Goal: Task Accomplishment & Management: Manage account settings

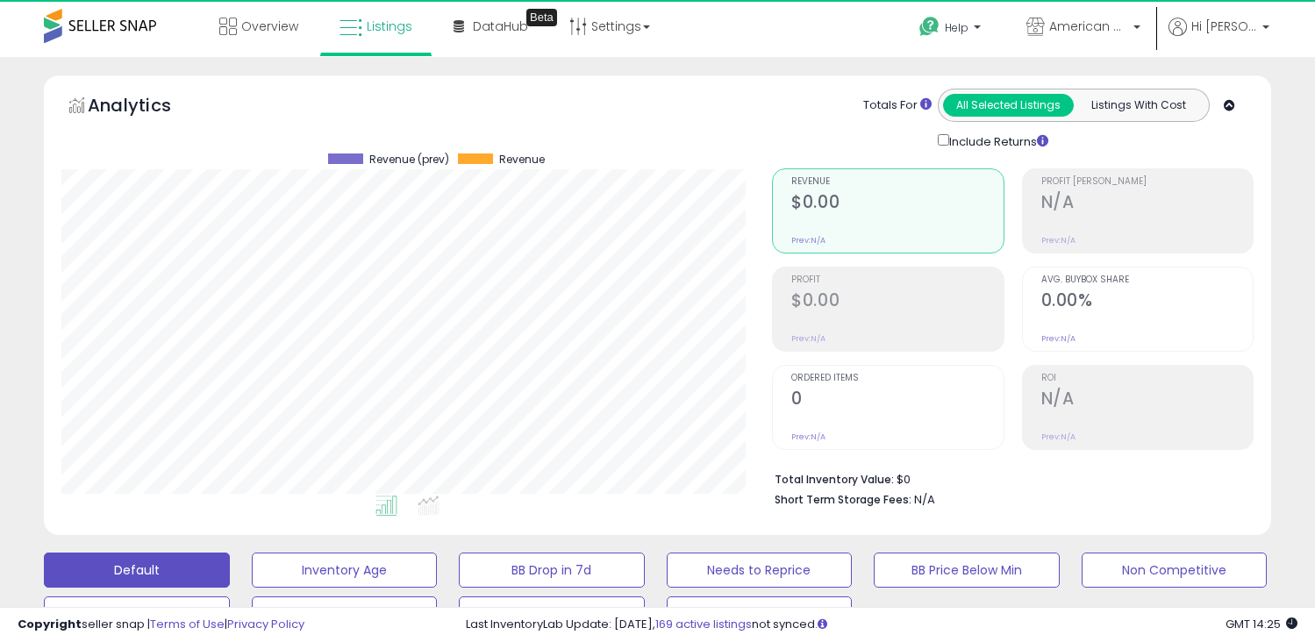
select select "**********"
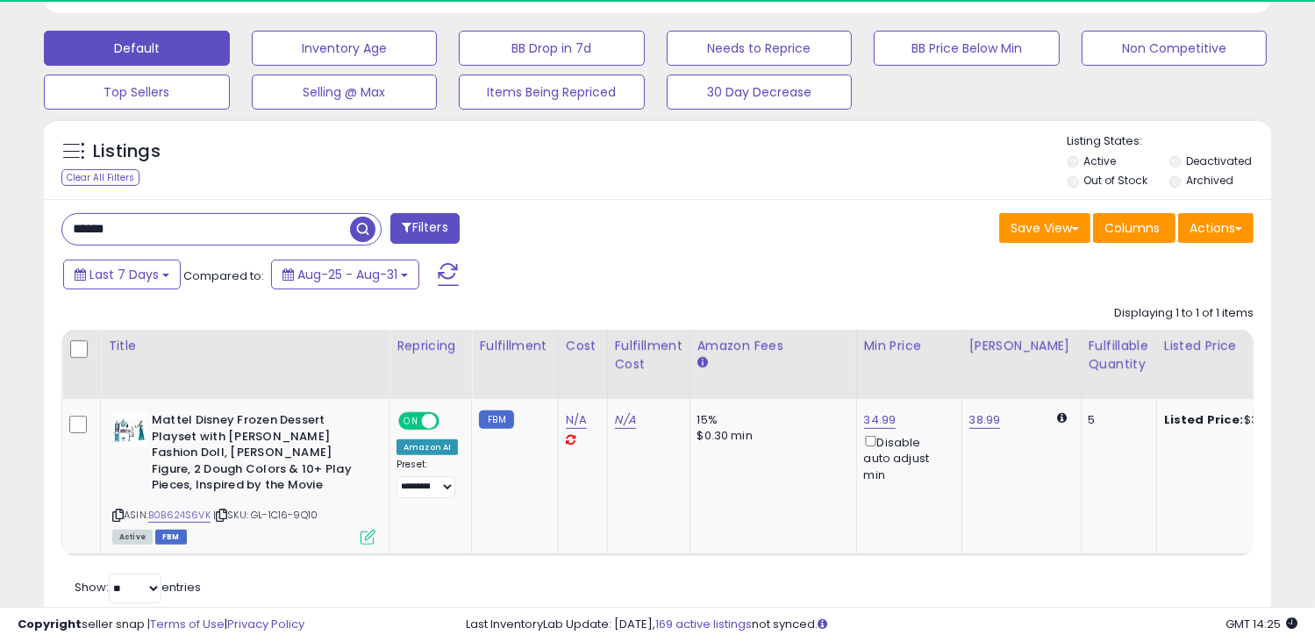
scroll to position [359, 711]
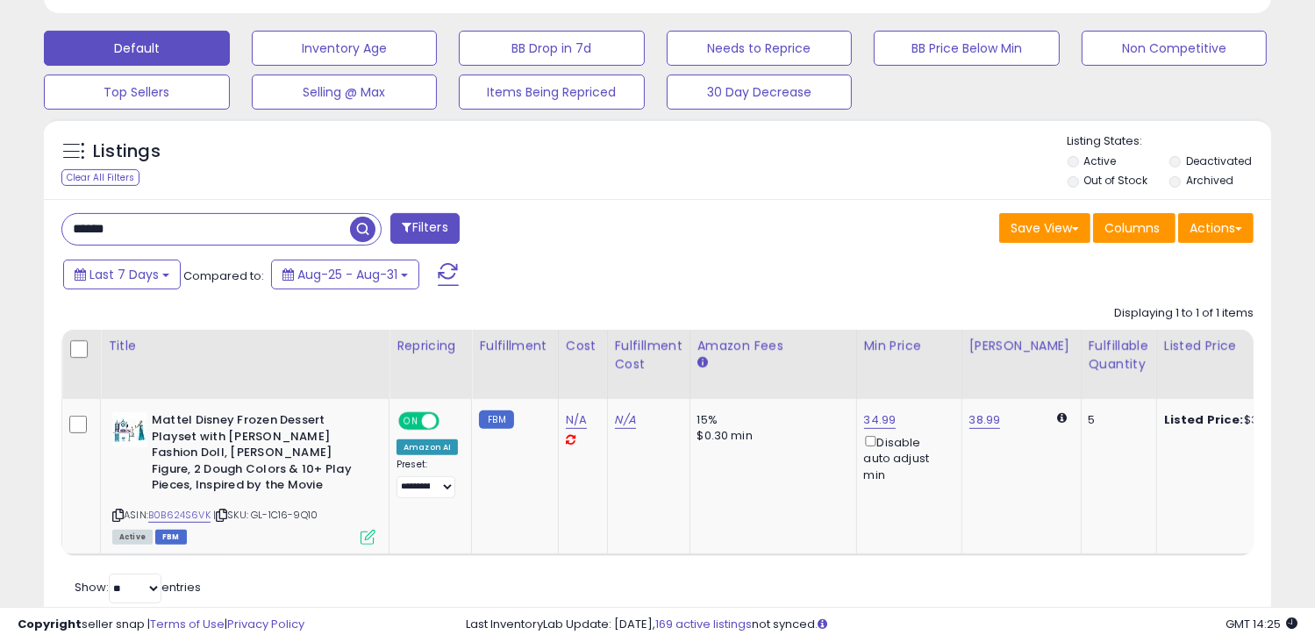
drag, startPoint x: 144, startPoint y: 224, endPoint x: 3, endPoint y: 213, distance: 141.6
click at [3, 213] on div "**********" at bounding box center [657, 113] width 1315 height 1156
type input "*****"
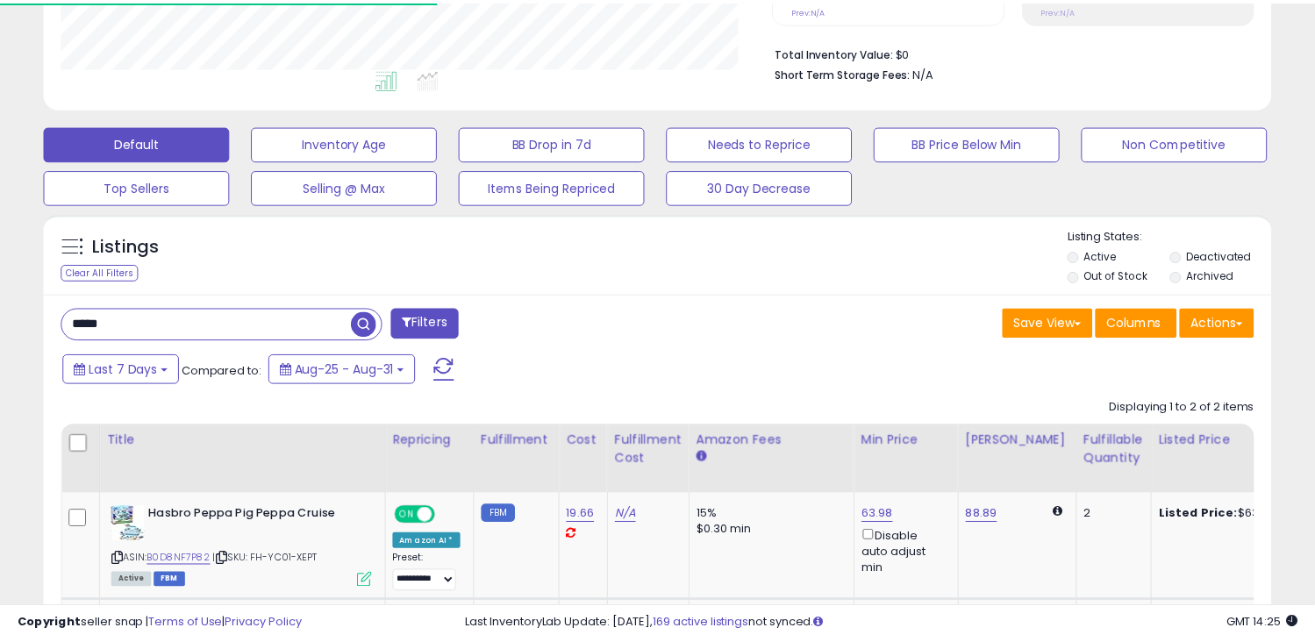
scroll to position [876922, 876571]
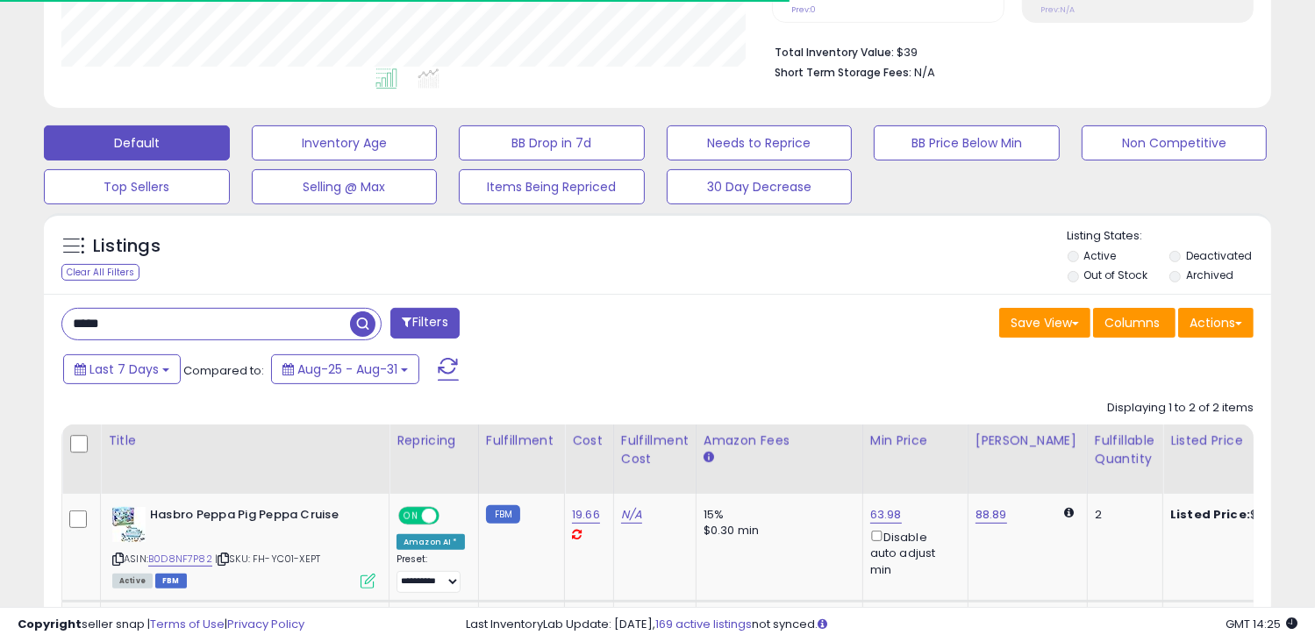
click at [572, 312] on div "***** Filters" at bounding box center [353, 325] width 610 height 35
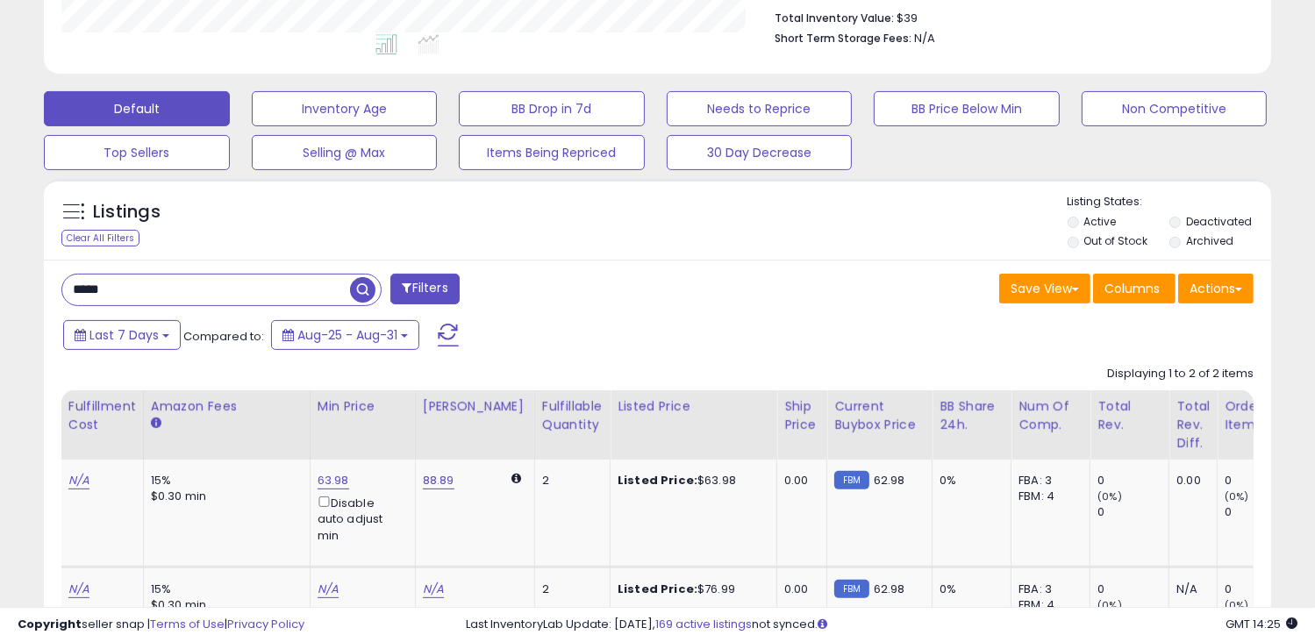
scroll to position [0, 454]
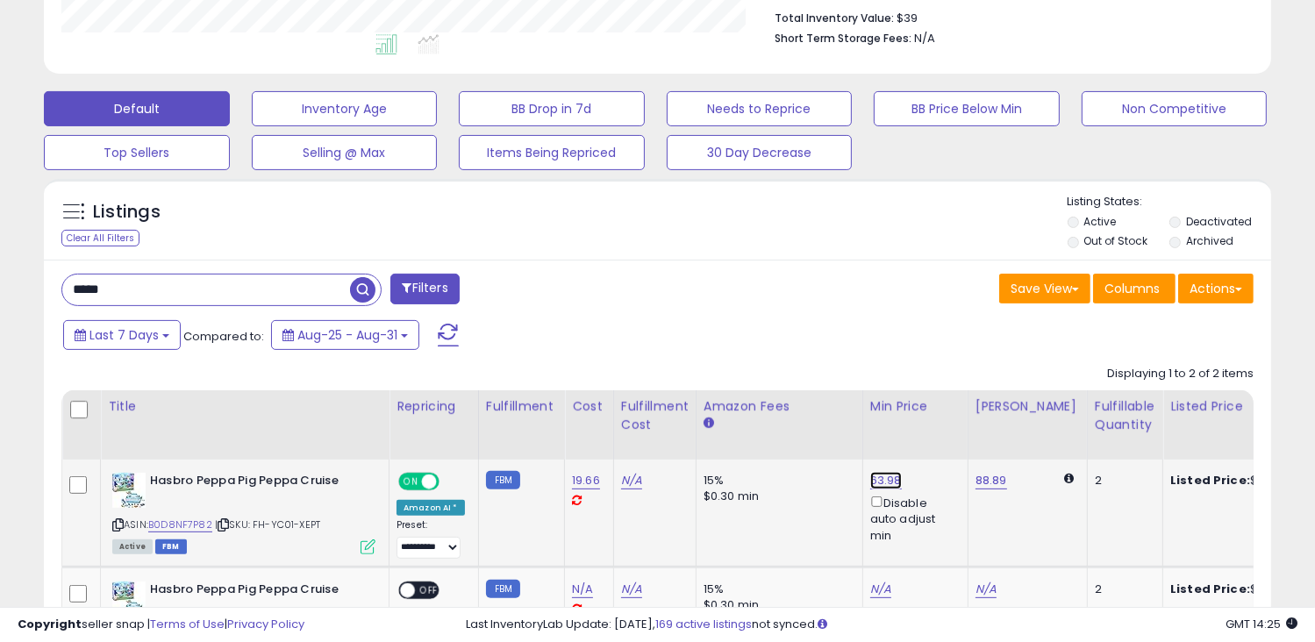
click at [888, 472] on link "63.98" at bounding box center [886, 481] width 32 height 18
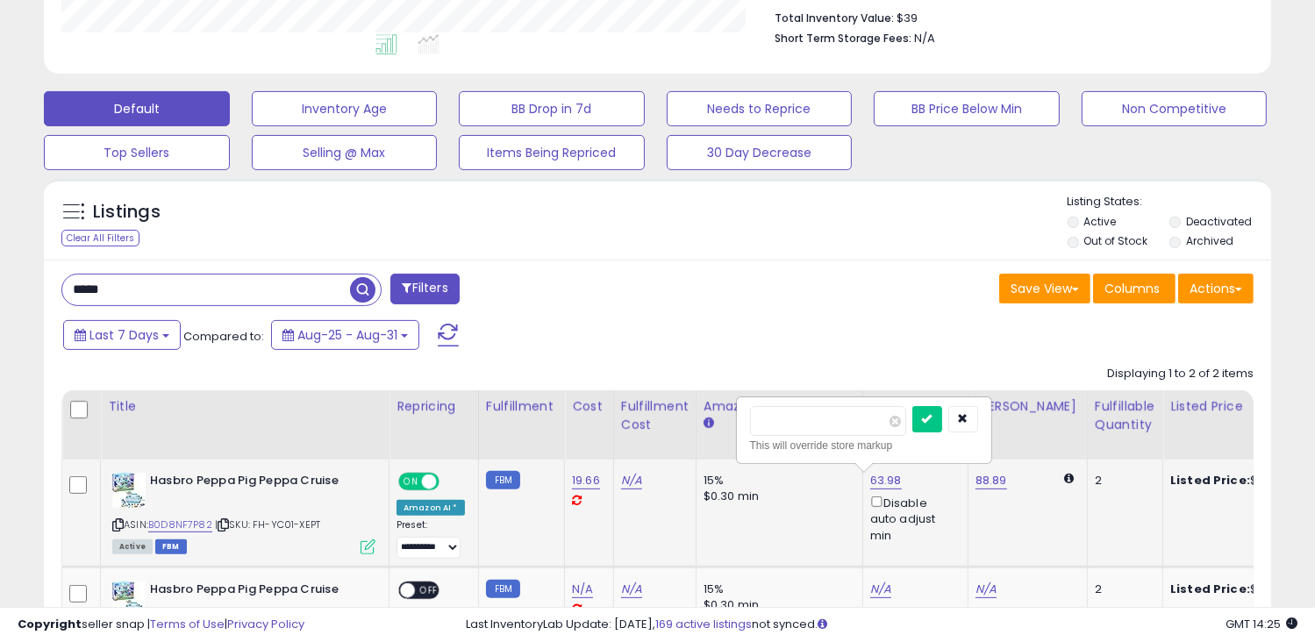
type input "**"
click button "submit" at bounding box center [927, 419] width 30 height 26
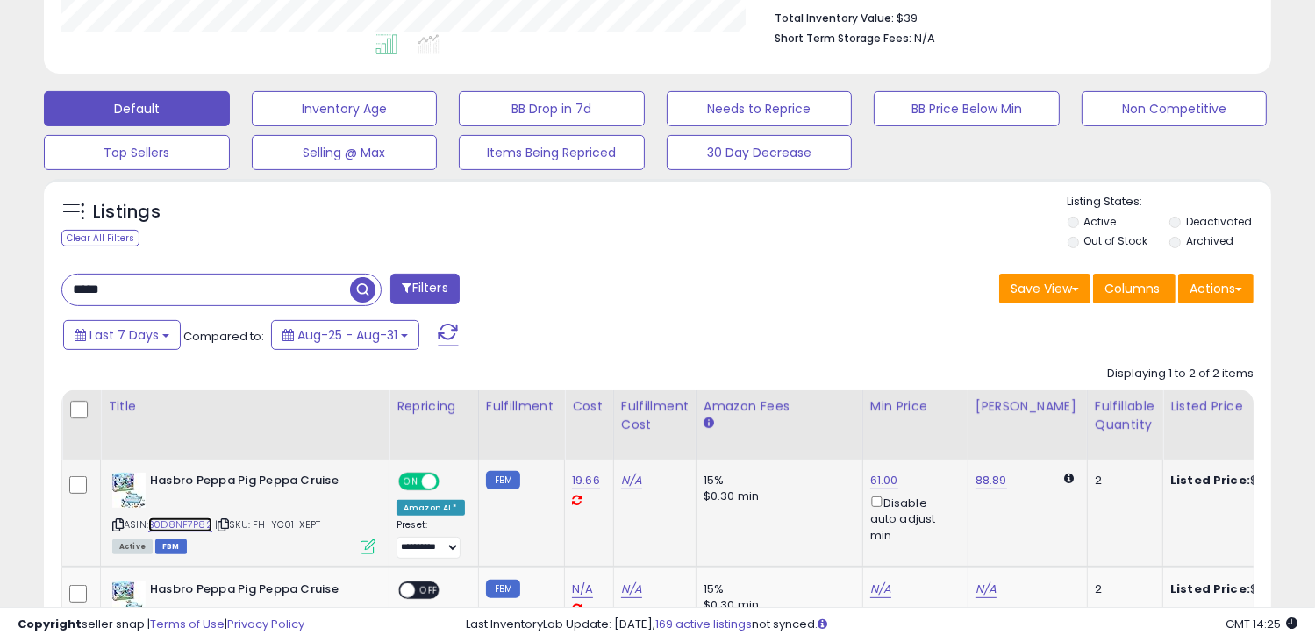
click at [186, 529] on link "B0D8NF7P82" at bounding box center [180, 525] width 64 height 15
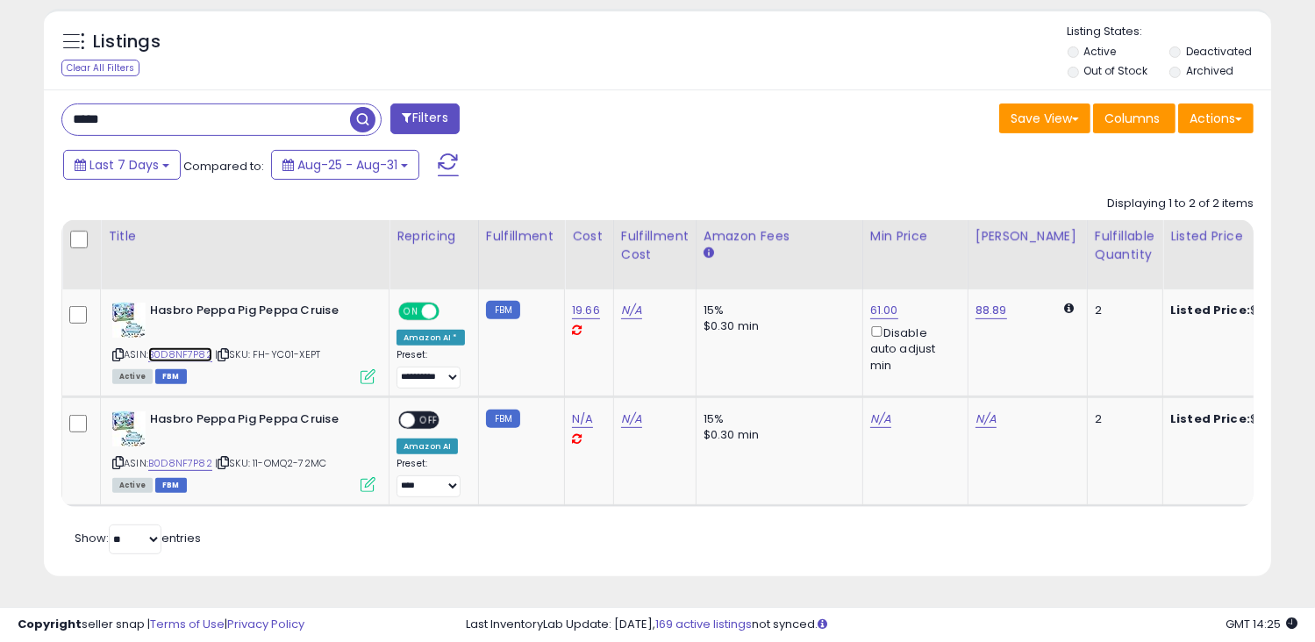
scroll to position [634, 0]
click at [189, 456] on link "B0D8NF7P82" at bounding box center [180, 463] width 64 height 15
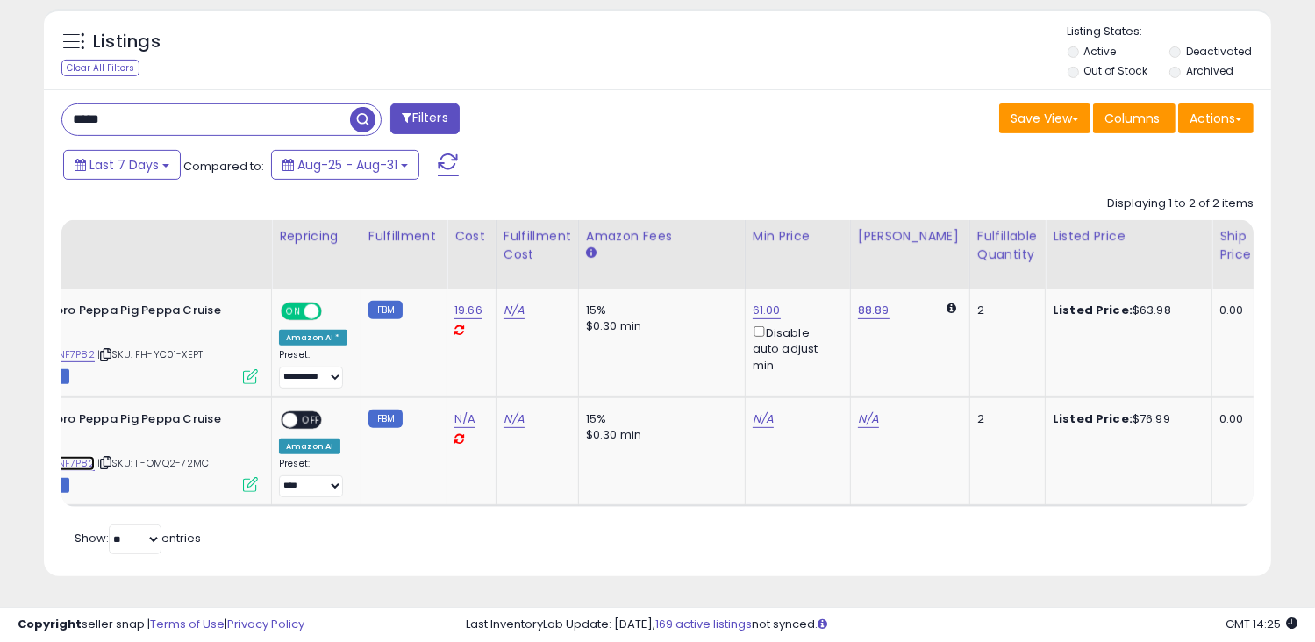
scroll to position [0, 227]
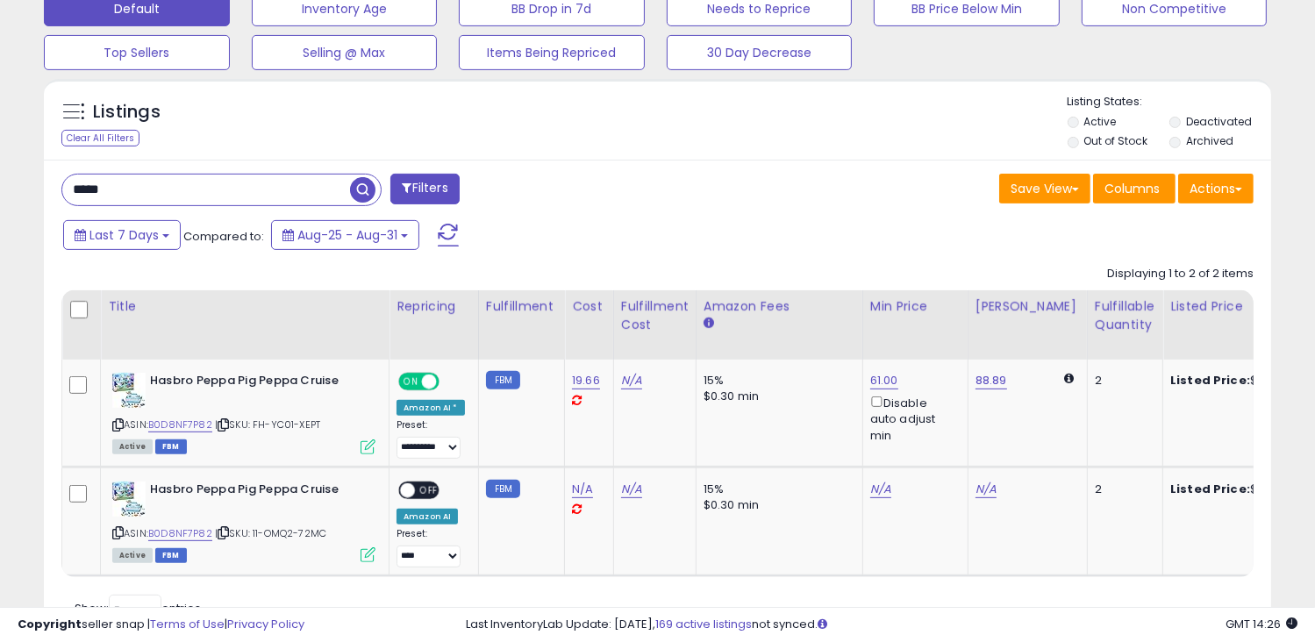
click at [313, 182] on input "*****" at bounding box center [206, 190] width 288 height 31
type input "*"
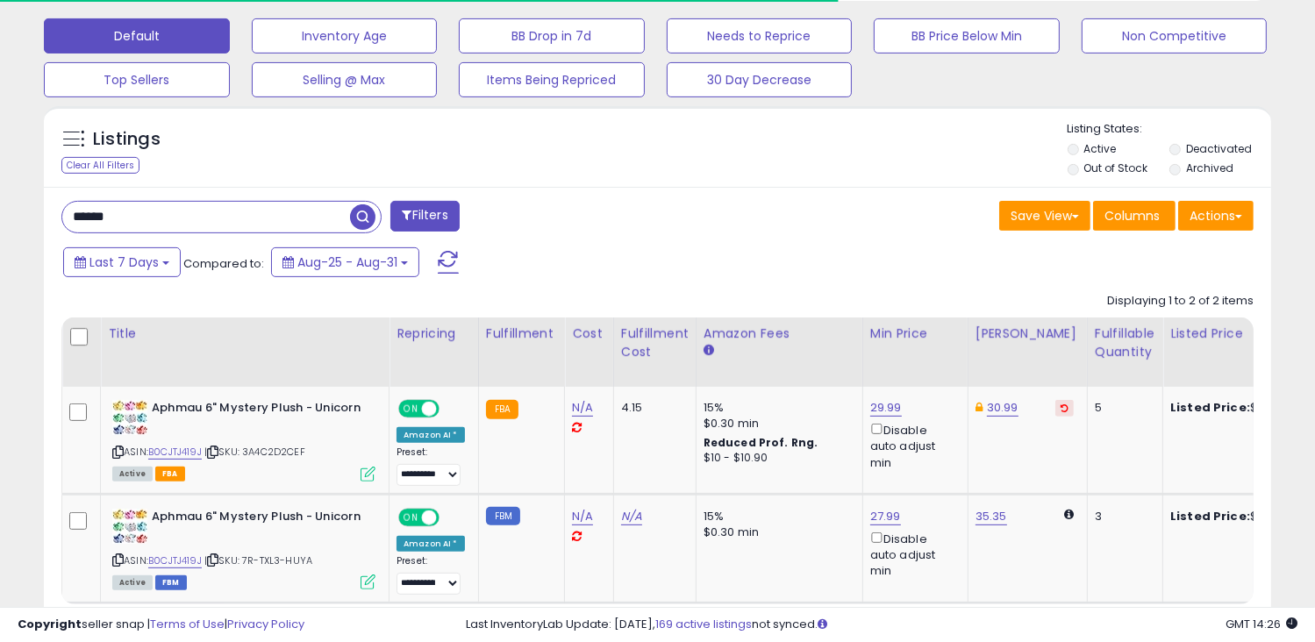
scroll to position [533, 0]
click at [193, 447] on link "B0CJTJ419J" at bounding box center [175, 453] width 54 height 15
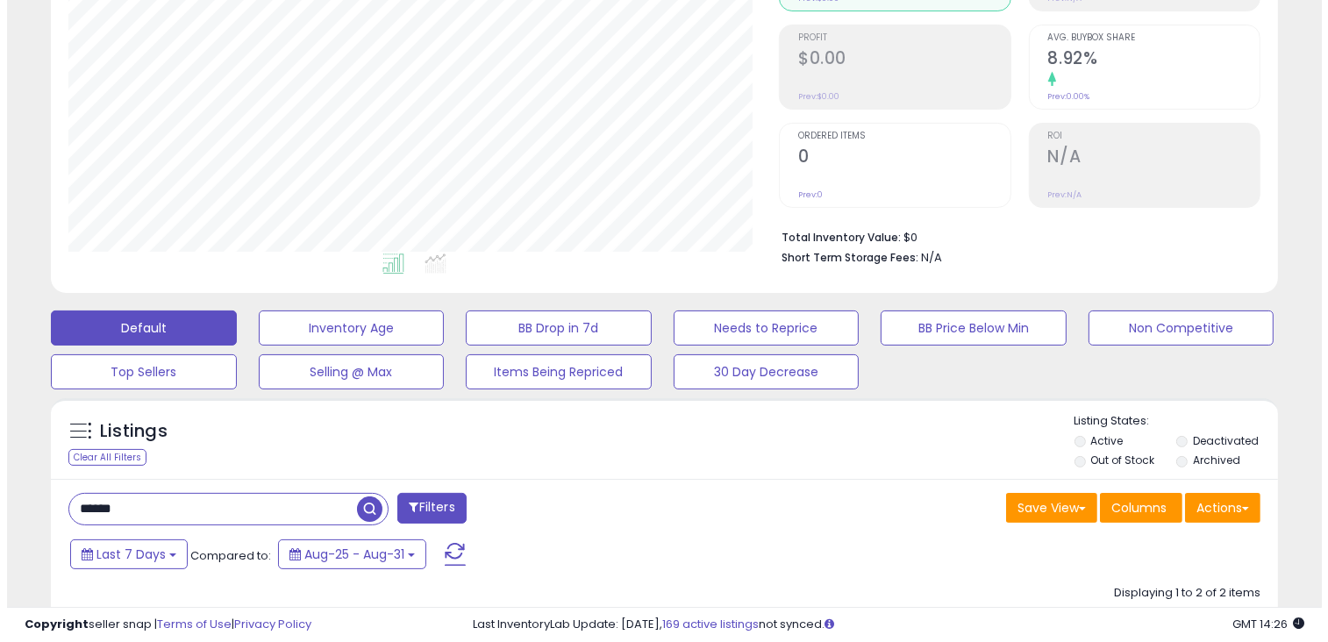
scroll to position [247, 0]
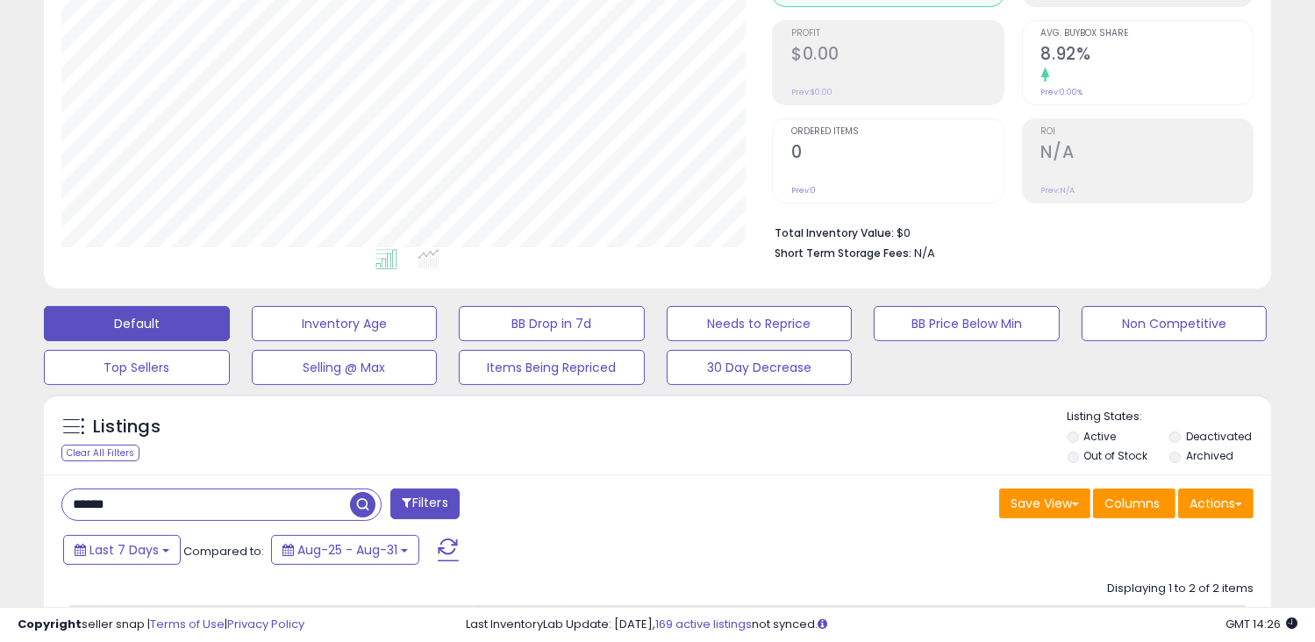
click at [189, 511] on input "******" at bounding box center [206, 505] width 288 height 31
type input "*"
type input "***"
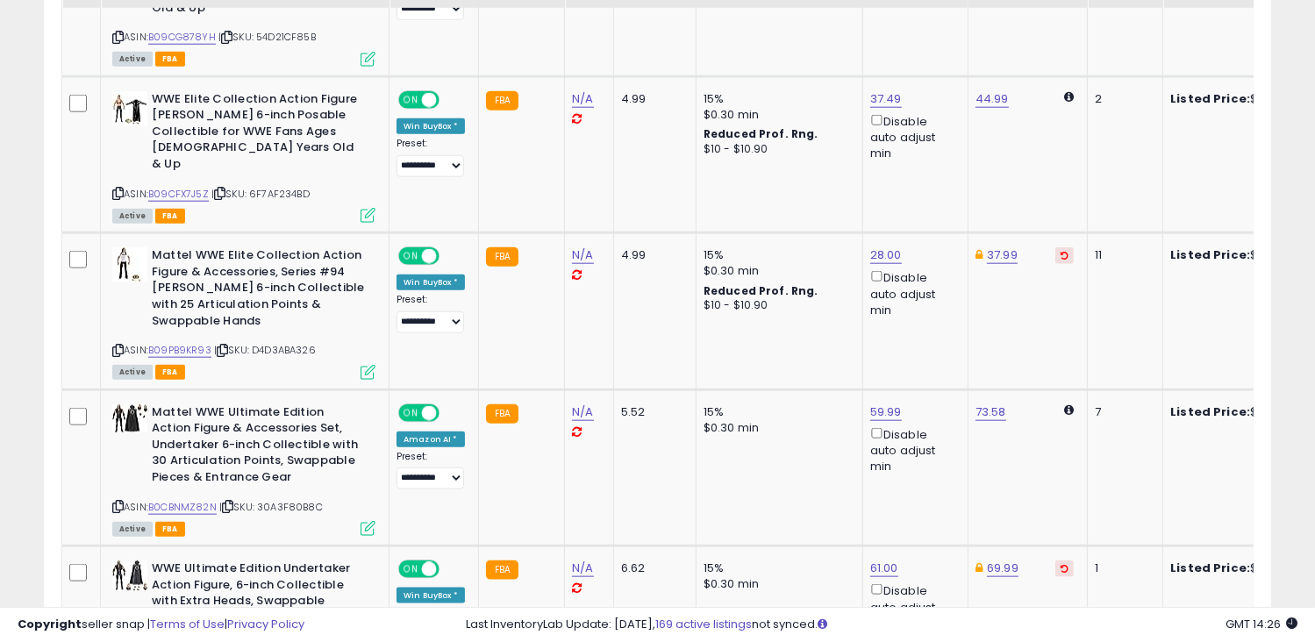
scroll to position [1911, 0]
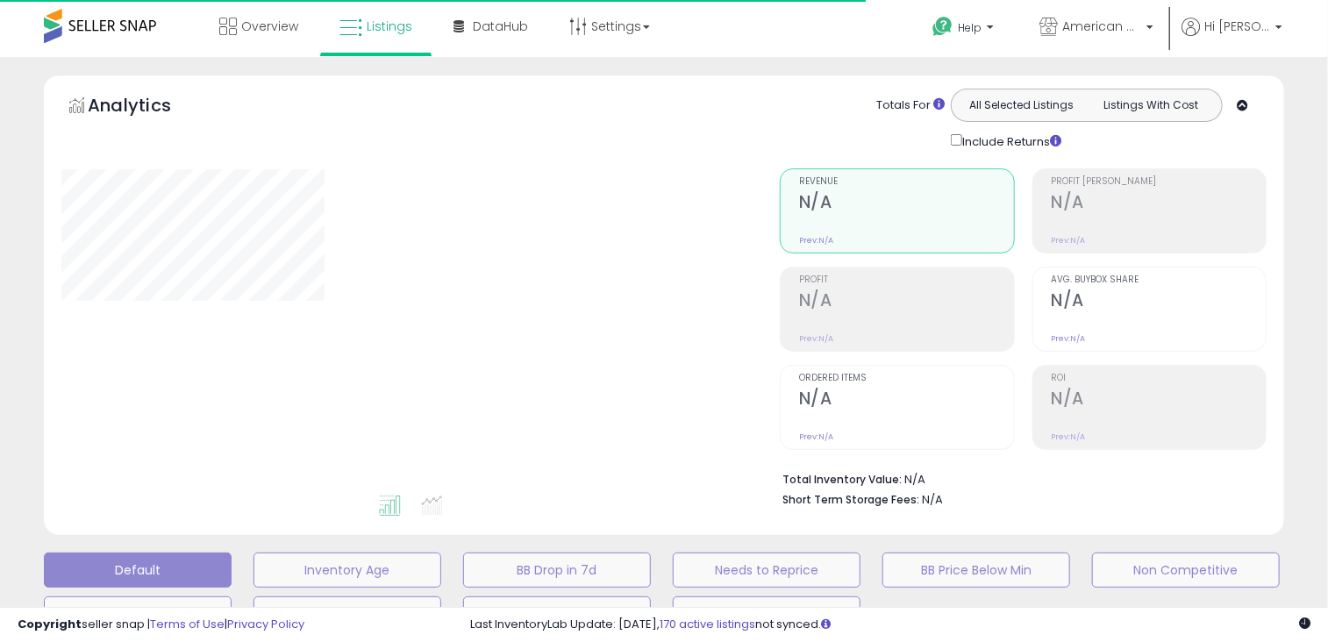
type input "***"
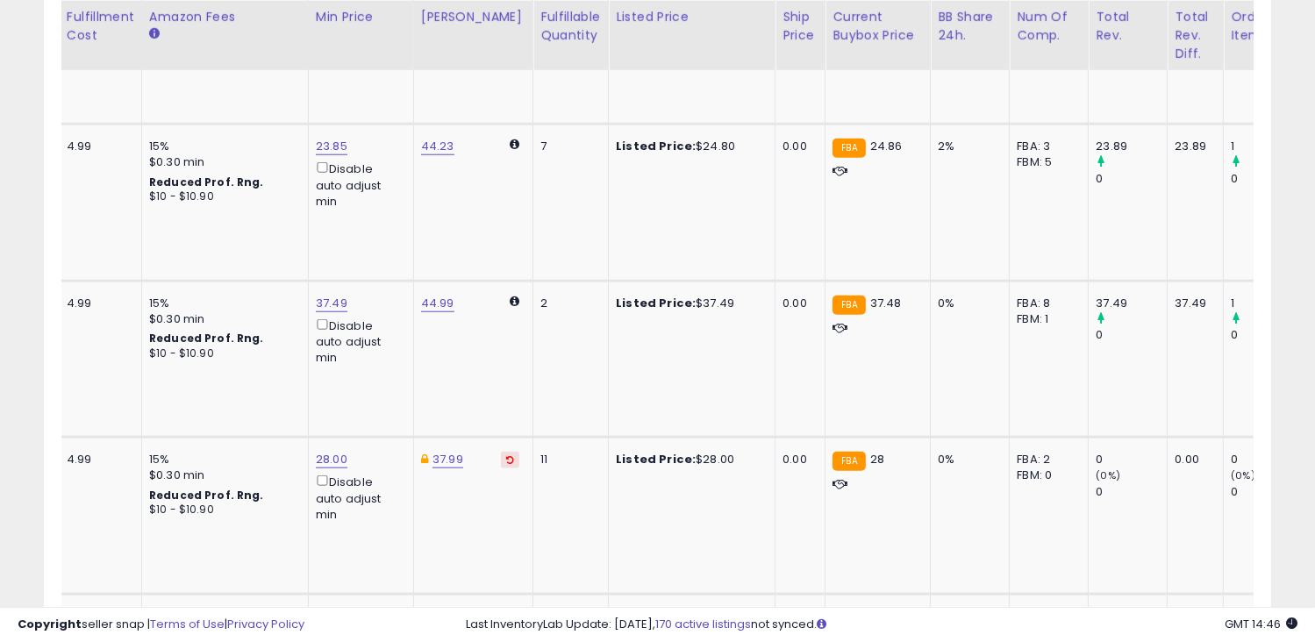
scroll to position [0, 561]
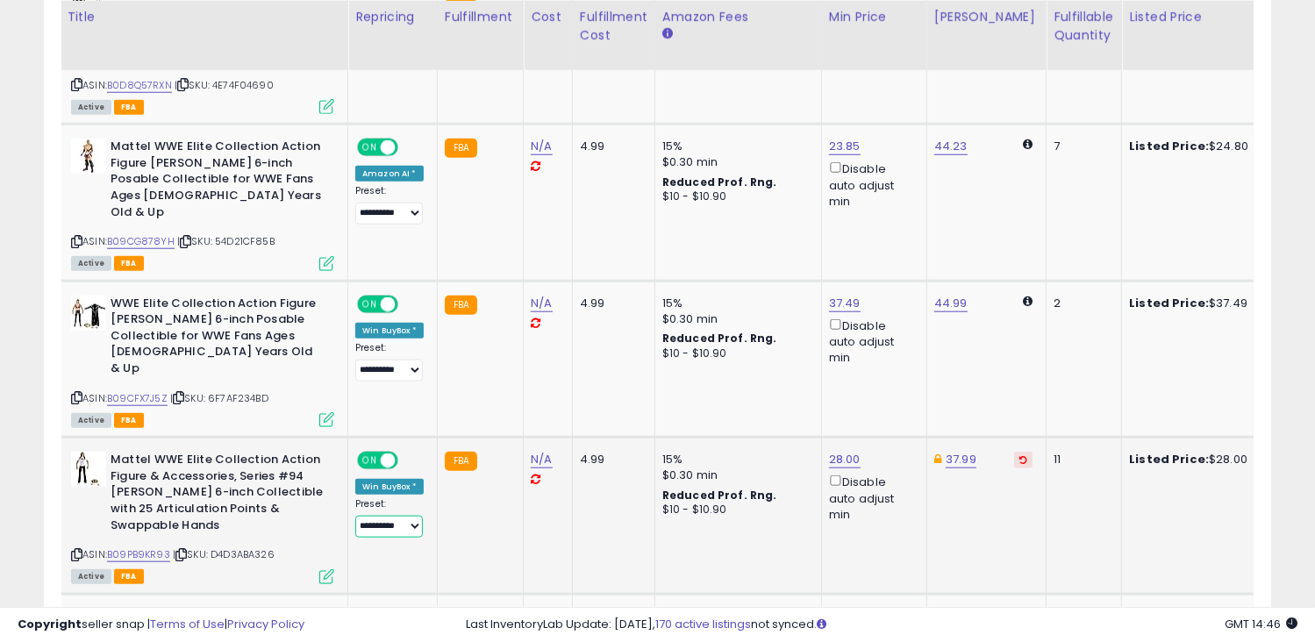
click at [391, 516] on select "**********" at bounding box center [389, 527] width 68 height 22
click at [138, 477] on div "ASIN: B09PB9KR93 | SKU: D4D3ABA326 Active FBA" at bounding box center [202, 517] width 263 height 130
click at [140, 547] on link "B09PB9KR93" at bounding box center [138, 554] width 63 height 15
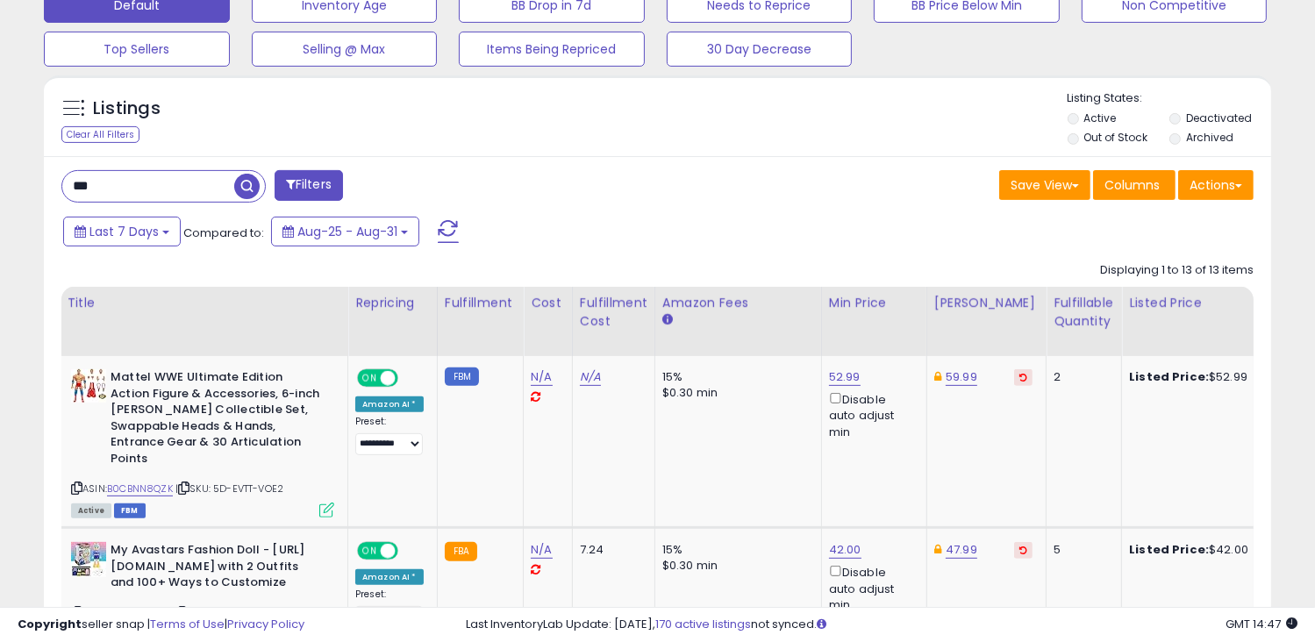
scroll to position [0, 0]
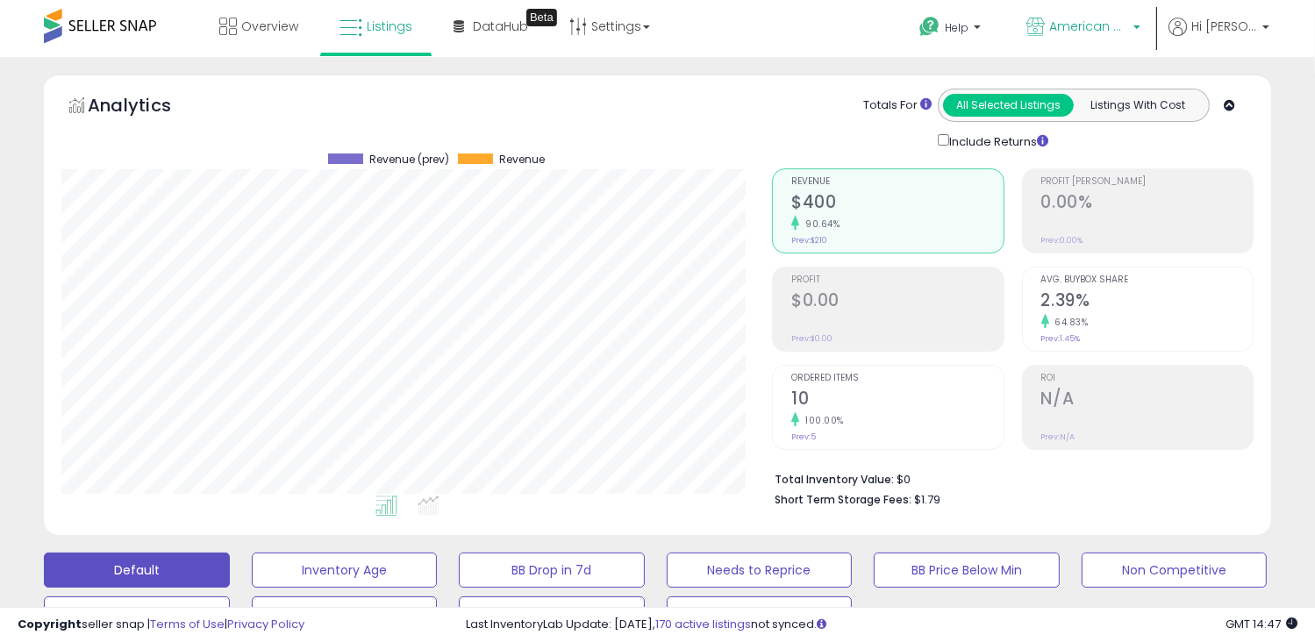
click at [1139, 17] on link "American Apollo" at bounding box center [1083, 28] width 140 height 57
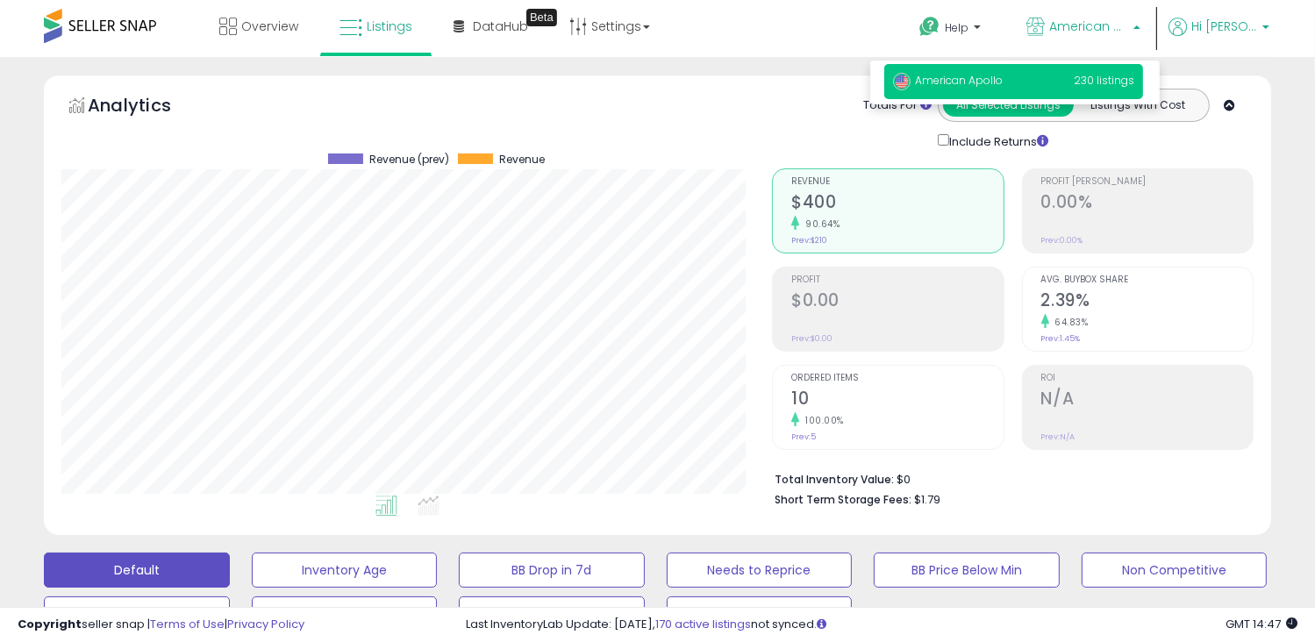
click at [1239, 28] on span "Hi [PERSON_NAME]" at bounding box center [1224, 27] width 66 height 18
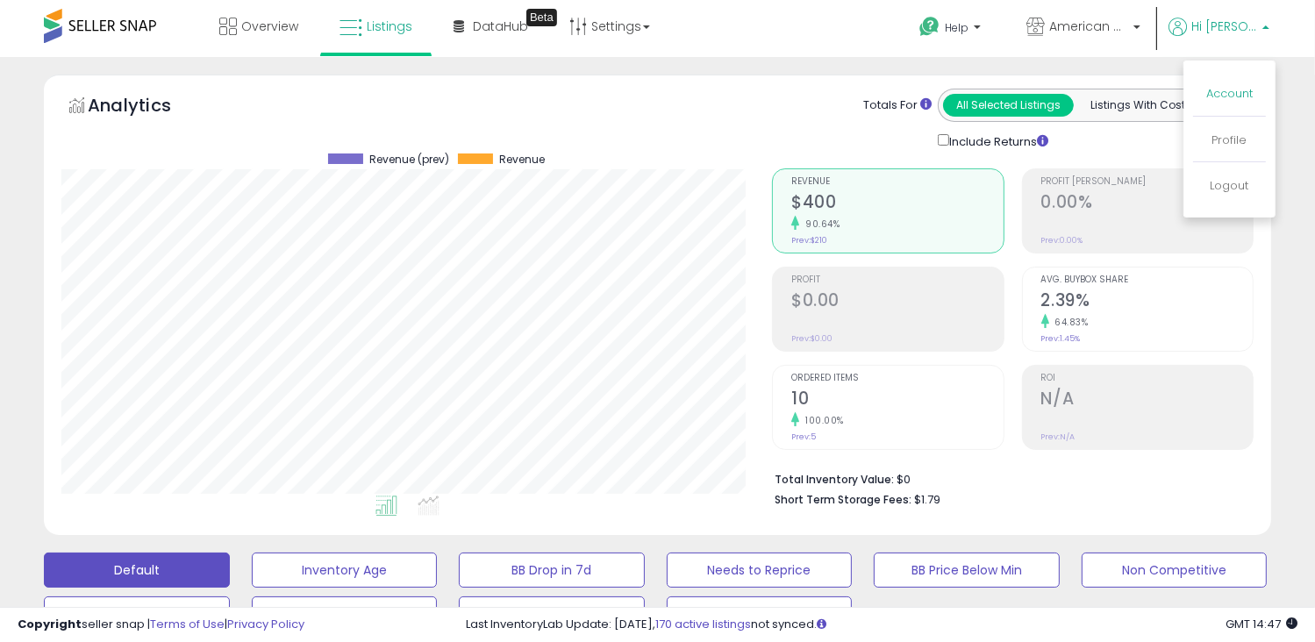
click at [1229, 96] on link "Account" at bounding box center [1229, 93] width 46 height 17
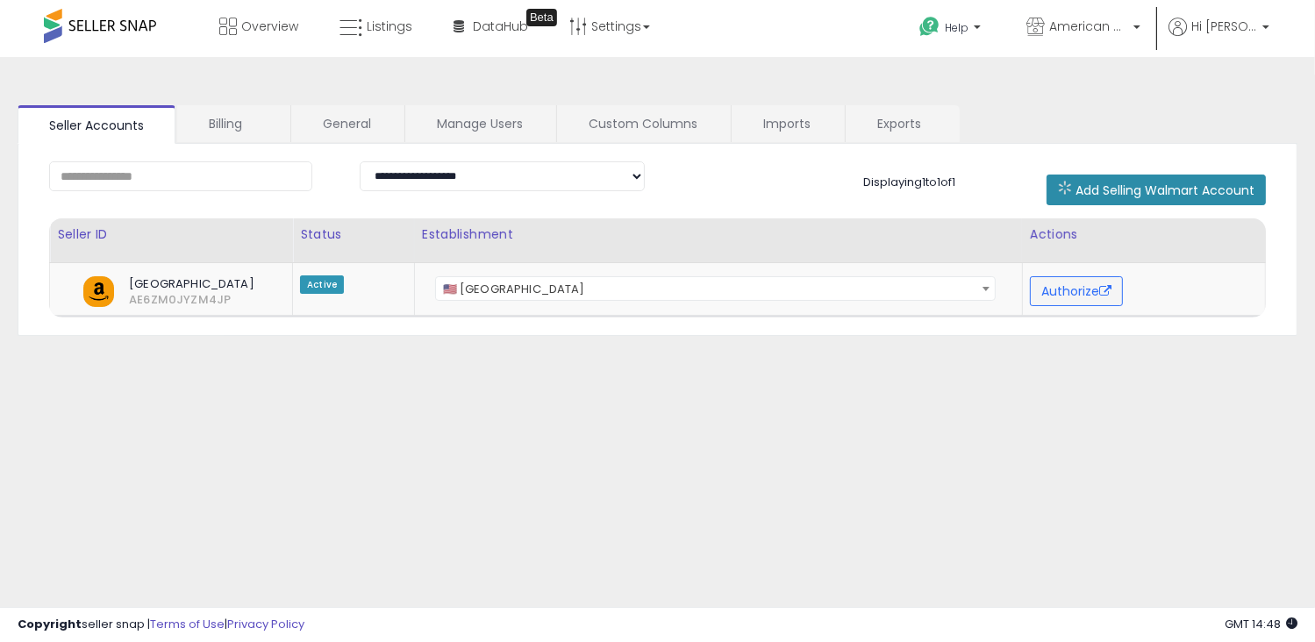
click at [1204, 187] on span "Add Selling Walmart Account" at bounding box center [1165, 191] width 179 height 18
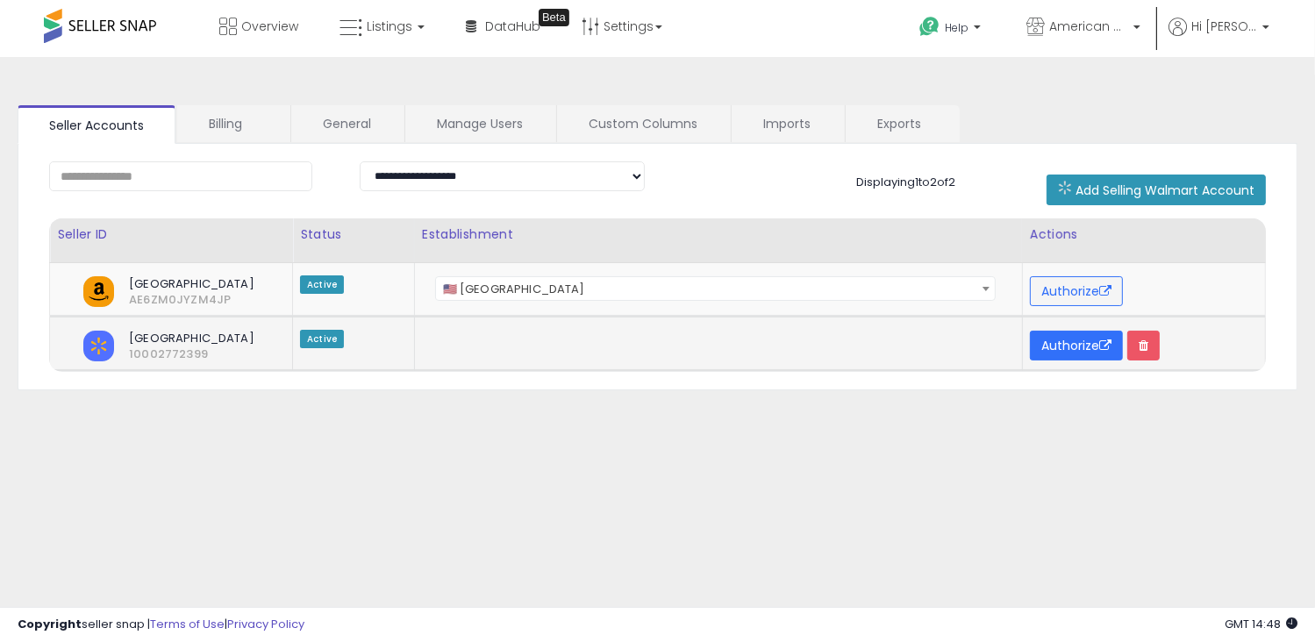
click at [1061, 347] on button "Authorize" at bounding box center [1076, 346] width 93 height 30
click at [273, 31] on span "Overview" at bounding box center [269, 27] width 57 height 18
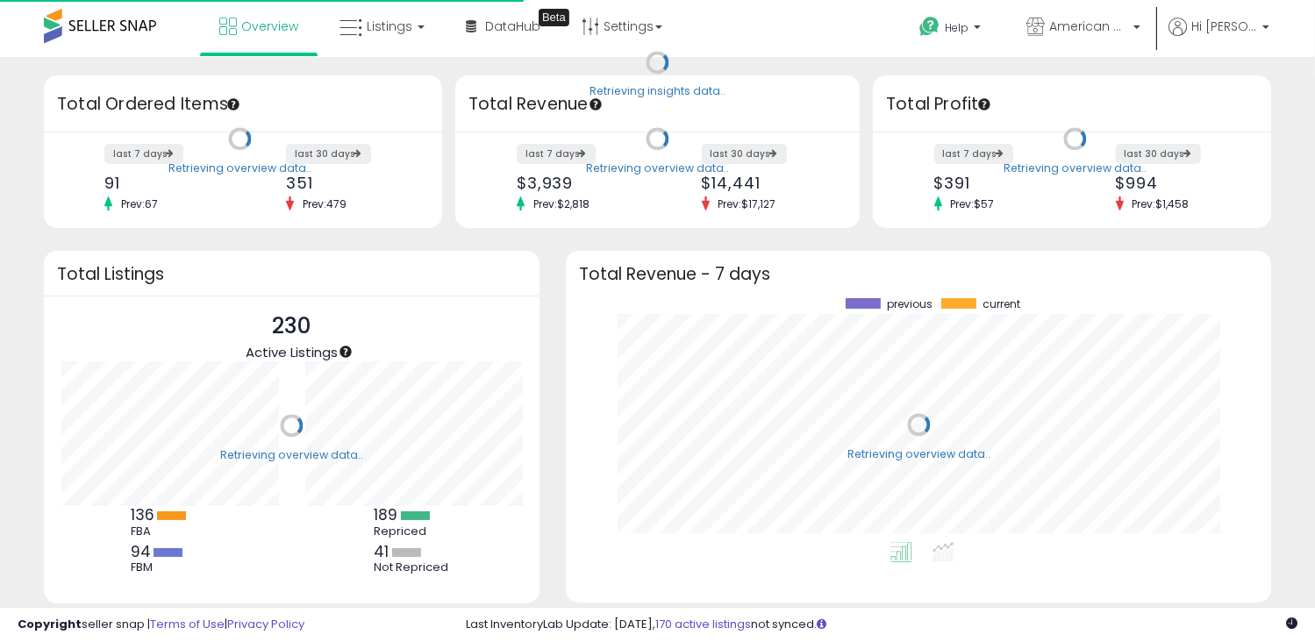
scroll to position [243, 669]
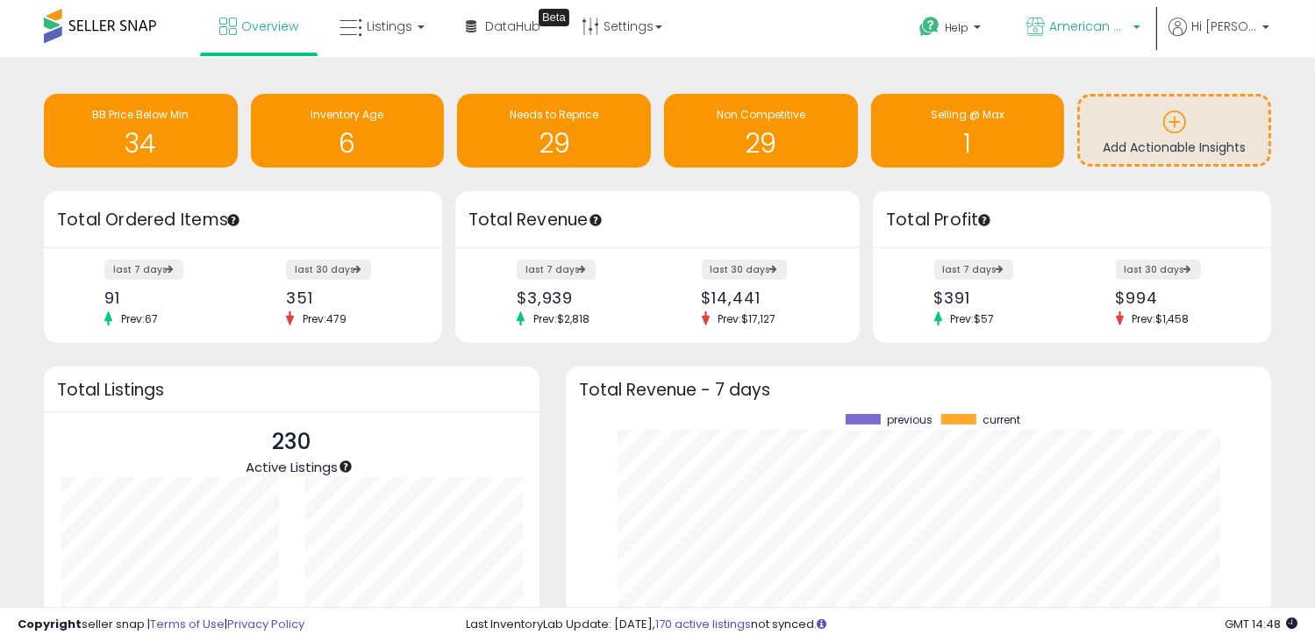
click at [1128, 20] on span "American Apollo" at bounding box center [1088, 27] width 79 height 18
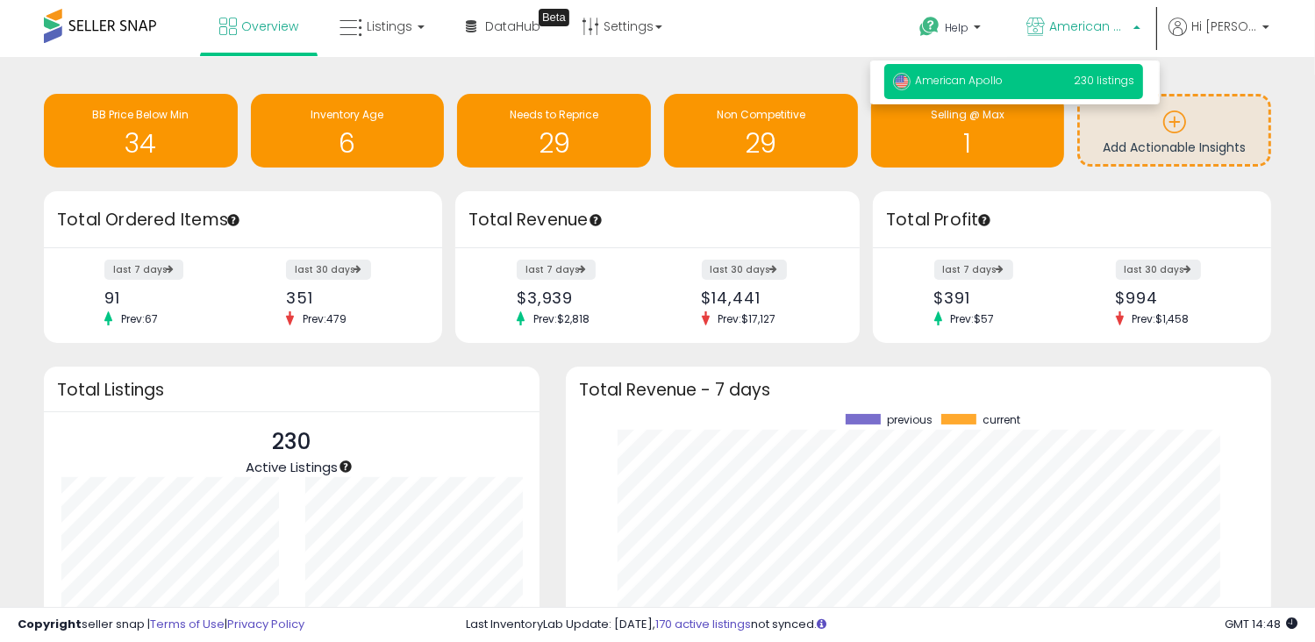
click at [1150, 12] on link "American Apollo" at bounding box center [1083, 28] width 140 height 57
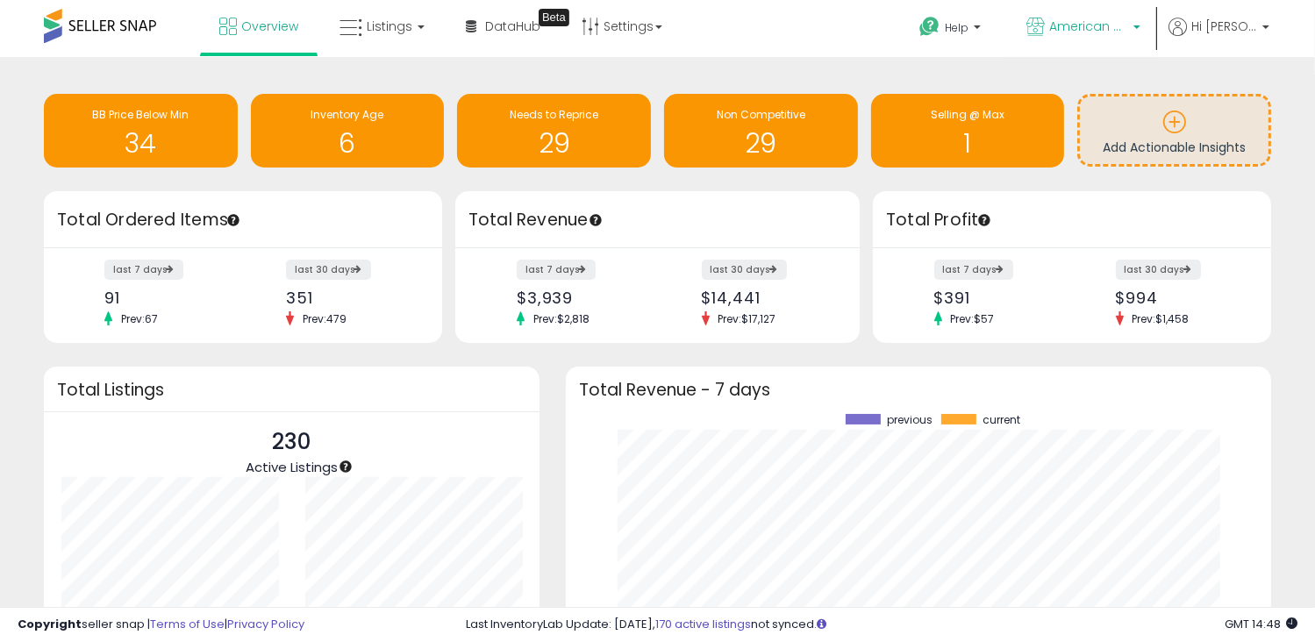
click at [1267, 33] on b at bounding box center [1265, 31] width 7 height 12
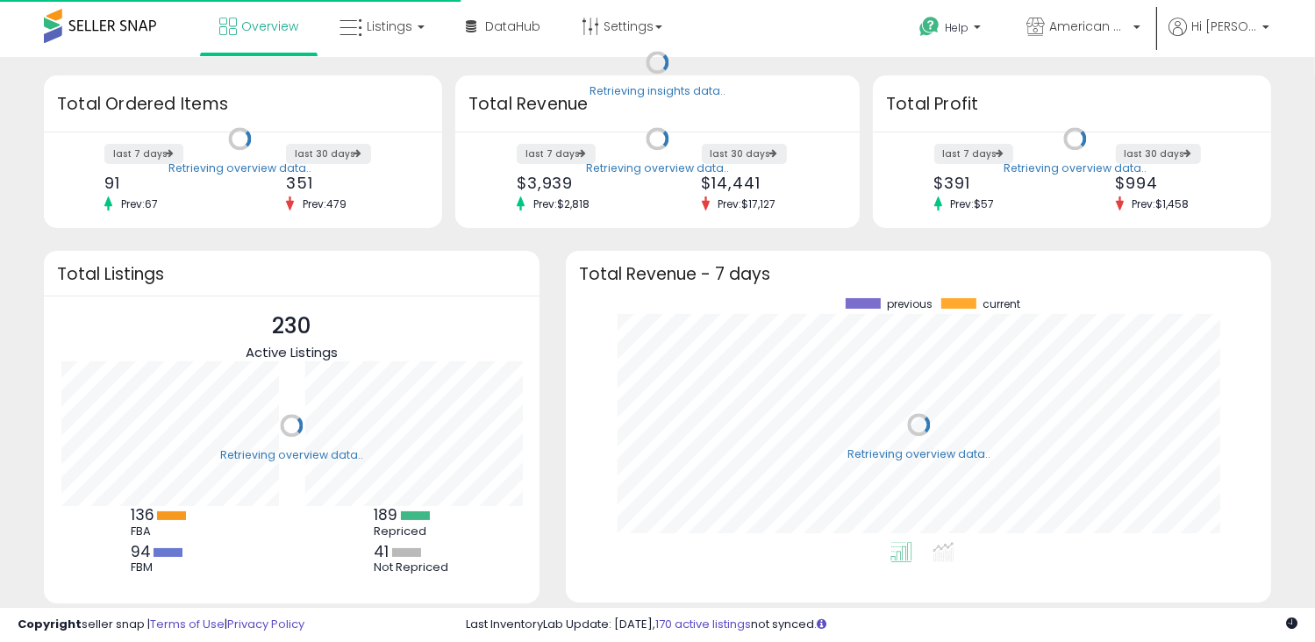
scroll to position [243, 669]
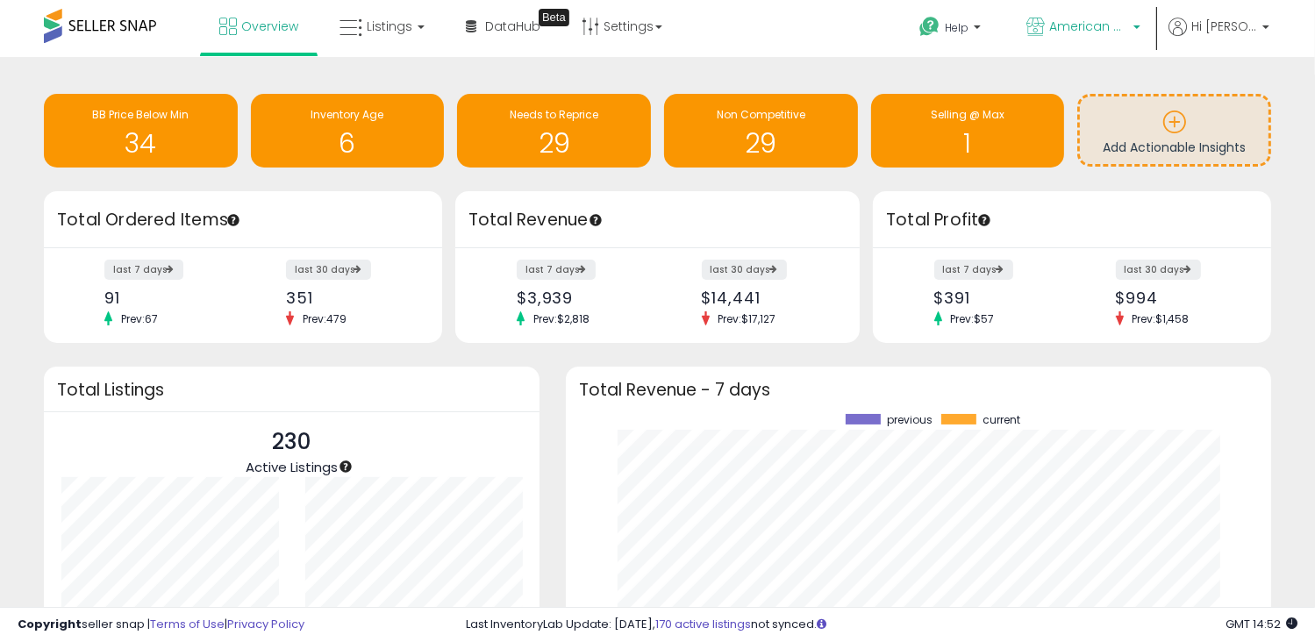
click at [1128, 23] on span "American Apollo" at bounding box center [1088, 27] width 79 height 18
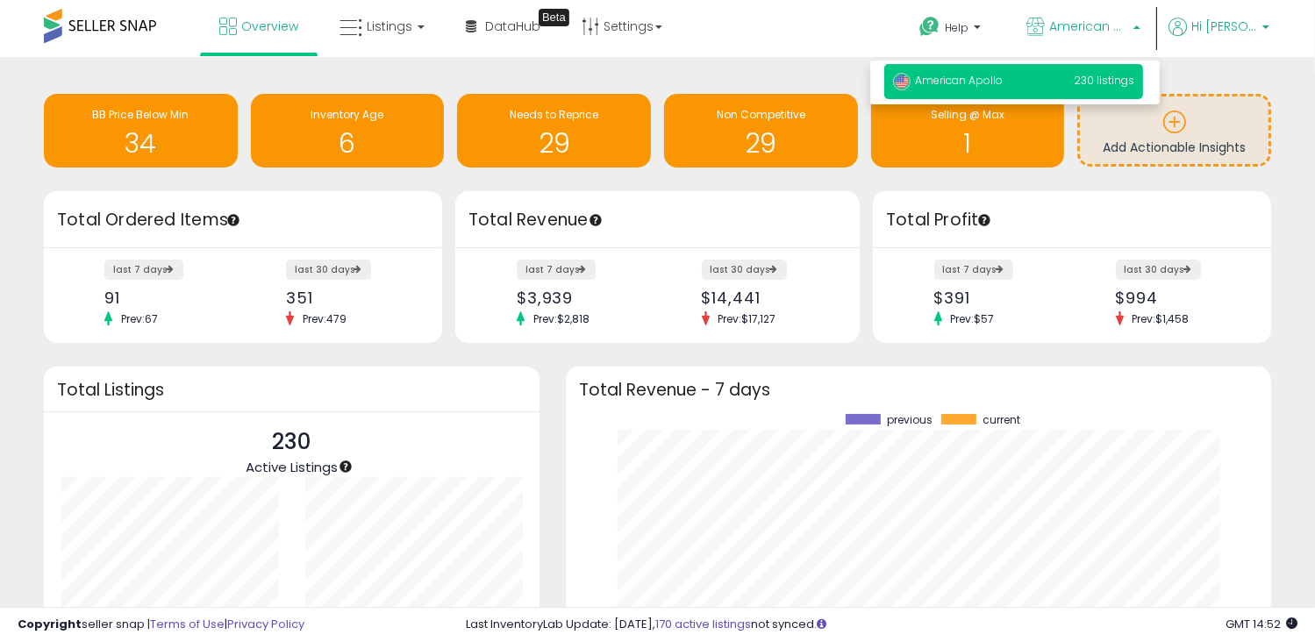
click at [1227, 35] on p "Hi [PERSON_NAME]" at bounding box center [1219, 29] width 101 height 22
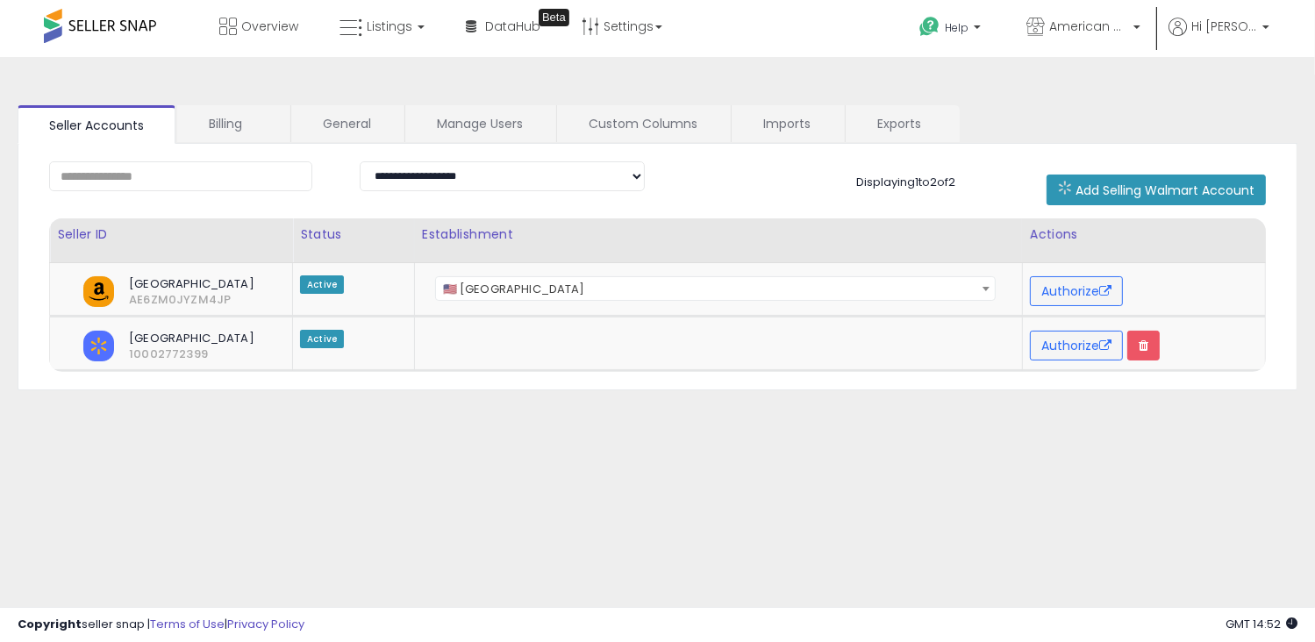
click at [179, 341] on span "[GEOGRAPHIC_DATA]" at bounding box center [184, 339] width 137 height 16
click at [439, 354] on td at bounding box center [718, 343] width 608 height 54
click at [443, 347] on td at bounding box center [718, 343] width 608 height 54
click at [449, 332] on td at bounding box center [718, 343] width 608 height 54
click at [447, 340] on td at bounding box center [718, 343] width 608 height 54
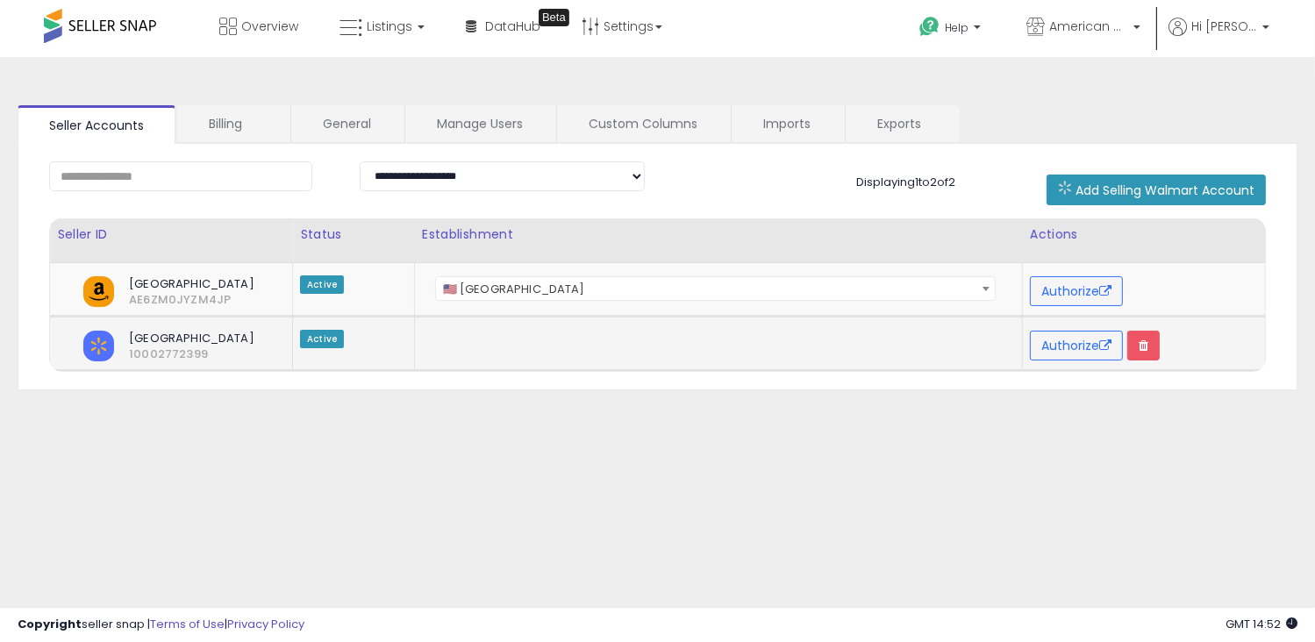
click at [425, 353] on td at bounding box center [718, 343] width 608 height 54
click at [411, 347] on td "Active" at bounding box center [354, 343] width 122 height 54
click at [413, 330] on td "Active" at bounding box center [354, 343] width 122 height 54
click at [412, 325] on td "Active" at bounding box center [354, 343] width 122 height 54
click at [430, 316] on td at bounding box center [718, 343] width 608 height 54
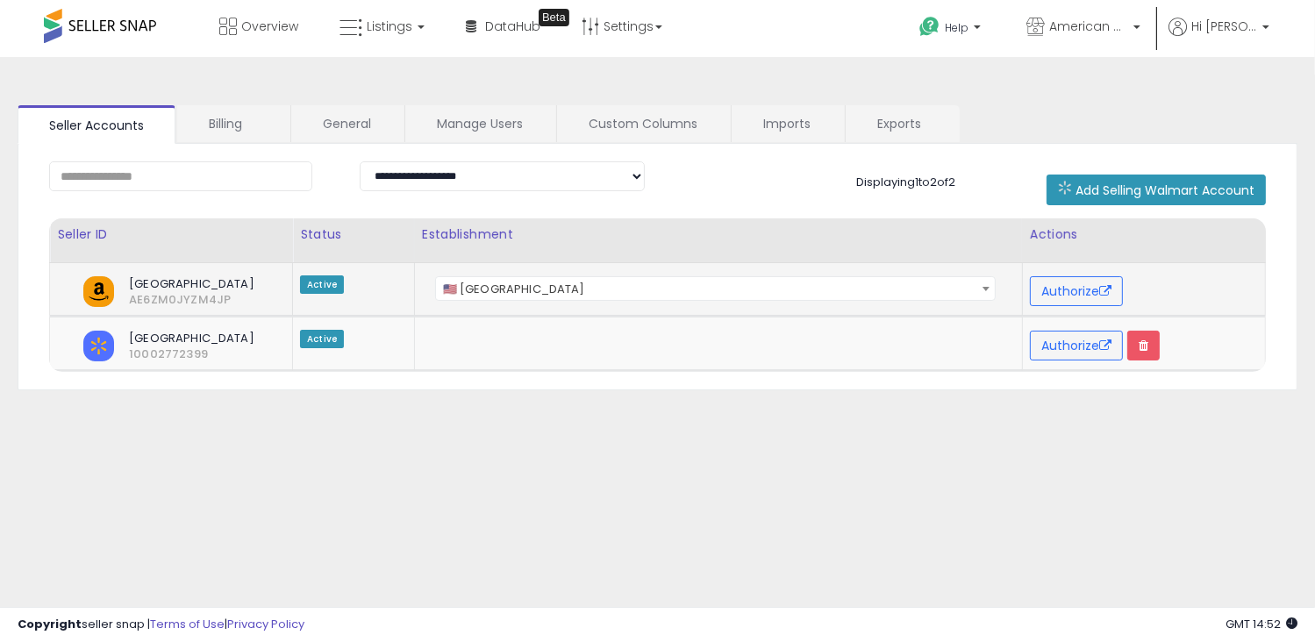
click at [504, 283] on span "🇺🇸 United States" at bounding box center [715, 289] width 559 height 25
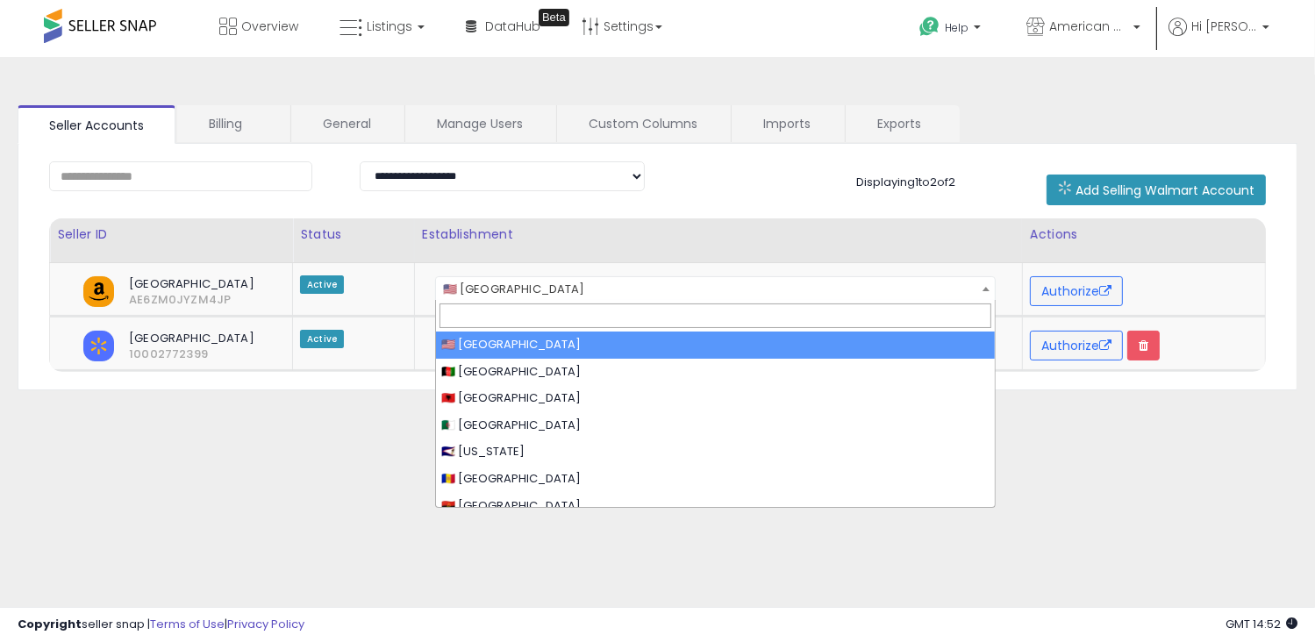
click at [338, 461] on div "**********" at bounding box center [658, 439] width 1298 height 728
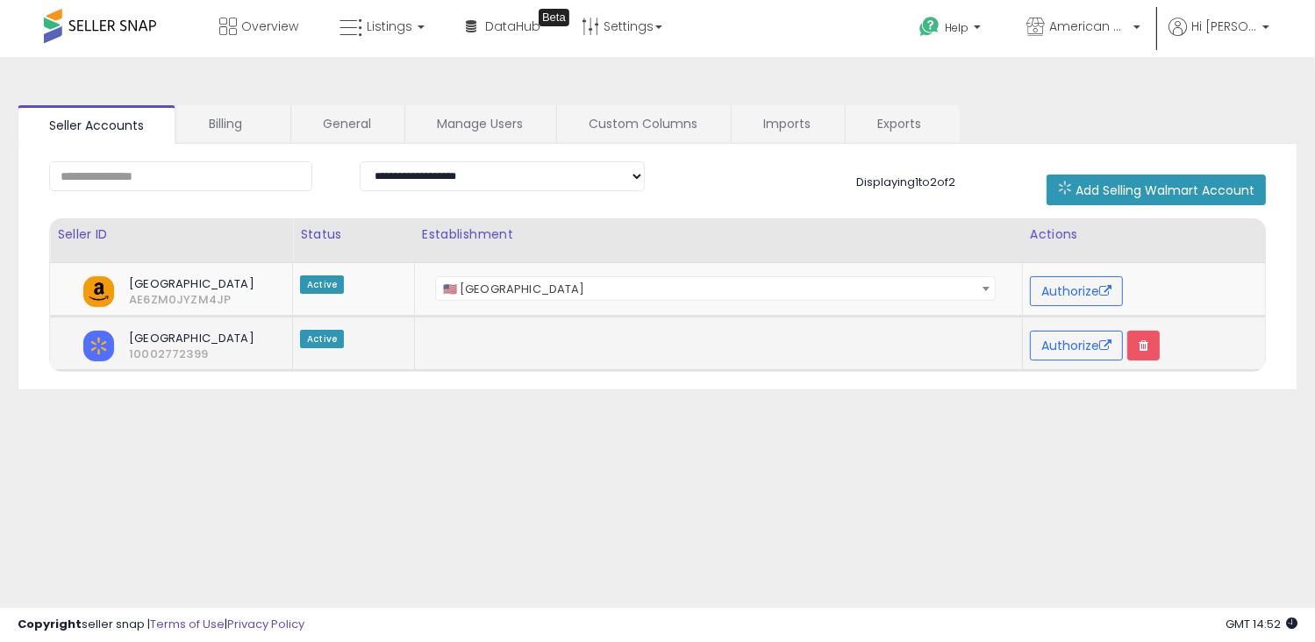
click at [198, 340] on span "North America" at bounding box center [184, 339] width 137 height 16
click at [204, 331] on span "North America" at bounding box center [184, 339] width 137 height 16
click at [421, 25] on b at bounding box center [421, 27] width 7 height 4
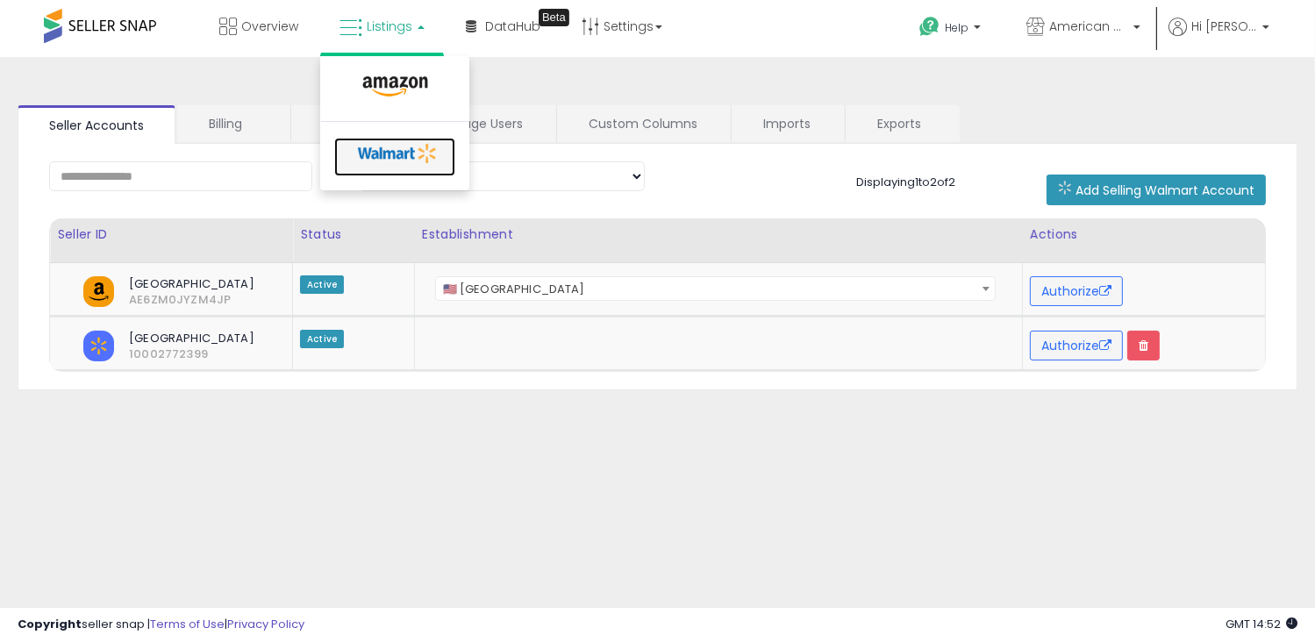
click at [408, 143] on icon at bounding box center [398, 153] width 92 height 26
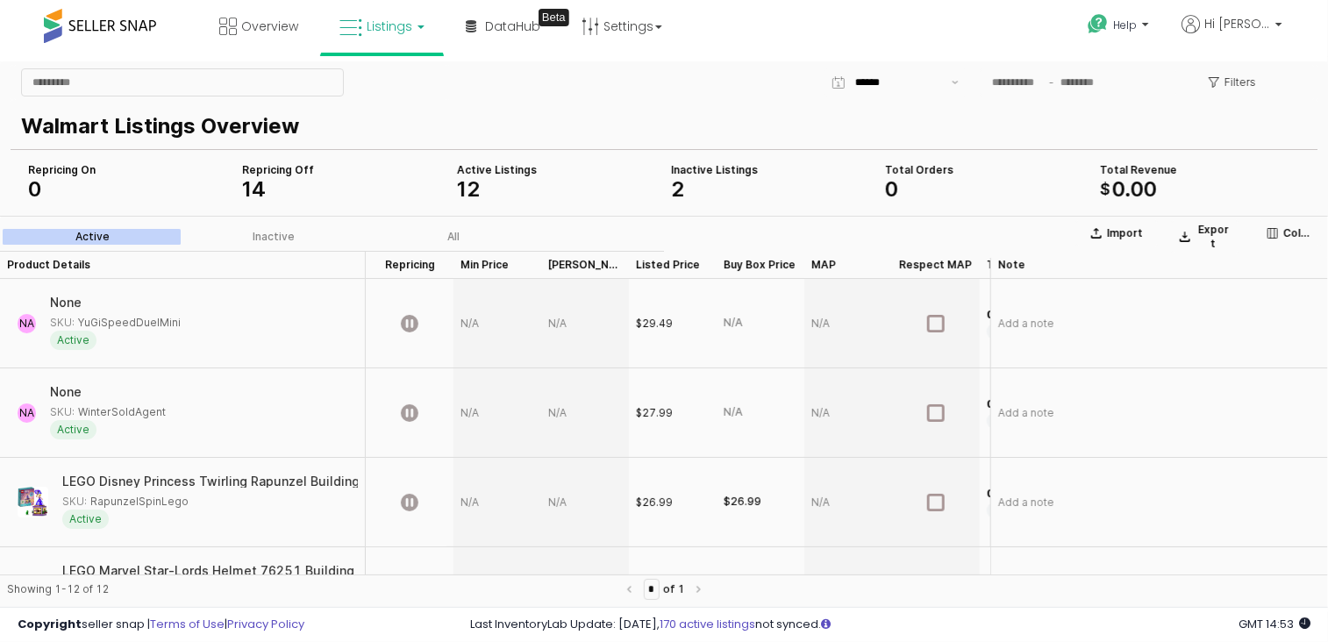
click at [470, 339] on div "App Frame" at bounding box center [498, 322] width 88 height 89
click at [498, 334] on div "App Frame" at bounding box center [498, 322] width 88 height 89
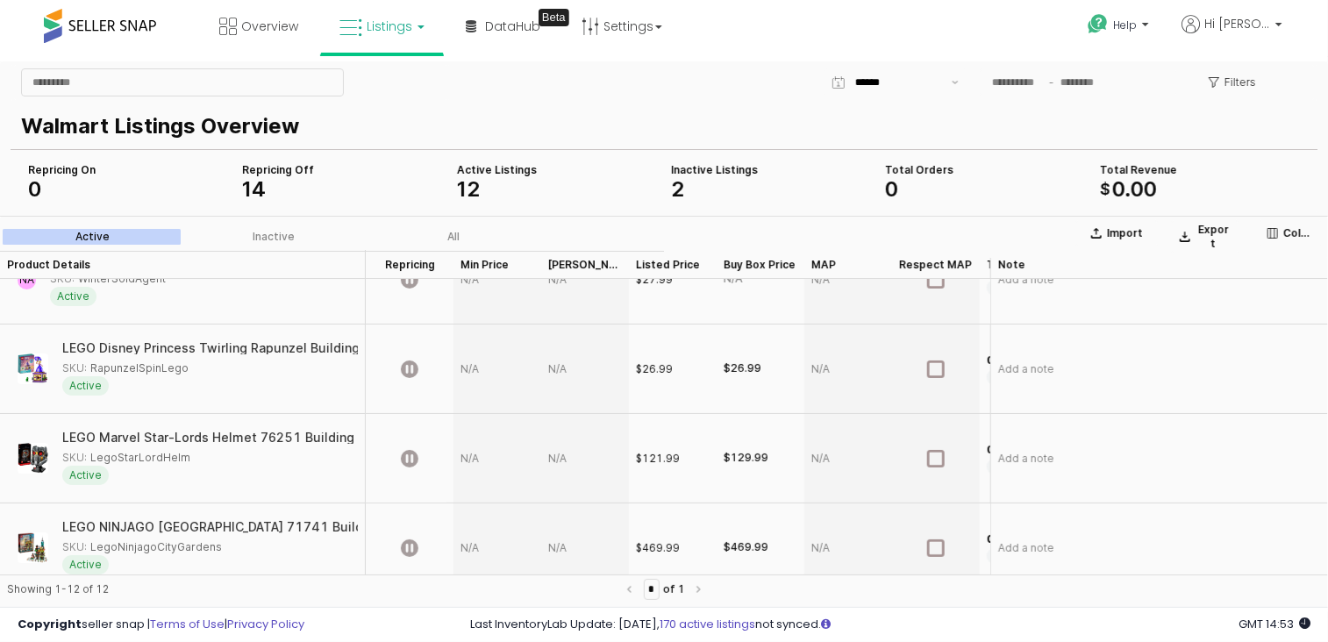
scroll to position [135, 0]
click at [416, 368] on icon "App Frame" at bounding box center [410, 367] width 18 height 18
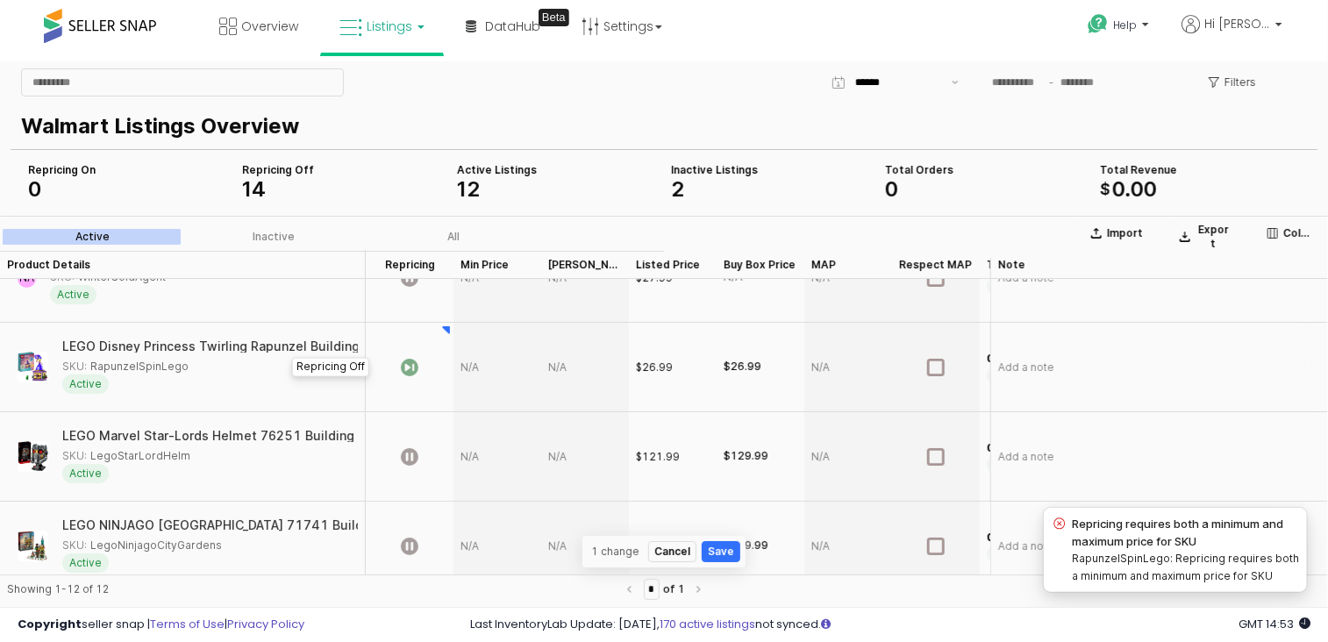
click at [470, 375] on div "App Frame" at bounding box center [498, 366] width 88 height 89
click at [491, 353] on div "App Frame" at bounding box center [498, 366] width 88 height 89
click at [481, 375] on div "App Frame" at bounding box center [498, 366] width 88 height 89
click at [490, 368] on input "App Frame" at bounding box center [507, 367] width 65 height 14
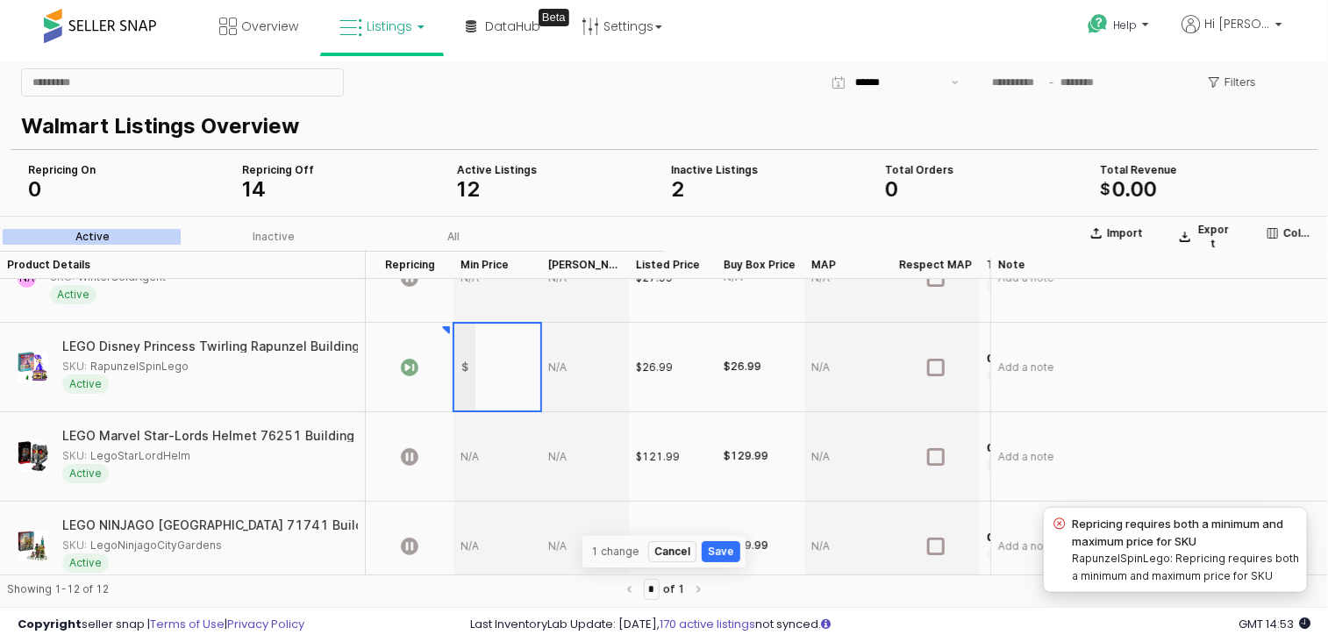
click at [486, 372] on input "App Frame" at bounding box center [507, 367] width 65 height 14
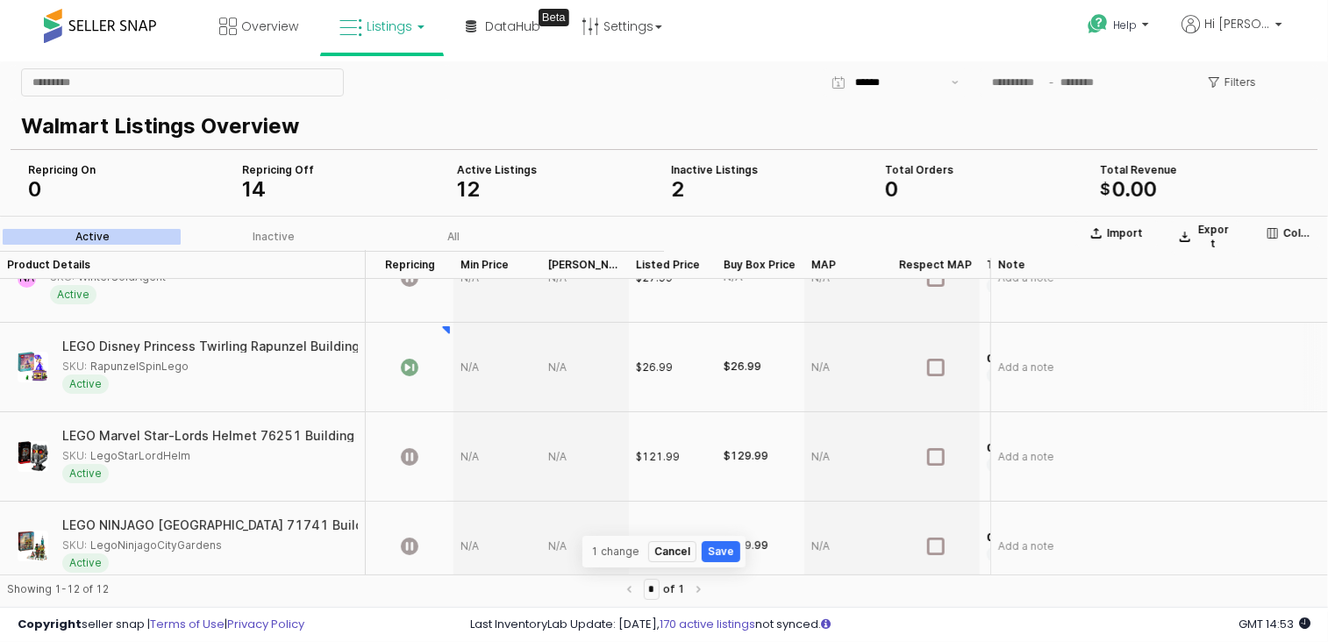
click at [225, 346] on div "LEGO Disney Princess Twirling Rapunzel Building Toy 43214, with Diamond Dress M…" at bounding box center [757, 346] width 1391 height 12
click at [225, 346] on div "LEGO Disney Princess Twirling Rapunzel Building Toy 43214, with Diamond Dress M…" at bounding box center [282, 346] width 1391 height 12
click at [129, 363] on div "SKU: RapunzelSpinLego" at bounding box center [125, 366] width 126 height 16
click at [73, 382] on span "Active" at bounding box center [85, 383] width 46 height 19
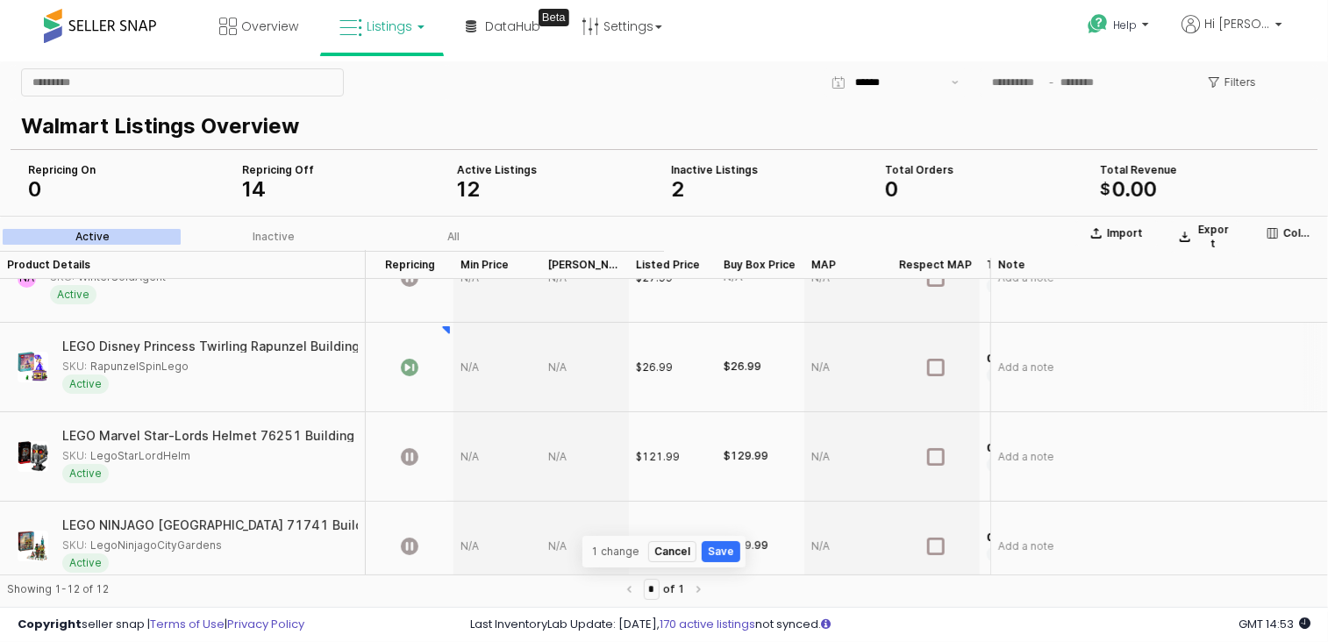
click at [39, 362] on img "App Frame" at bounding box center [33, 366] width 31 height 31
click at [405, 370] on icon "App Frame" at bounding box center [410, 367] width 18 height 18
click at [319, 346] on div "LEGO Disney Princess Twirling Rapunzel Building Toy 43214, with Diamond Dress M…" at bounding box center [682, 346] width 1391 height 12
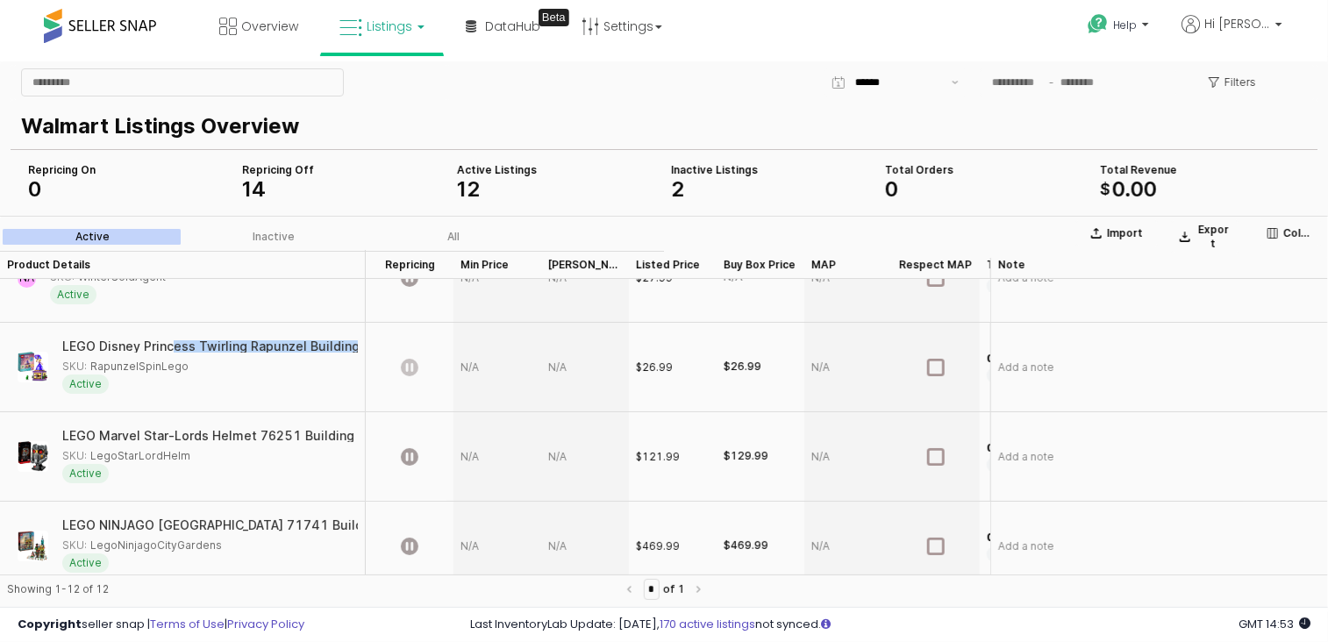
click at [319, 346] on div "LEGO Disney Princess Twirling Rapunzel Building Toy 43214, with Diamond Dress M…" at bounding box center [50, 346] width 1391 height 12
drag, startPoint x: 319, startPoint y: 346, endPoint x: 99, endPoint y: 378, distance: 222.6
click at [99, 378] on span "Active" at bounding box center [85, 383] width 46 height 19
click at [91, 381] on span "Active" at bounding box center [85, 383] width 46 height 19
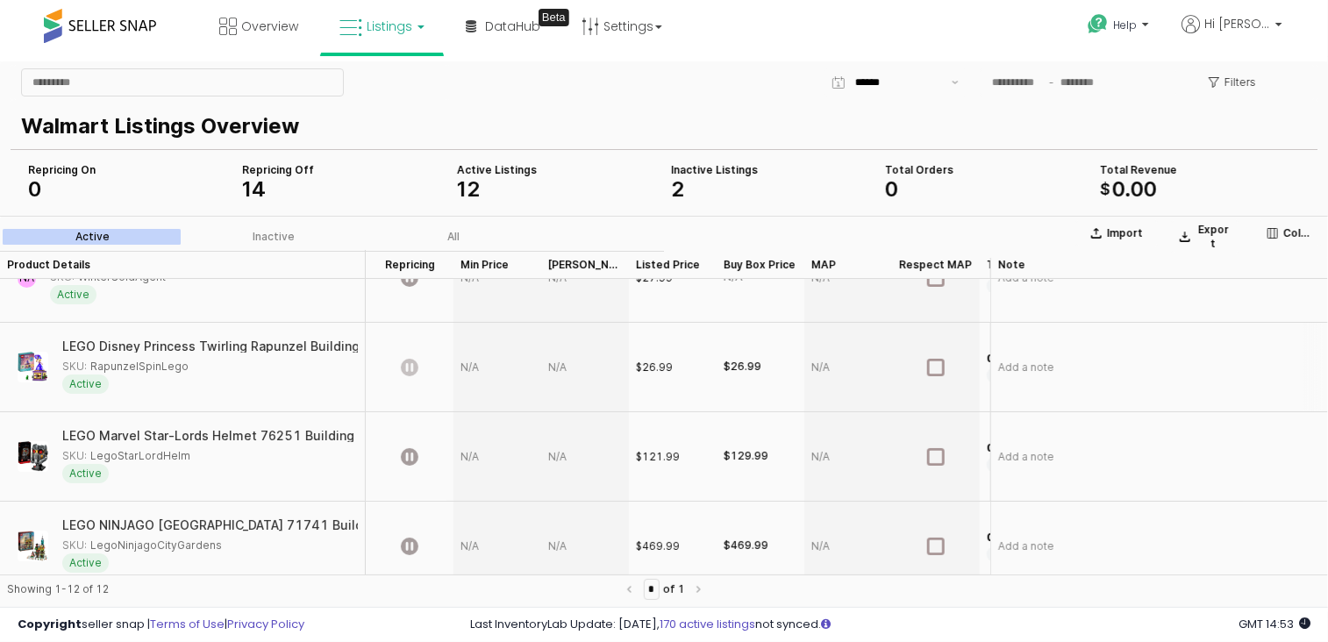
click at [91, 381] on span "Active" at bounding box center [85, 383] width 46 height 19
drag, startPoint x: 91, startPoint y: 381, endPoint x: 31, endPoint y: 364, distance: 62.8
click at [31, 364] on img "App Frame" at bounding box center [33, 366] width 31 height 31
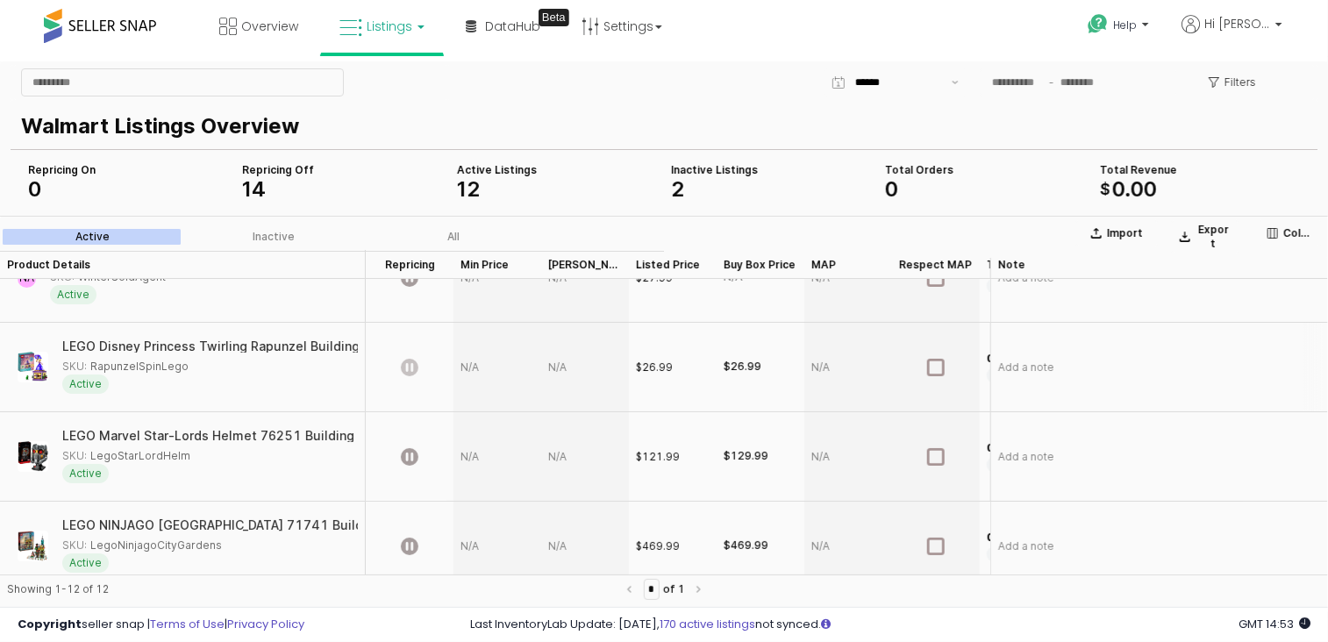
click at [31, 364] on img "App Frame" at bounding box center [33, 366] width 31 height 31
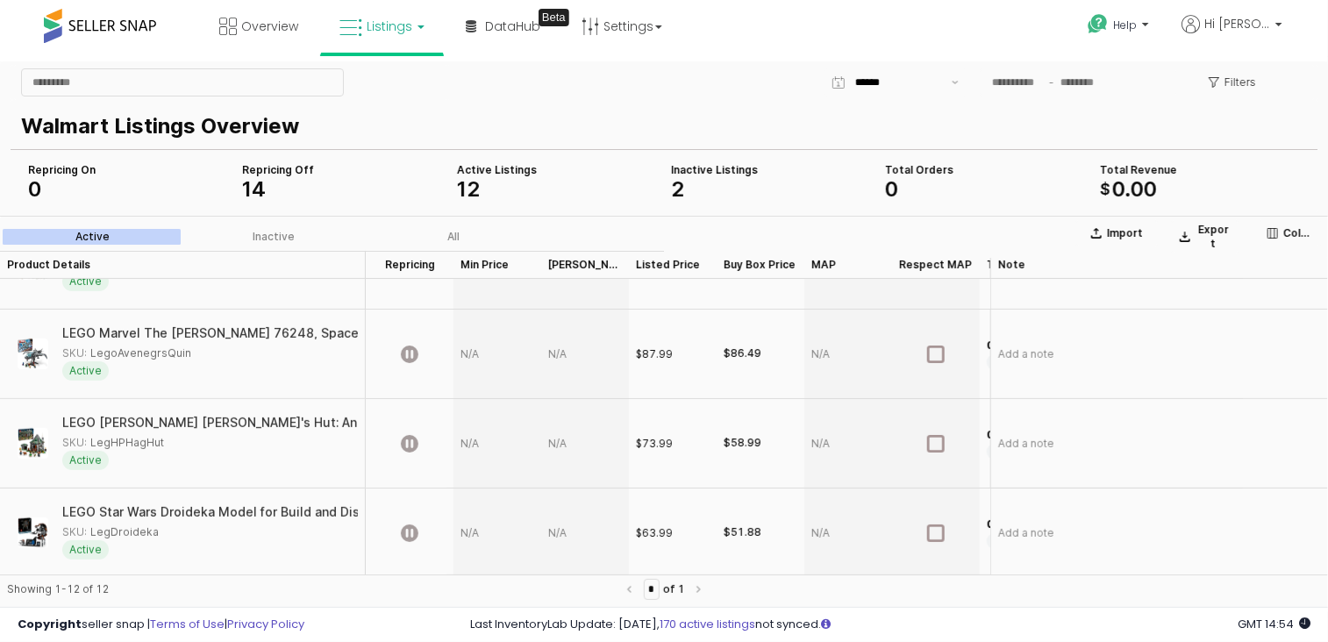
scroll to position [0, 0]
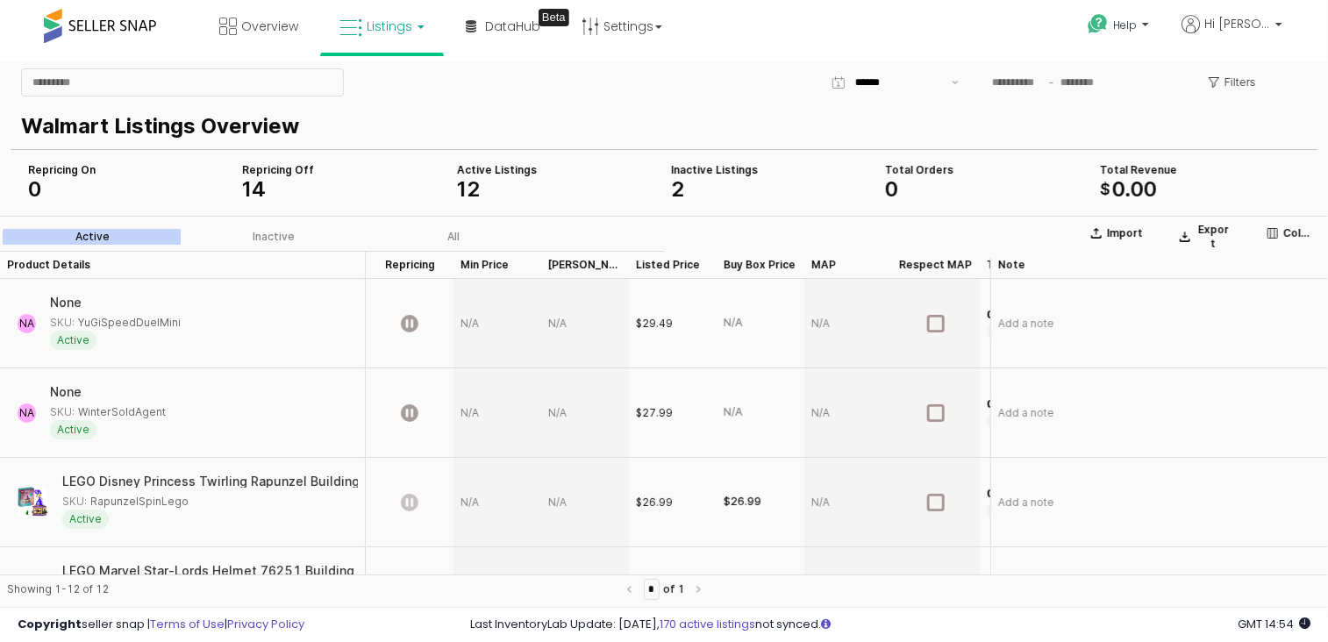
click at [697, 179] on div "2" at bounding box center [771, 188] width 200 height 21
click at [157, 406] on div "SKU: WinterSoldAgent" at bounding box center [108, 412] width 116 height 16
click at [80, 390] on div "None" at bounding box center [66, 392] width 32 height 14
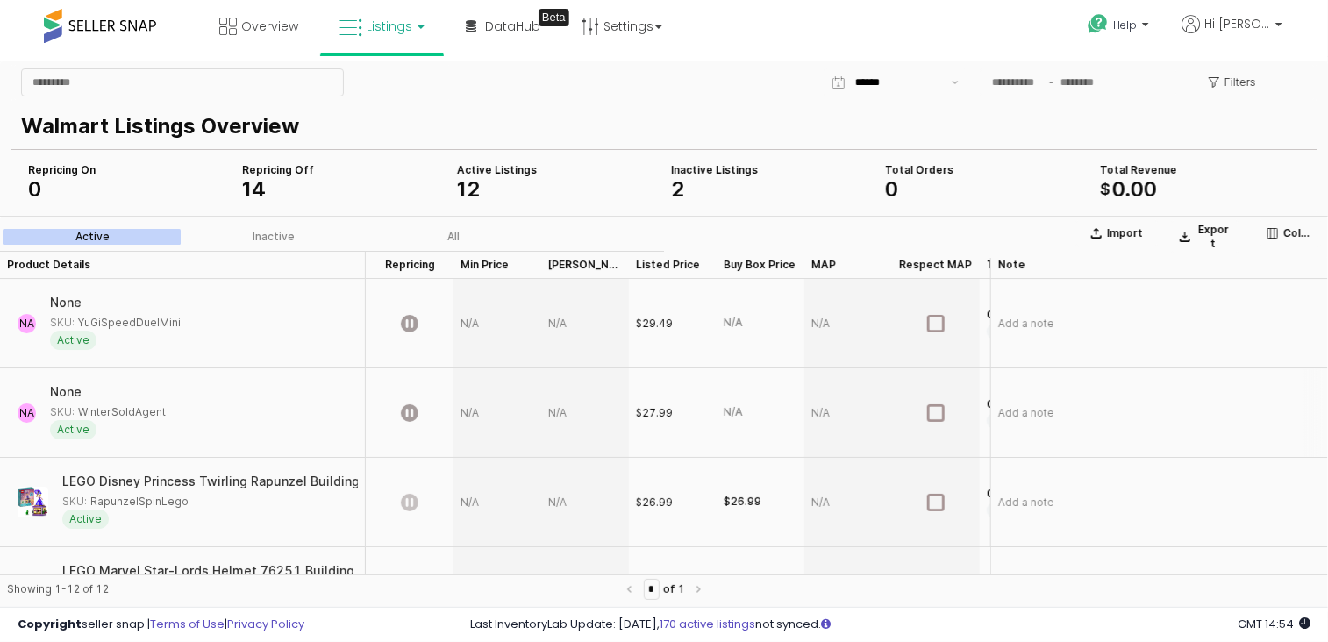
drag, startPoint x: 80, startPoint y: 390, endPoint x: 17, endPoint y: 422, distance: 71.0
click at [17, 422] on div "NA None SKU: WinterSoldAgent Active" at bounding box center [91, 412] width 169 height 75
click at [16, 421] on div "NA None SKU: WinterSoldAgent Active" at bounding box center [91, 412] width 169 height 75
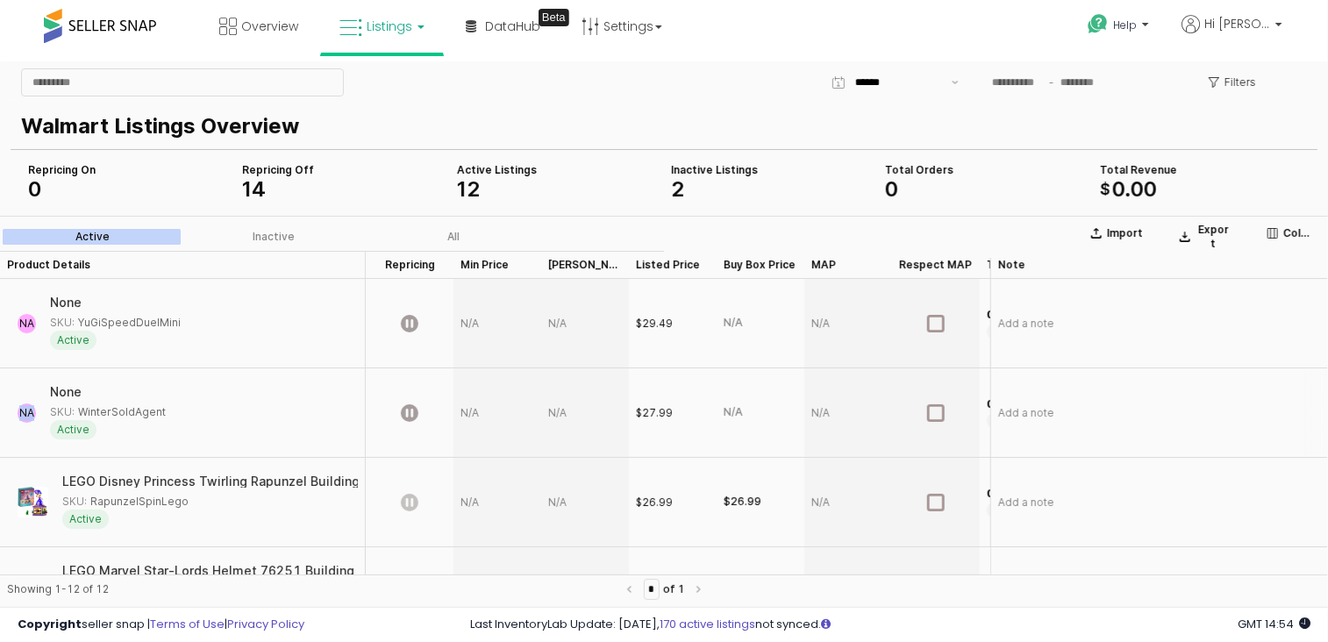
click at [16, 421] on div "NA None SKU: WinterSoldAgent Active" at bounding box center [91, 412] width 169 height 75
drag, startPoint x: 16, startPoint y: 421, endPoint x: 29, endPoint y: 502, distance: 81.8
click at [29, 502] on img "App Frame" at bounding box center [33, 501] width 31 height 31
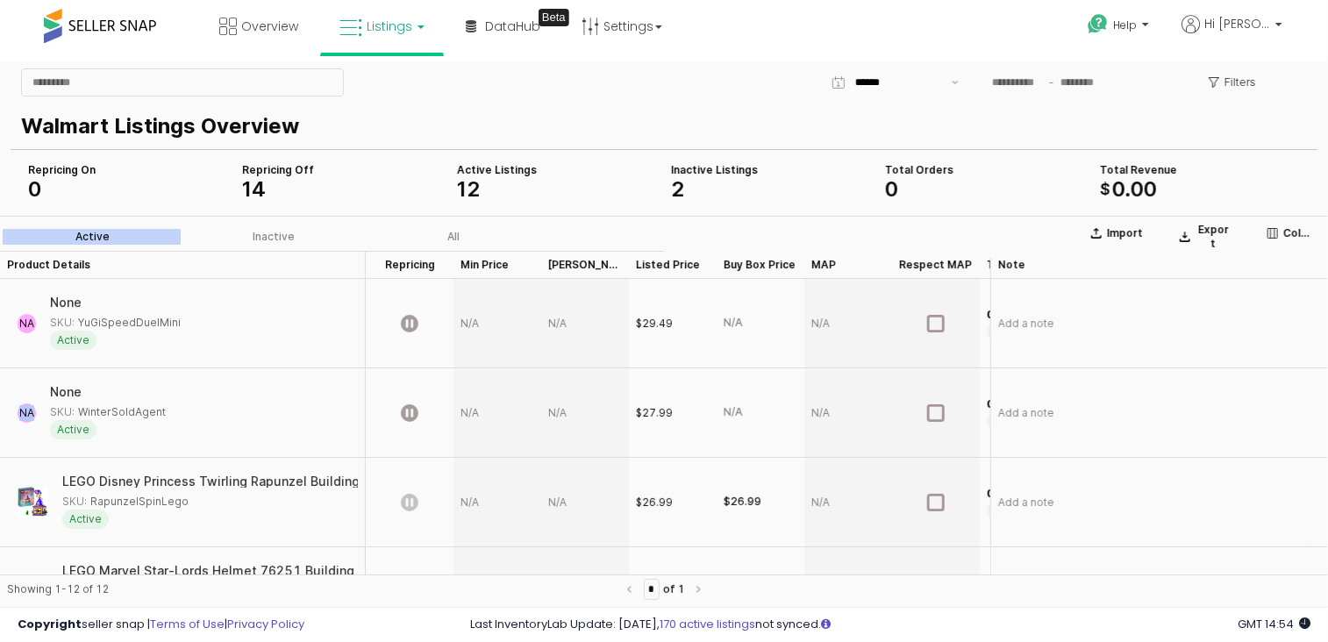
click at [29, 502] on img "App Frame" at bounding box center [33, 501] width 31 height 31
click at [11, 500] on div "LEGO Disney Princess Twirling Rapunzel Building Toy 43214, with Diamond Dress M…" at bounding box center [182, 501] width 351 height 75
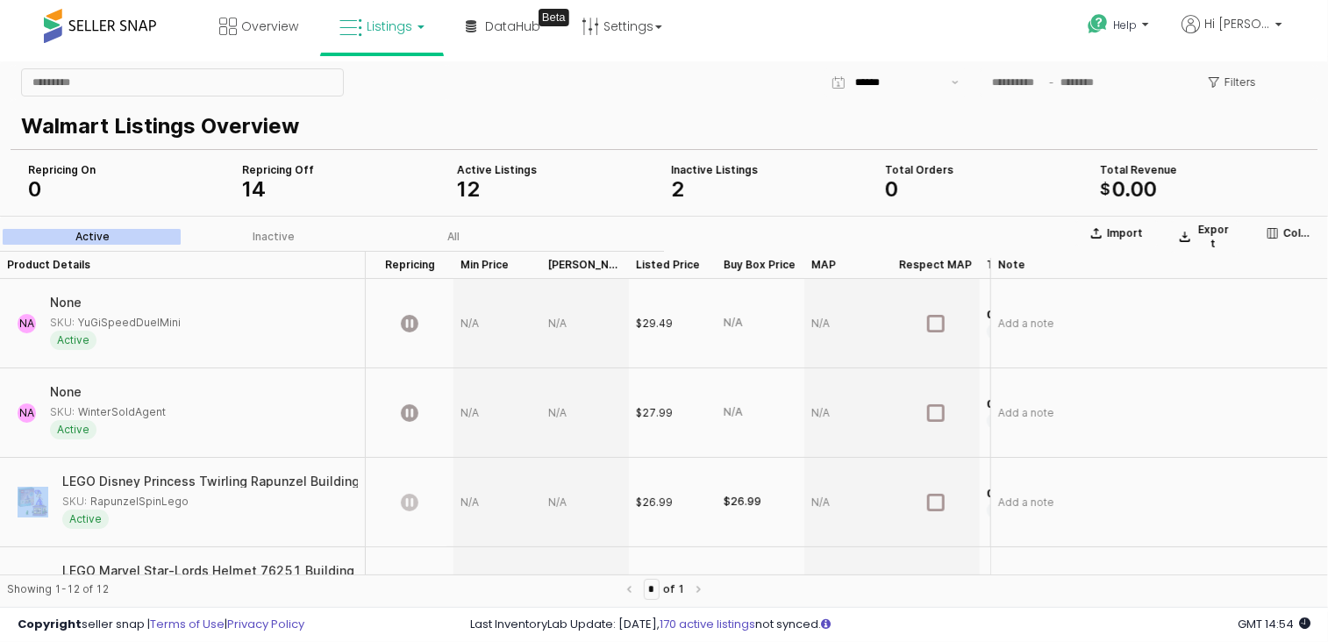
click at [11, 500] on div "LEGO Disney Princess Twirling Rapunzel Building Toy 43214, with Diamond Dress M…" at bounding box center [182, 501] width 351 height 75
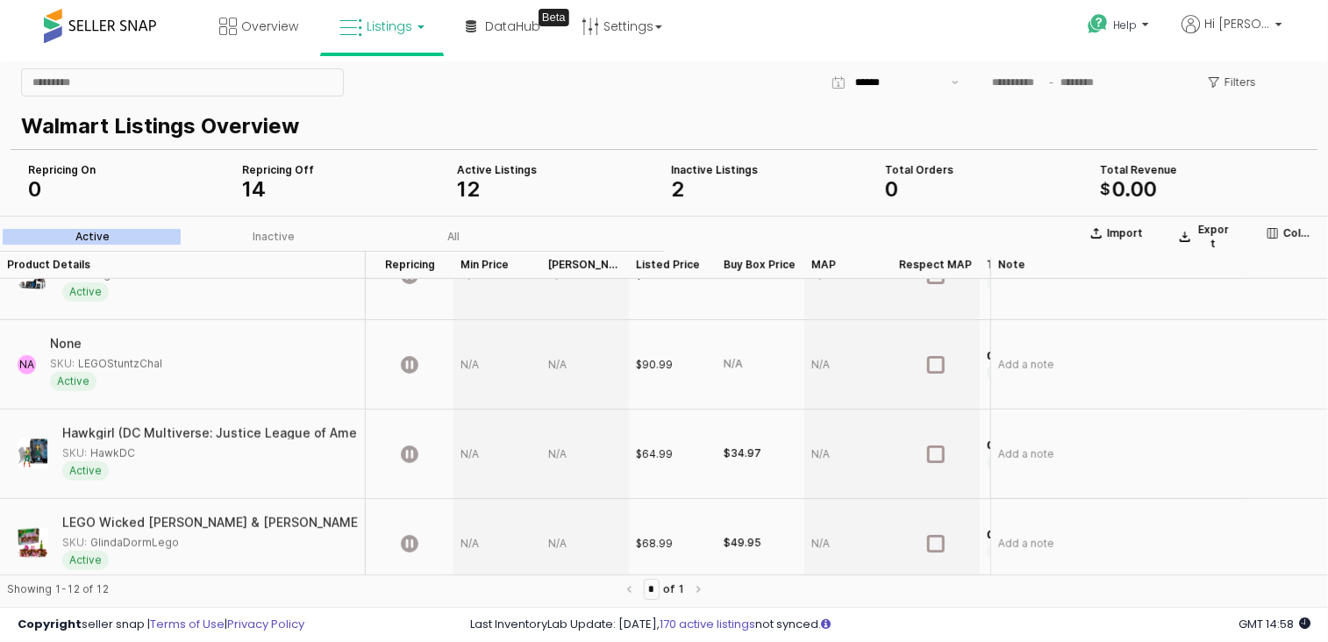
scroll to position [790, 0]
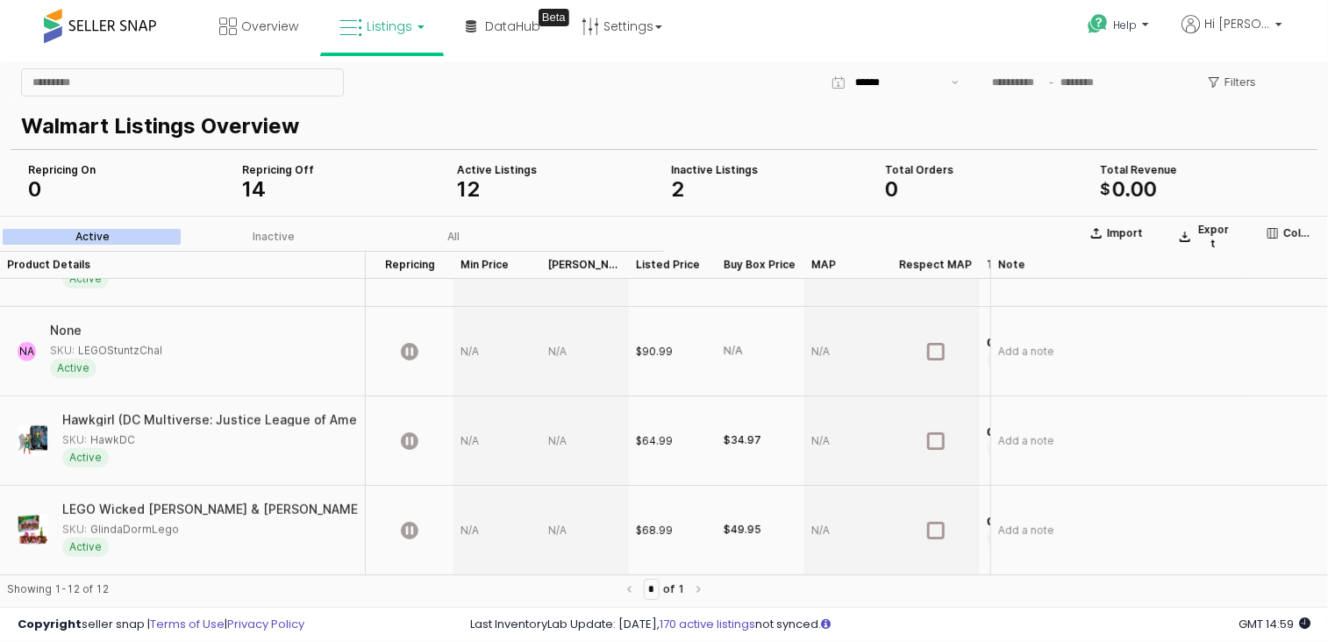
click at [447, 437] on div "App Frame" at bounding box center [410, 440] width 88 height 89
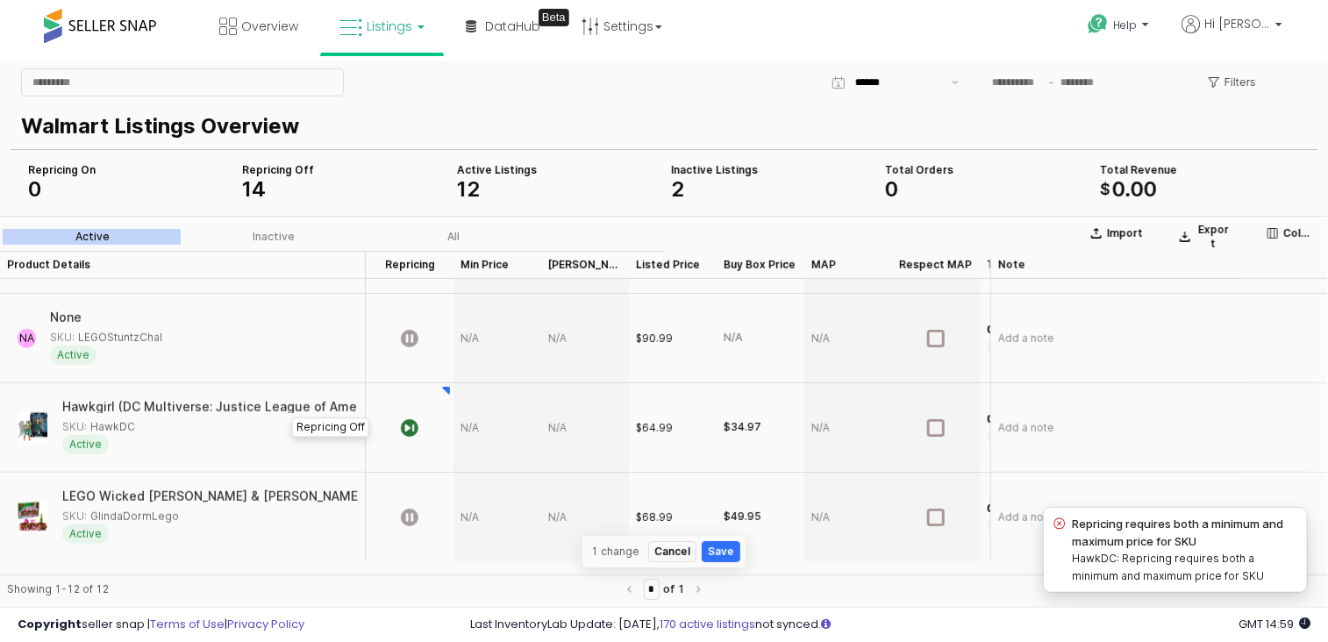
click at [482, 424] on div "App Frame" at bounding box center [498, 426] width 88 height 89
click at [478, 436] on div "App Frame" at bounding box center [498, 426] width 88 height 89
click at [487, 417] on div "App Frame" at bounding box center [498, 426] width 88 height 89
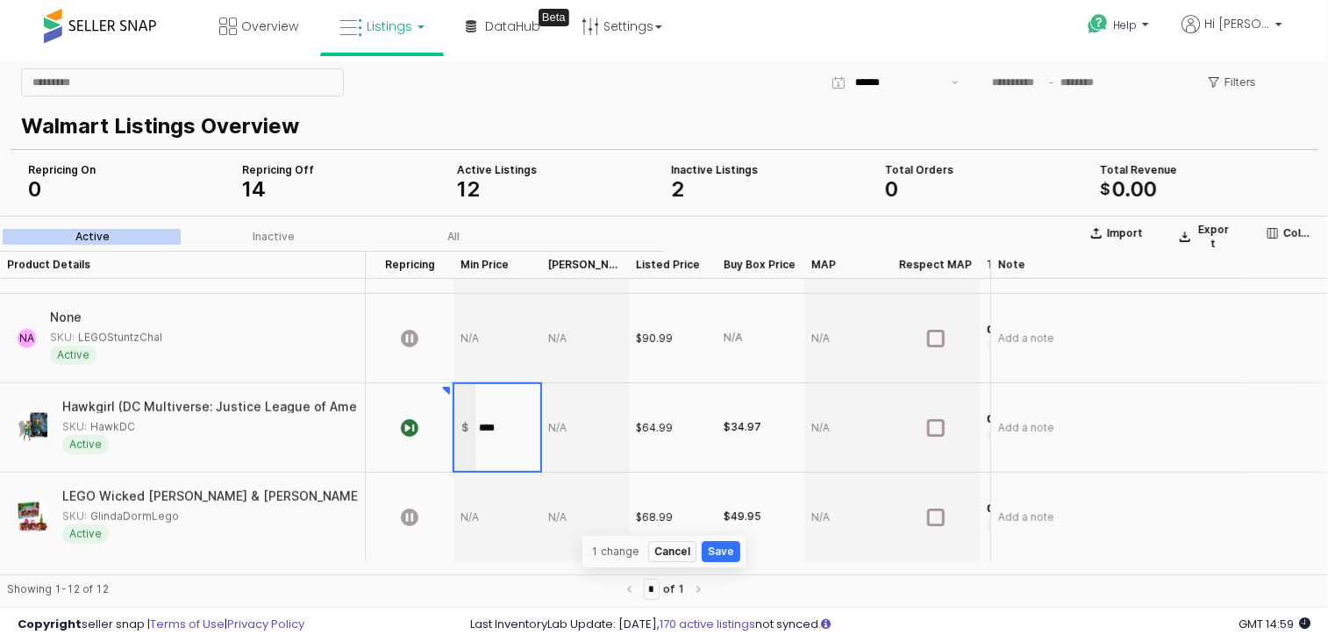
type input "*****"
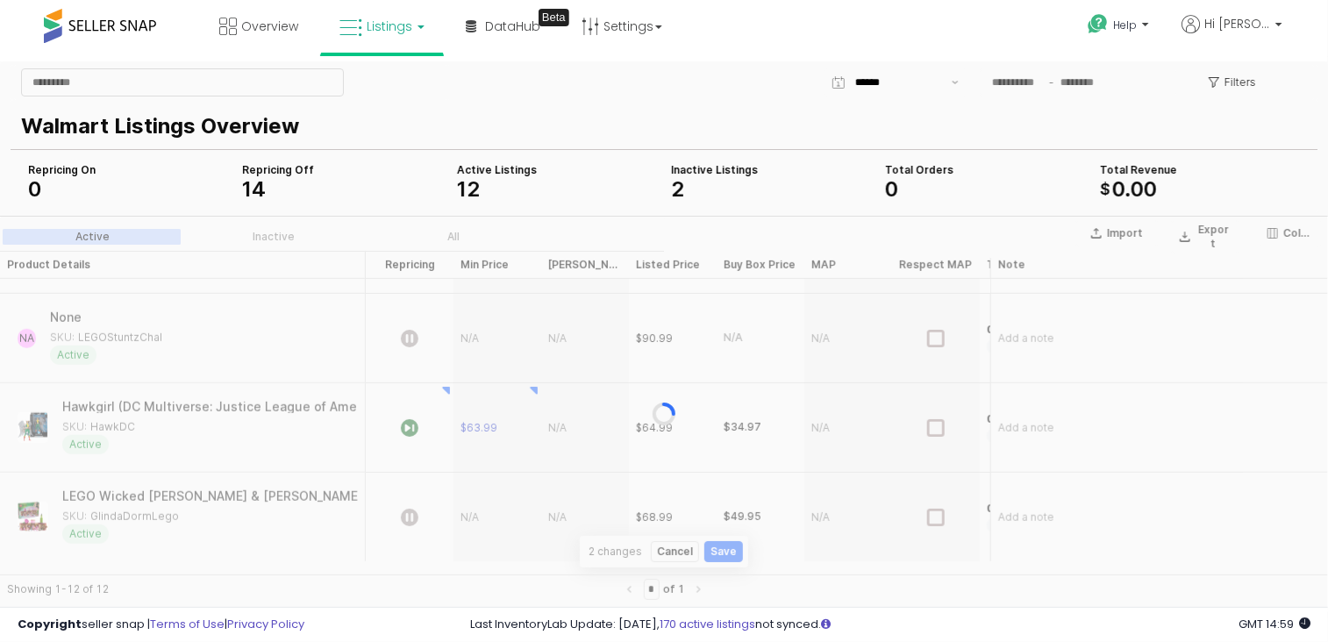
click at [568, 443] on section "Import Export Columns Active Inactive All Product Details Product Details Repri…" at bounding box center [664, 413] width 1328 height 397
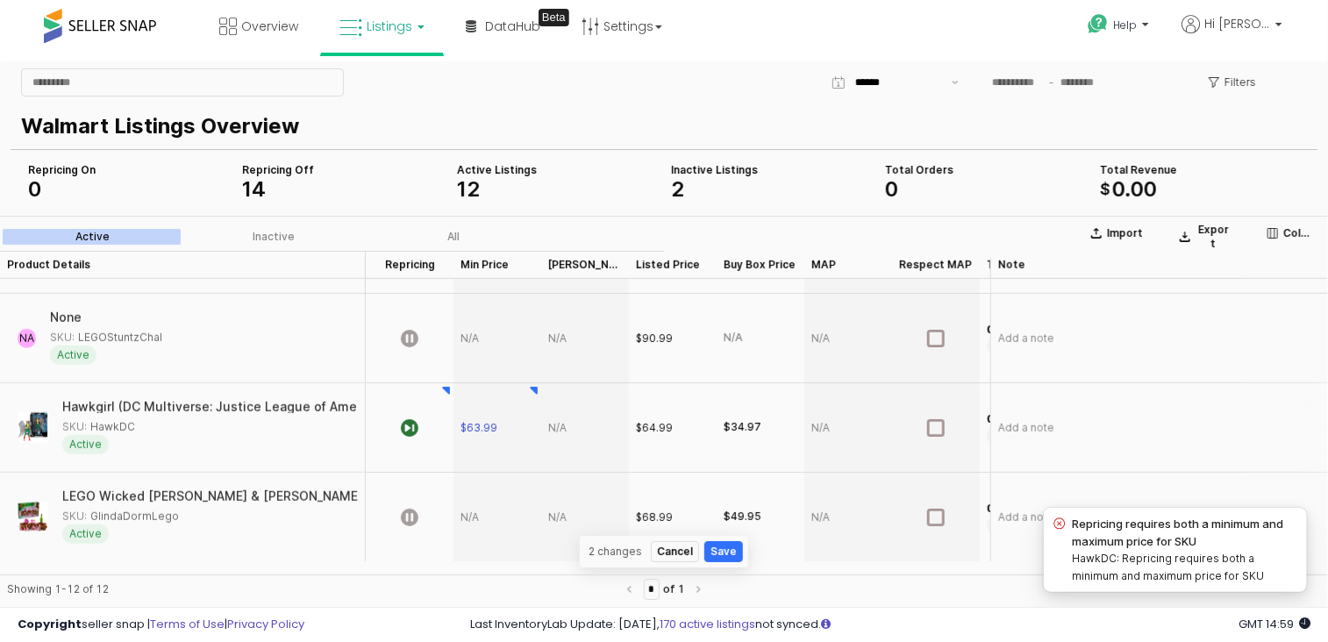
click at [566, 424] on div "App Frame" at bounding box center [585, 426] width 88 height 89
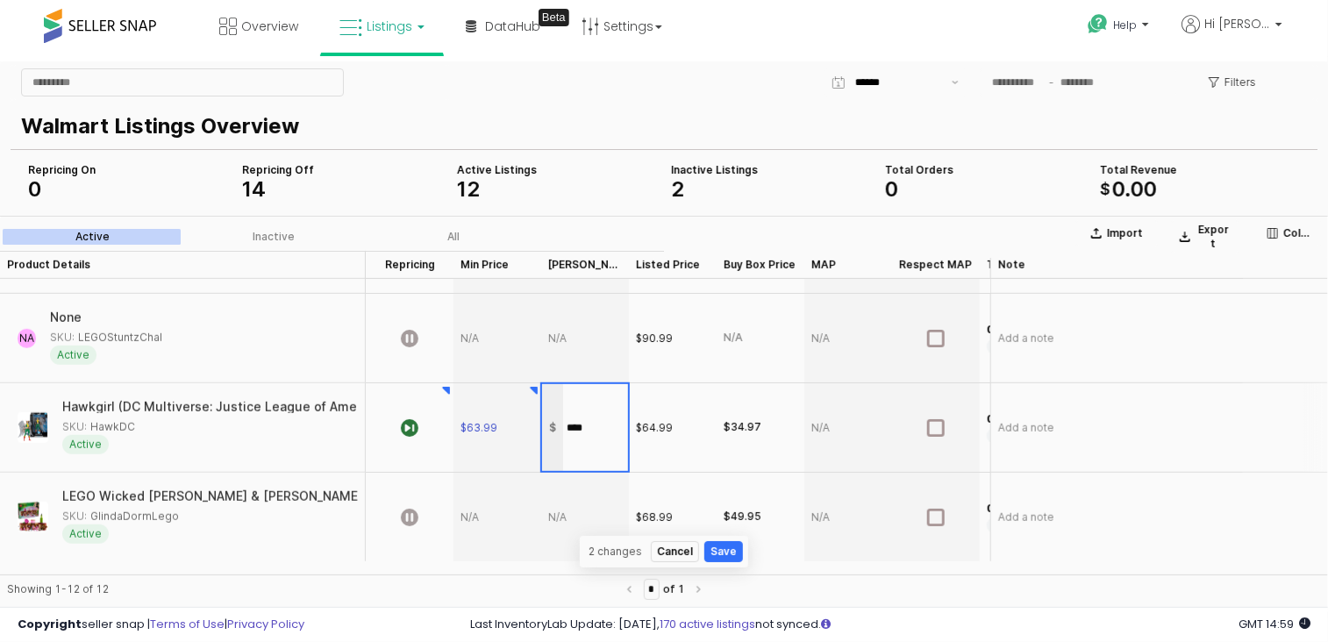
type input "*****"
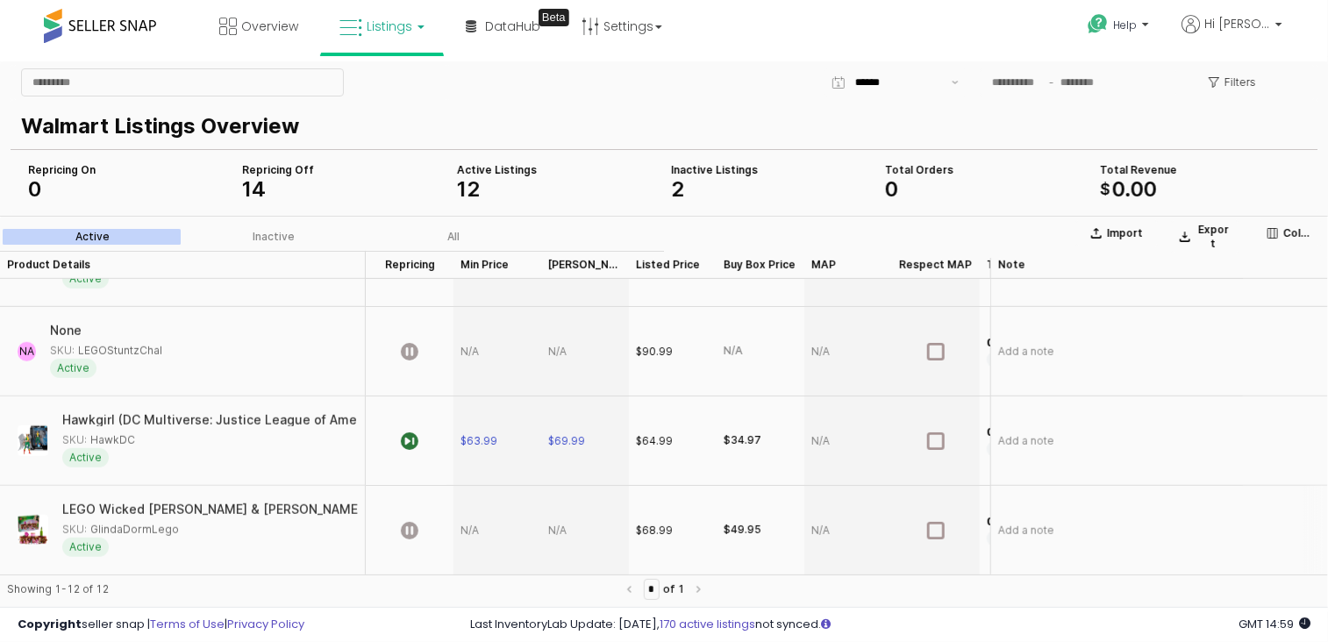
click at [472, 517] on div "App Frame" at bounding box center [498, 529] width 88 height 89
click at [409, 521] on icon "App Frame" at bounding box center [410, 530] width 18 height 18
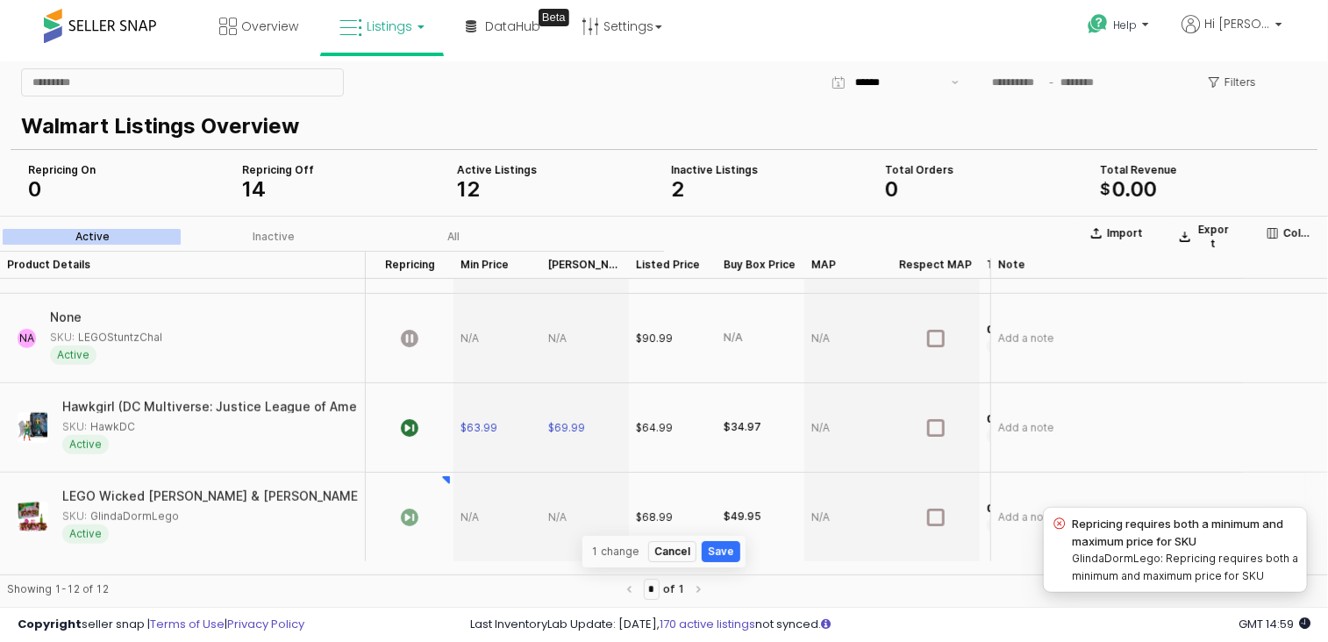
click at [477, 517] on div "App Frame" at bounding box center [498, 516] width 88 height 89
click at [474, 514] on div "App Frame" at bounding box center [498, 516] width 88 height 89
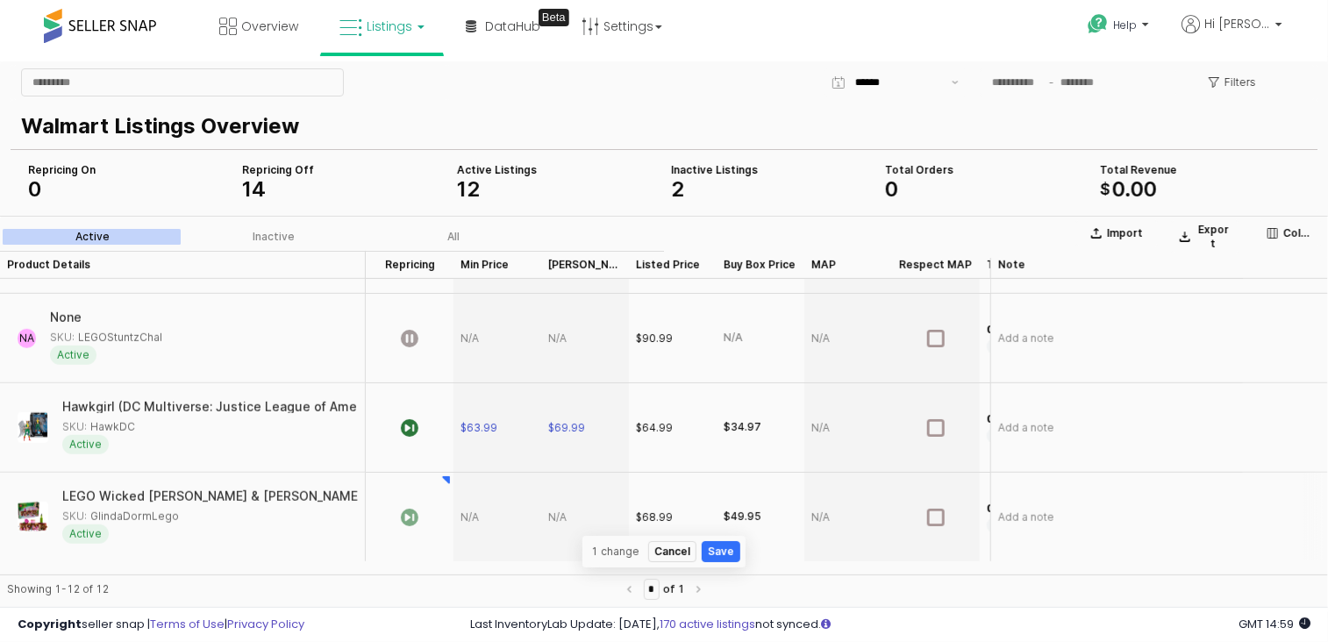
click at [475, 514] on div "App Frame" at bounding box center [498, 516] width 88 height 89
click at [715, 545] on button "Save" at bounding box center [721, 550] width 39 height 21
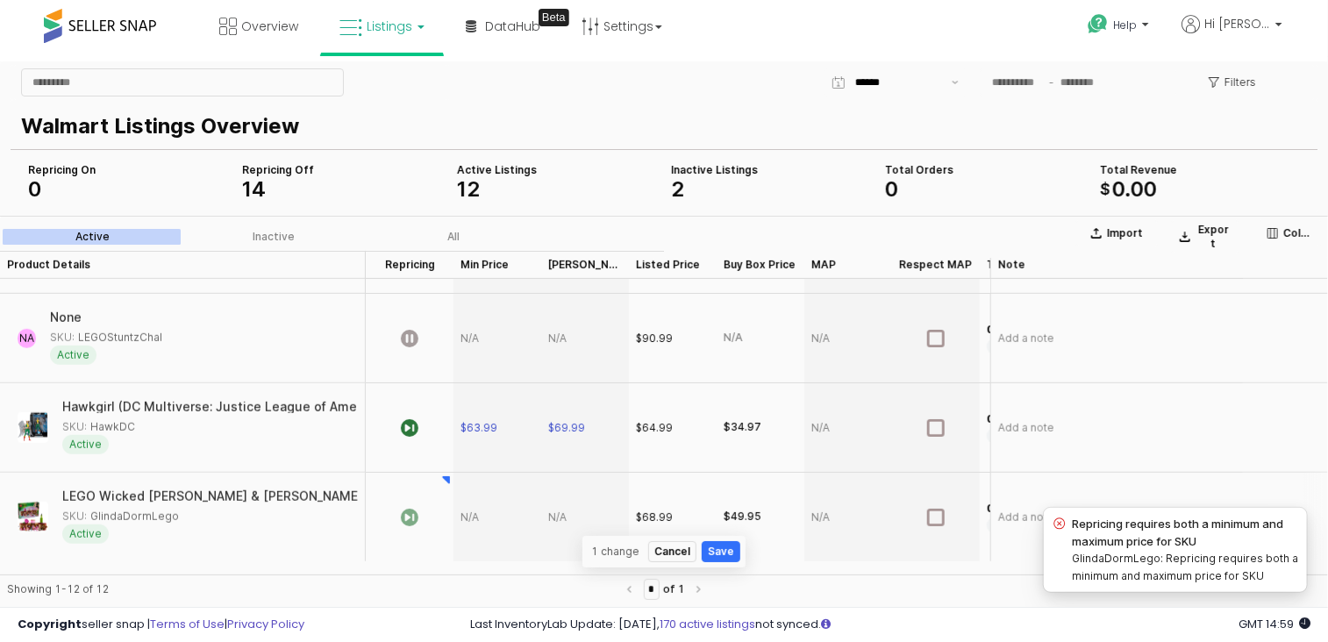
click at [476, 506] on div "App Frame" at bounding box center [498, 516] width 88 height 89
click at [472, 518] on div "App Frame" at bounding box center [498, 516] width 88 height 89
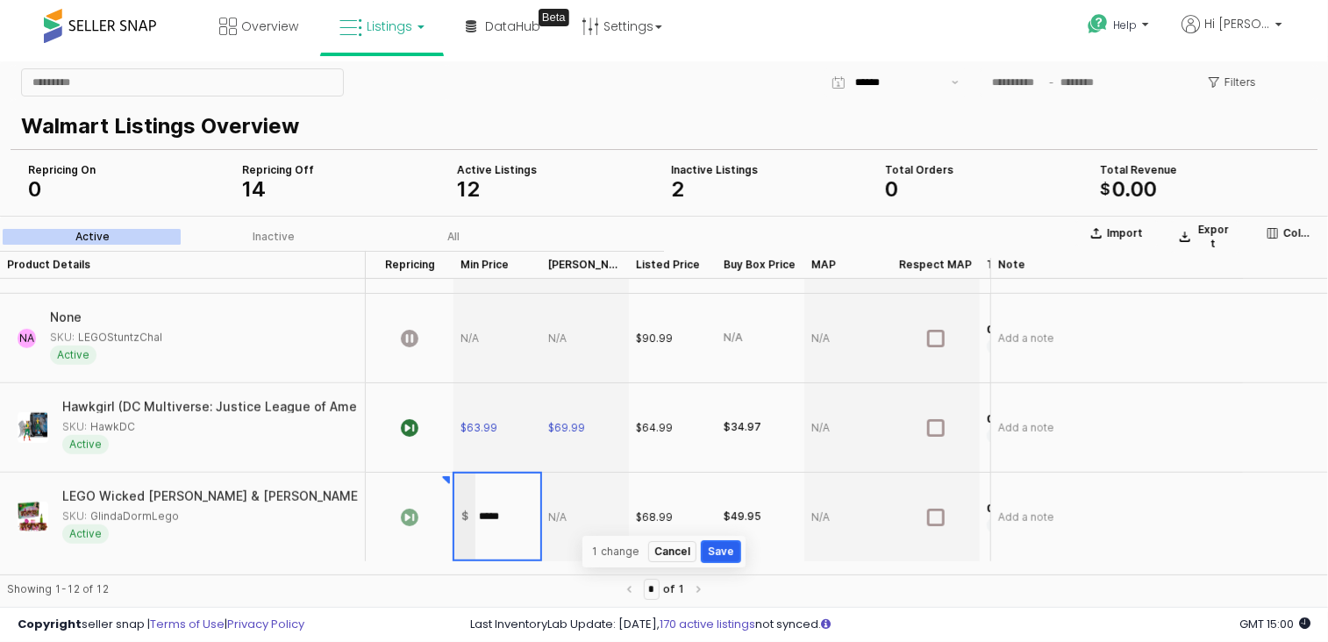
type input "*****"
click at [714, 549] on button "Save" at bounding box center [721, 550] width 39 height 21
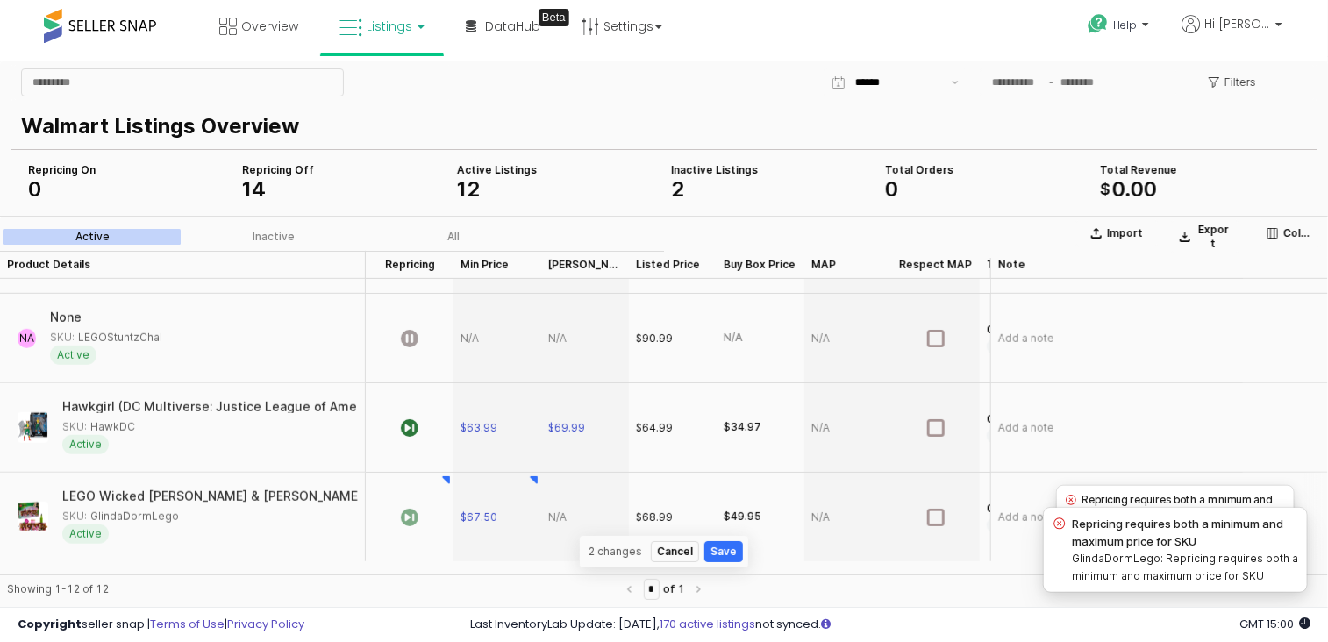
click at [574, 507] on div "App Frame" at bounding box center [585, 516] width 88 height 89
type input "*****"
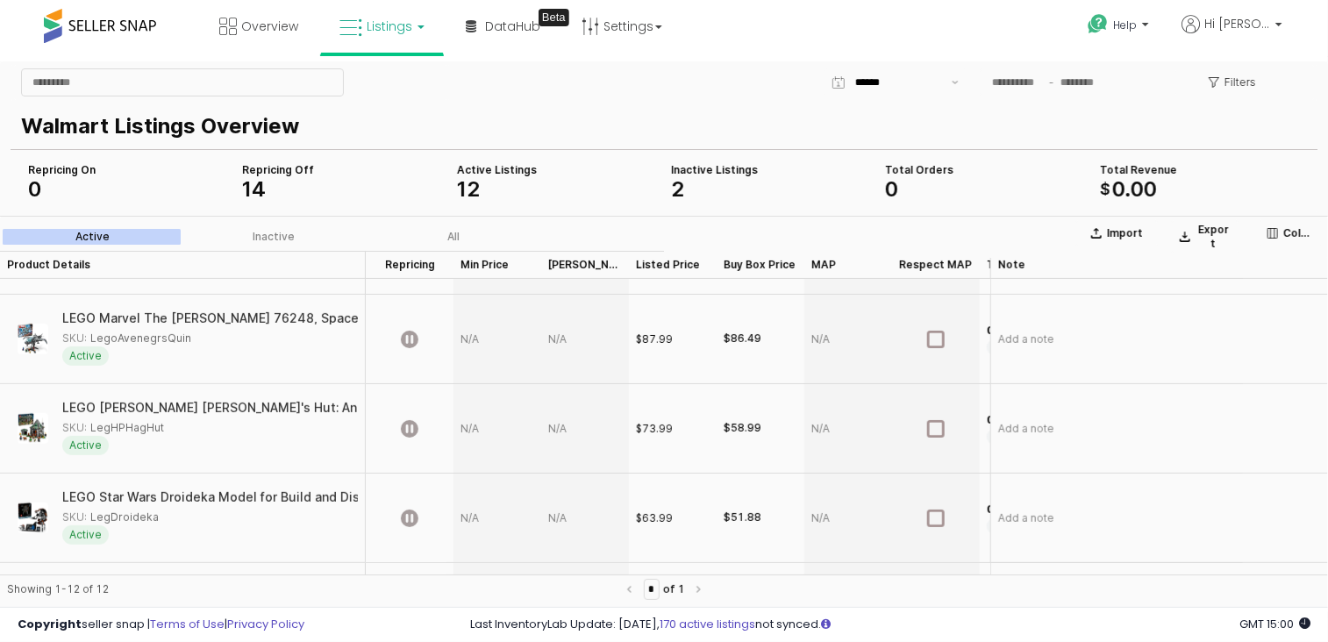
scroll to position [512, 0]
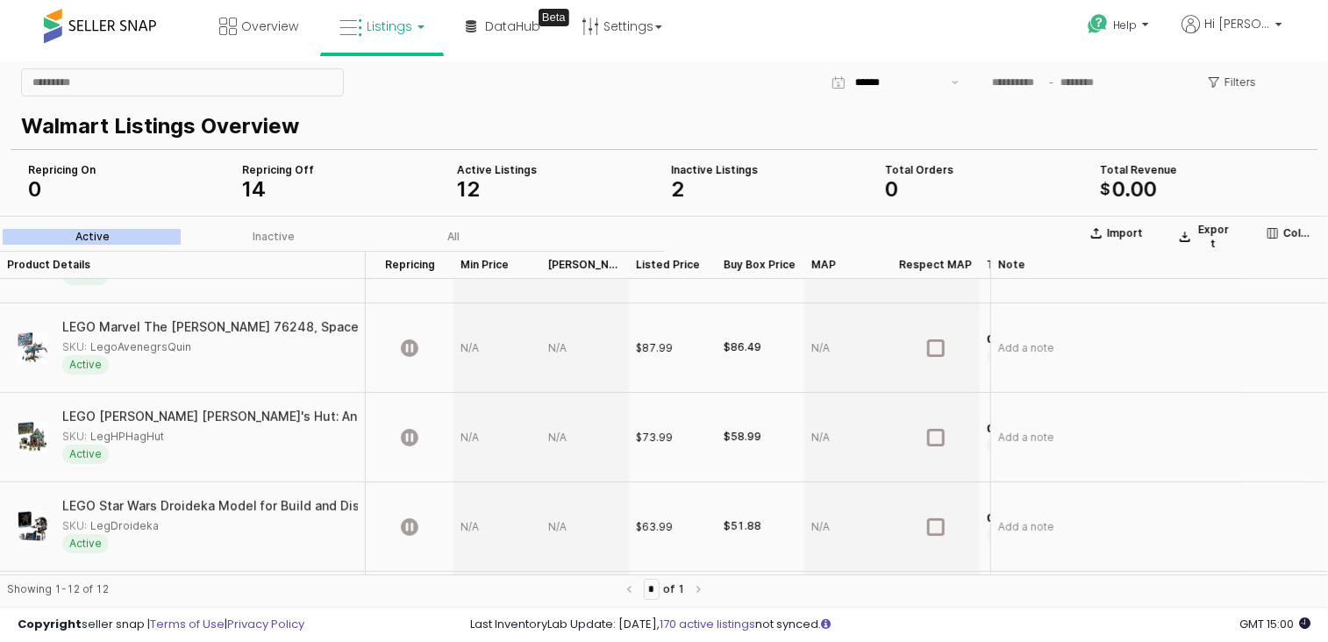
click at [474, 522] on div "App Frame" at bounding box center [498, 526] width 88 height 89
click at [505, 520] on div "App Frame" at bounding box center [498, 526] width 88 height 89
click at [481, 525] on div "App Frame" at bounding box center [498, 526] width 88 height 89
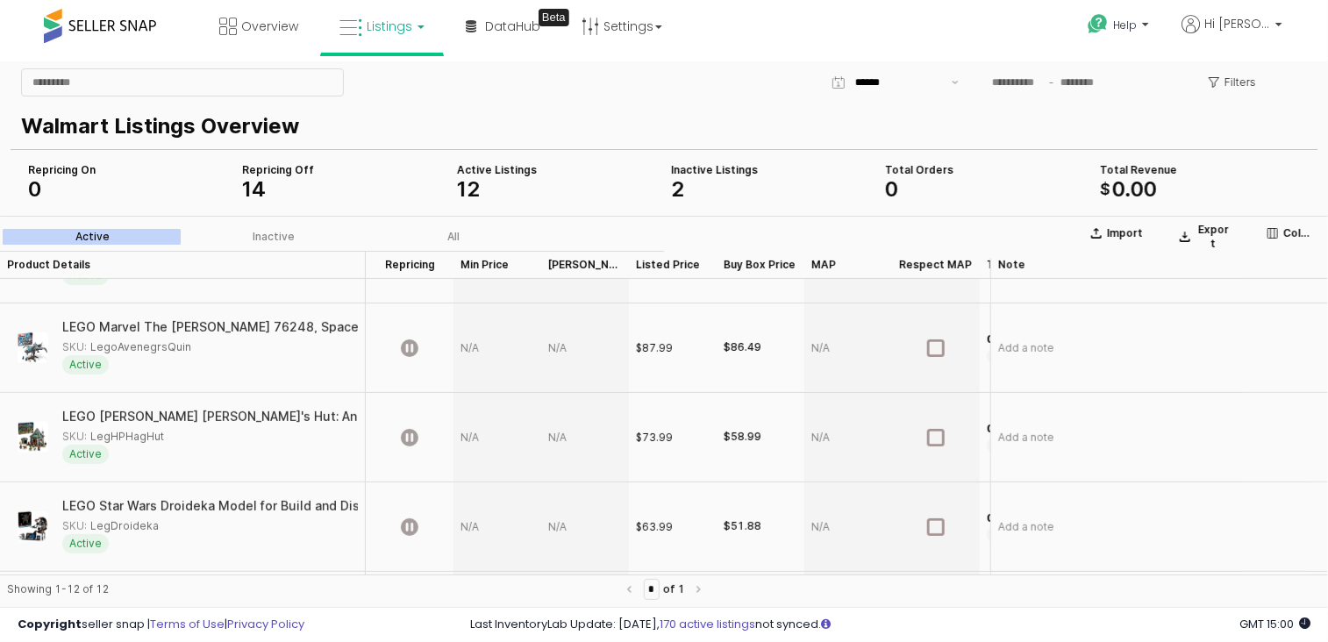
click at [468, 522] on div "App Frame" at bounding box center [498, 526] width 88 height 89
click at [466, 519] on div "App Frame" at bounding box center [498, 526] width 88 height 89
type input "*****"
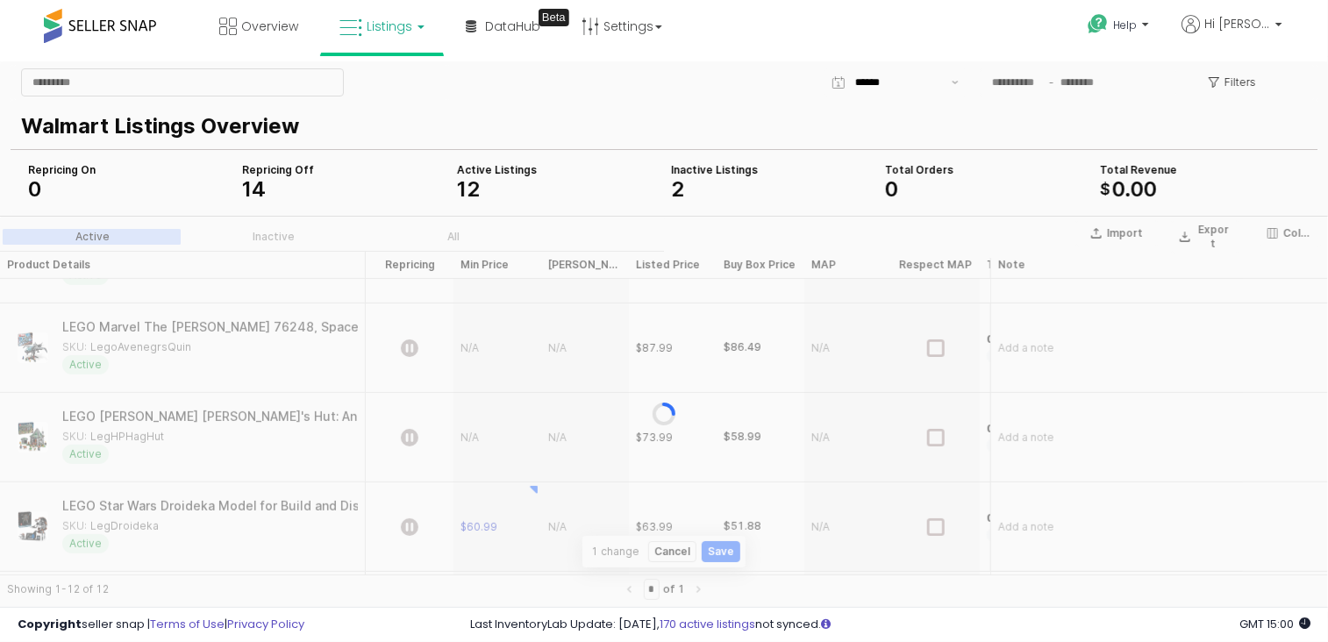
click at [564, 525] on section "Import Export Columns Active Inactive All Product Details Product Details Repri…" at bounding box center [664, 413] width 1328 height 397
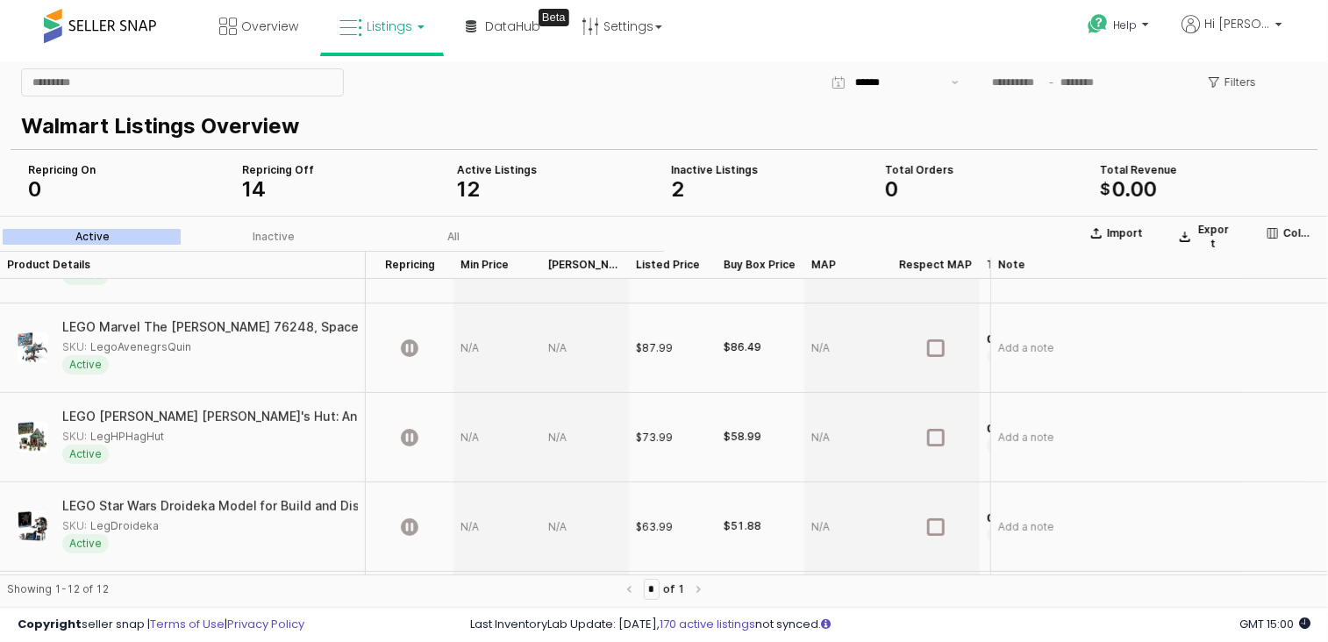
click at [566, 521] on div "App Frame" at bounding box center [585, 526] width 88 height 89
click at [467, 526] on div "App Frame" at bounding box center [498, 526] width 88 height 89
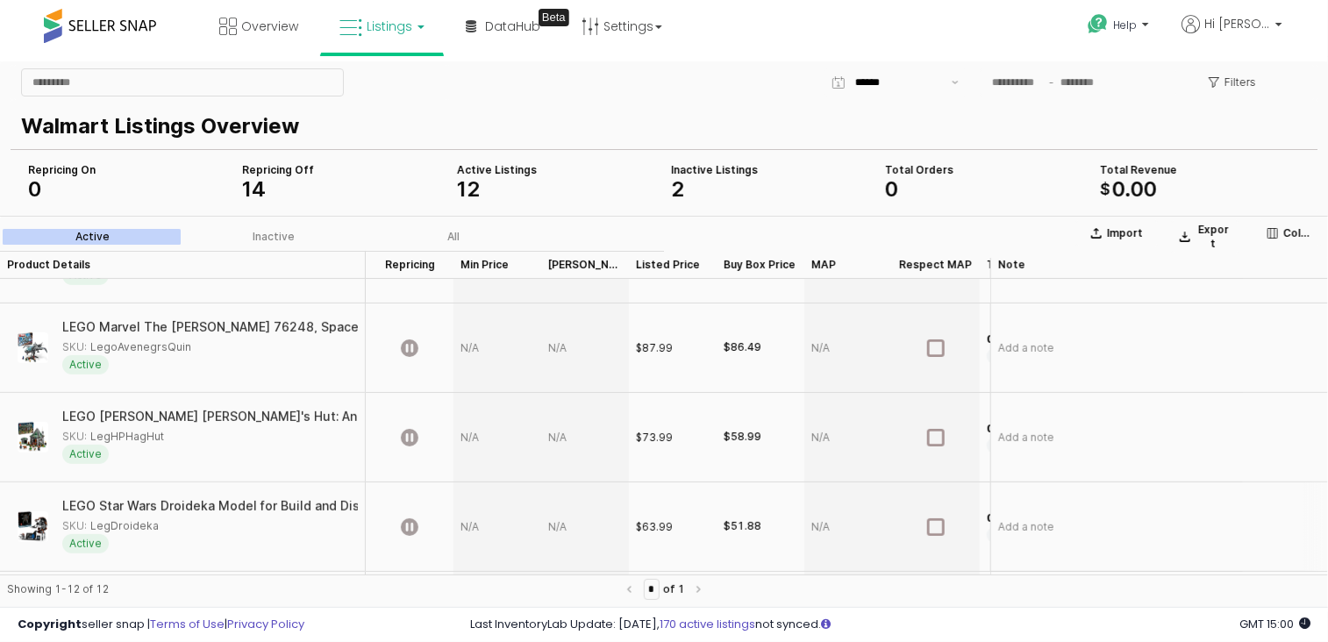
click at [471, 521] on div "App Frame" at bounding box center [498, 526] width 88 height 89
type input "*****"
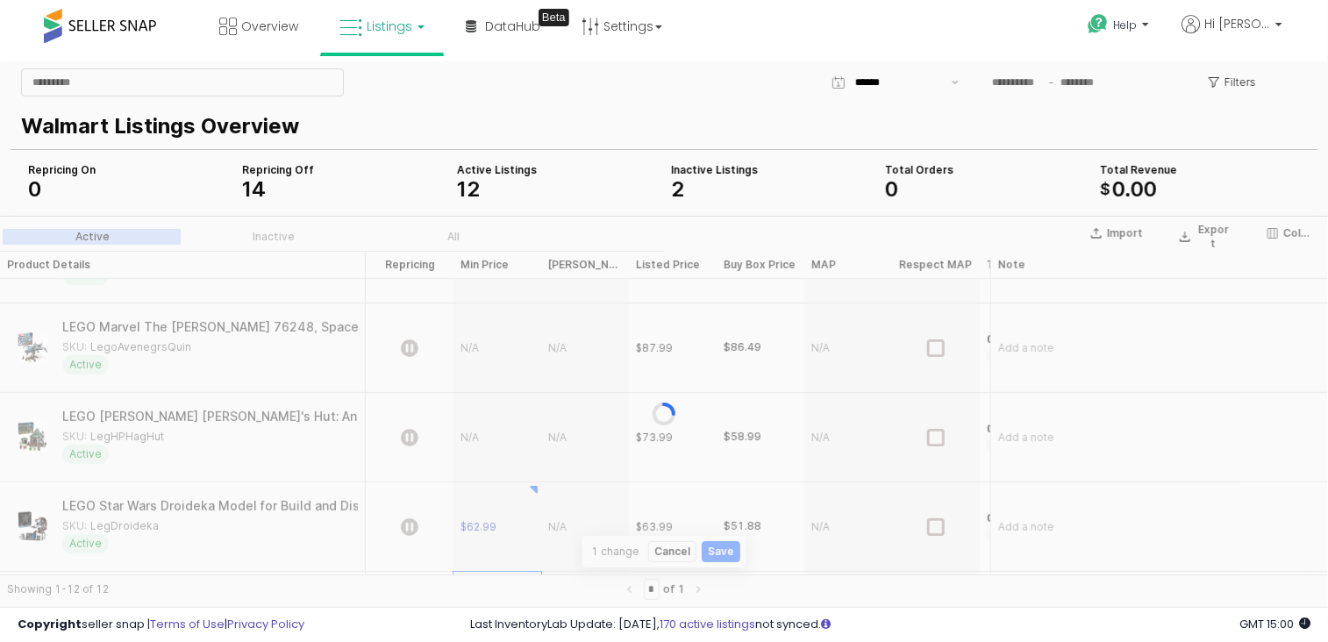
scroll to position [612, 0]
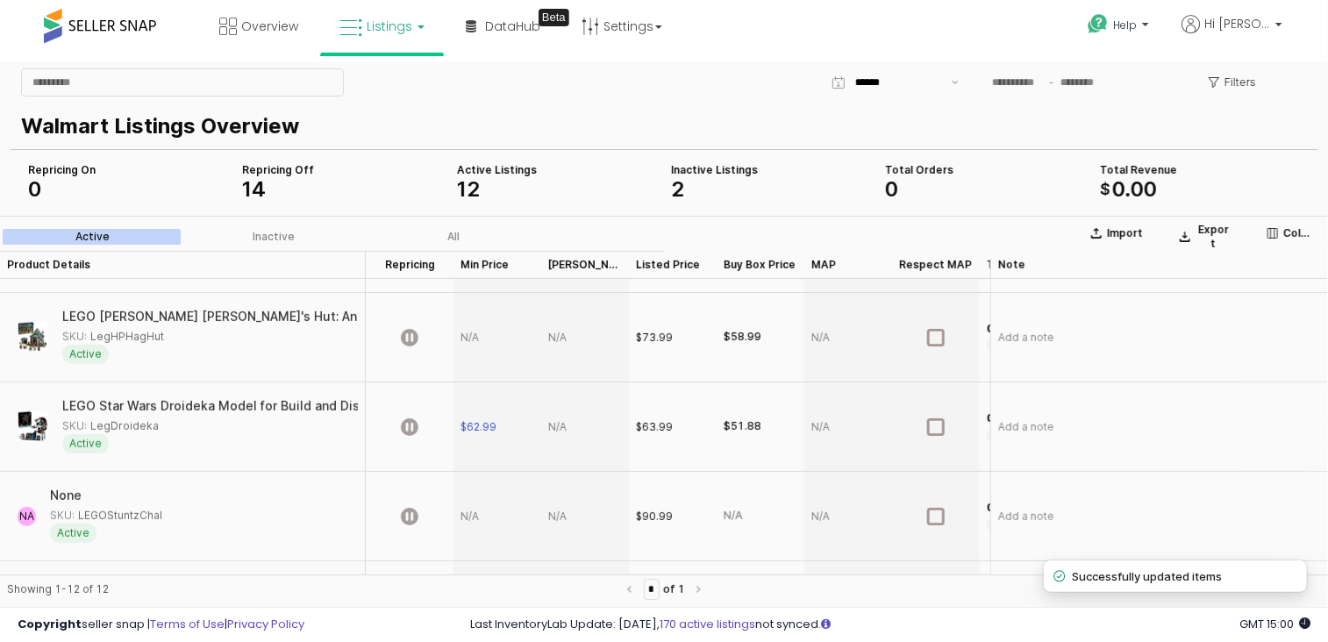
click at [565, 439] on div "App Frame" at bounding box center [585, 426] width 88 height 89
click at [560, 427] on div "App Frame" at bounding box center [585, 426] width 88 height 89
click at [554, 419] on div "App Frame" at bounding box center [585, 426] width 88 height 89
click at [560, 421] on div "App Frame" at bounding box center [585, 426] width 88 height 89
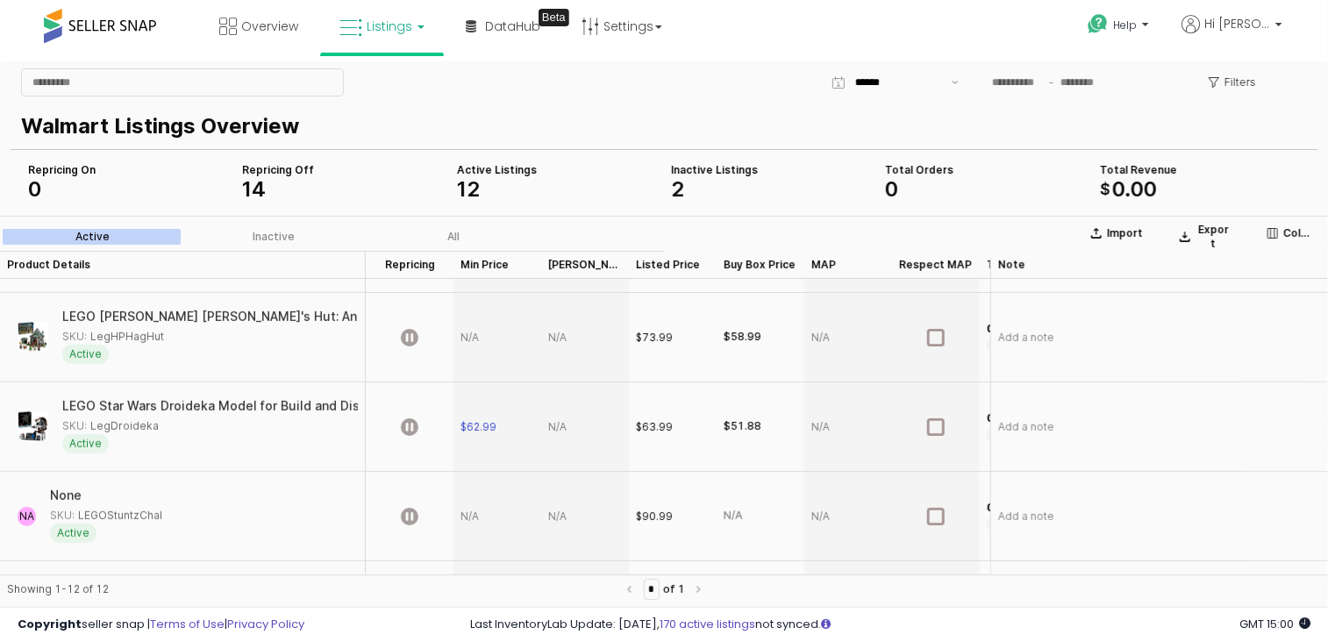
click at [560, 421] on div "App Frame" at bounding box center [585, 426] width 88 height 89
type input "*****"
click at [582, 429] on span "$63.99" at bounding box center [566, 426] width 37 height 14
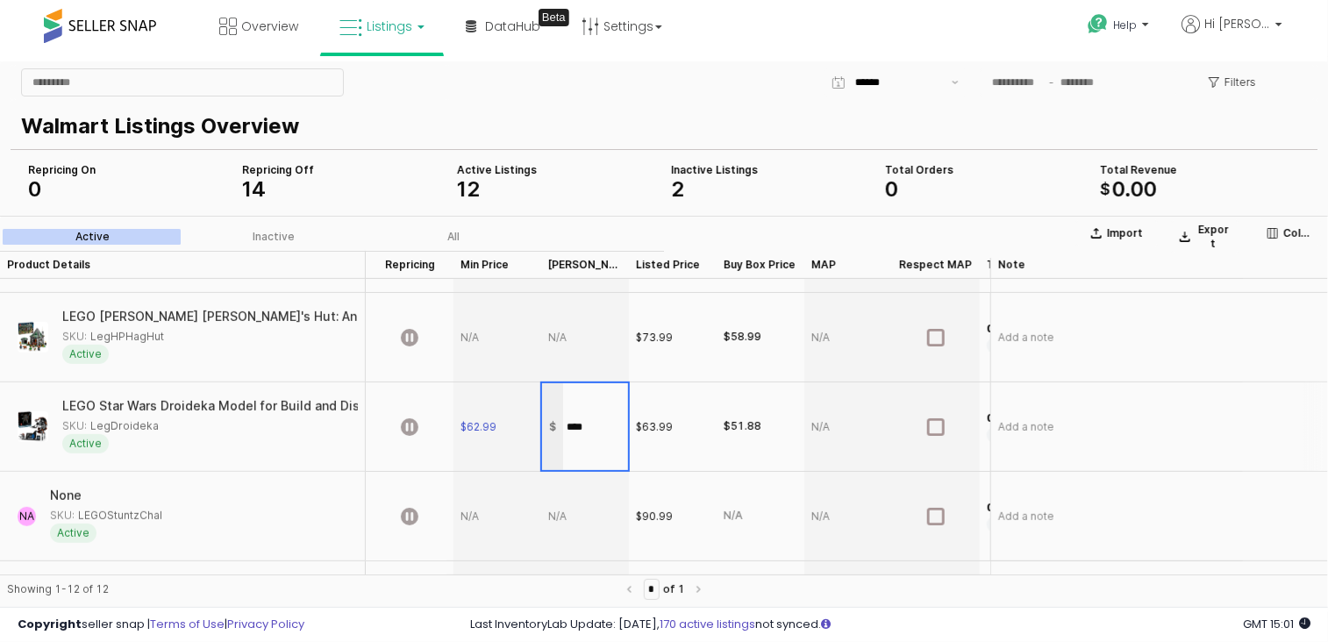
type input "*****"
click at [474, 513] on div "App Frame" at bounding box center [498, 515] width 88 height 89
click at [466, 514] on div "App Frame" at bounding box center [498, 515] width 88 height 89
click at [485, 520] on div "App Frame" at bounding box center [498, 515] width 88 height 89
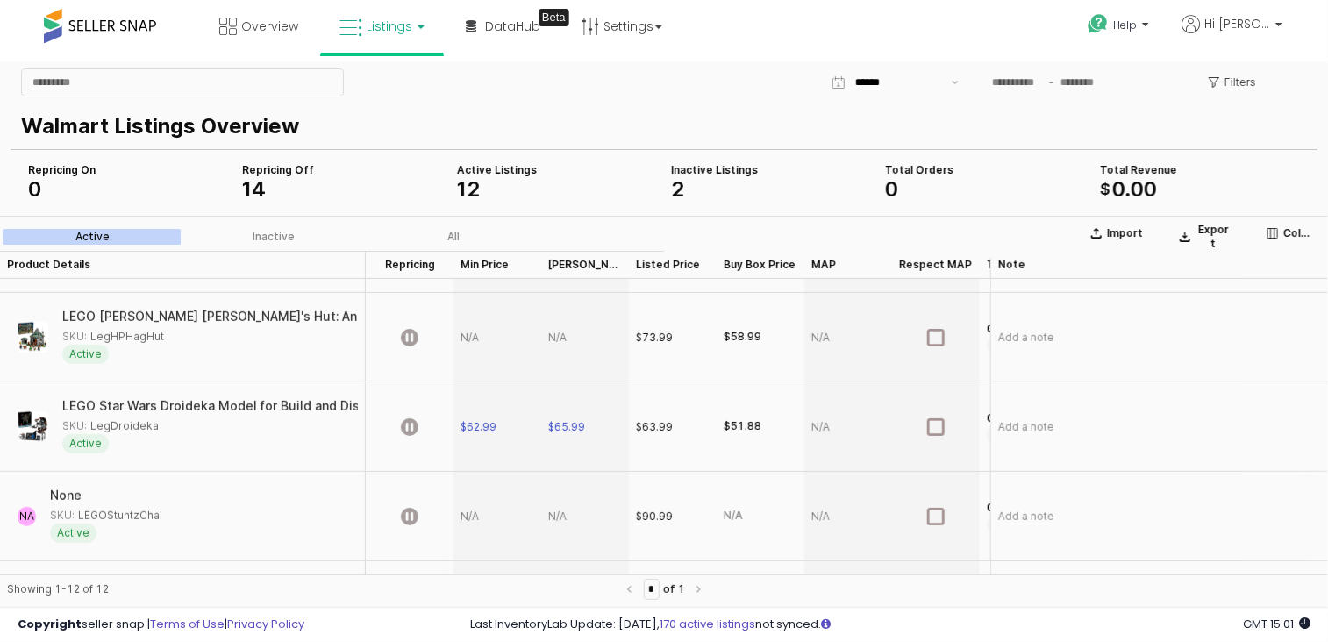
click at [470, 514] on div "App Frame" at bounding box center [498, 515] width 88 height 89
click at [481, 525] on div "App Frame" at bounding box center [498, 515] width 88 height 89
type input "*****"
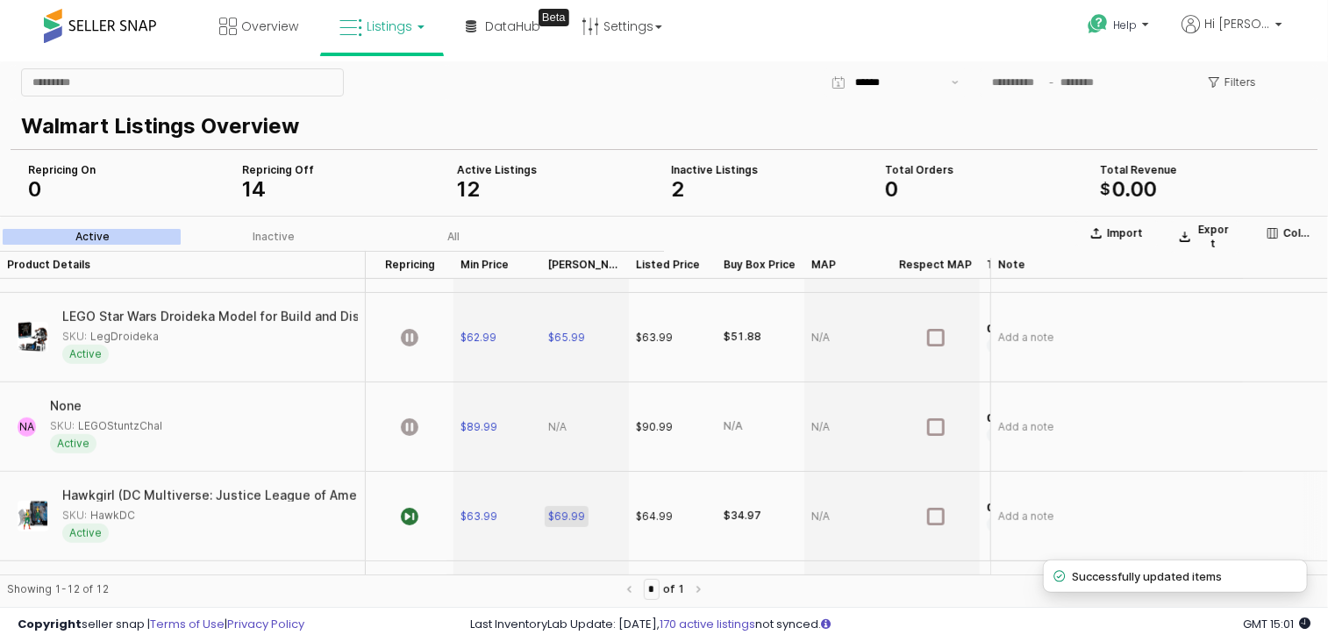
click at [579, 513] on span "$69.99" at bounding box center [566, 516] width 37 height 14
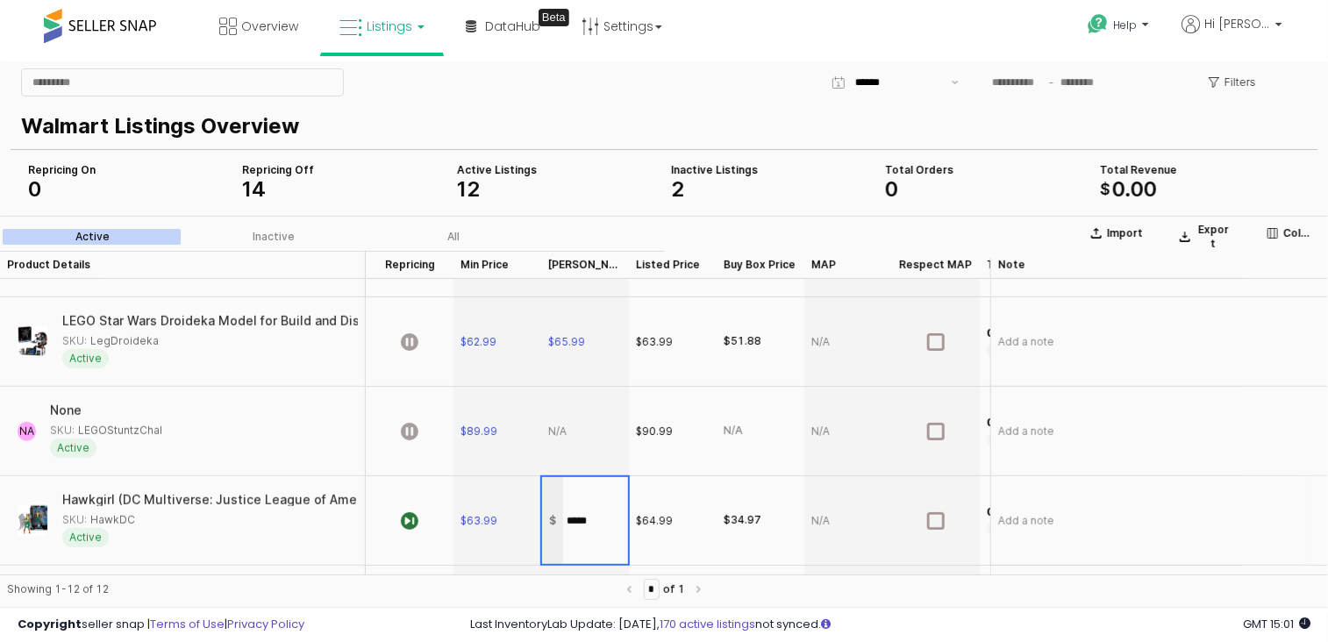
scroll to position [697, 0]
click at [565, 433] on div "App Frame" at bounding box center [585, 431] width 88 height 89
click at [586, 424] on div "App Frame" at bounding box center [585, 431] width 88 height 89
click at [554, 437] on div "App Frame" at bounding box center [585, 431] width 88 height 89
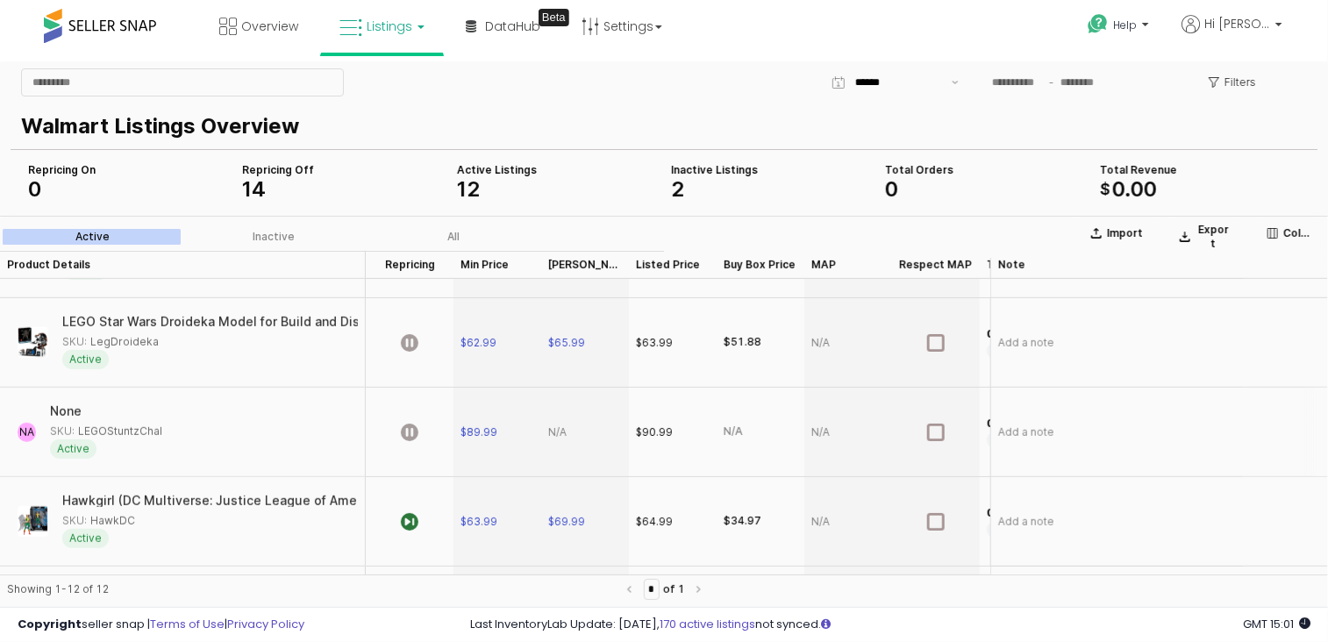
click at [568, 437] on div "App Frame" at bounding box center [585, 431] width 88 height 89
type input "*****"
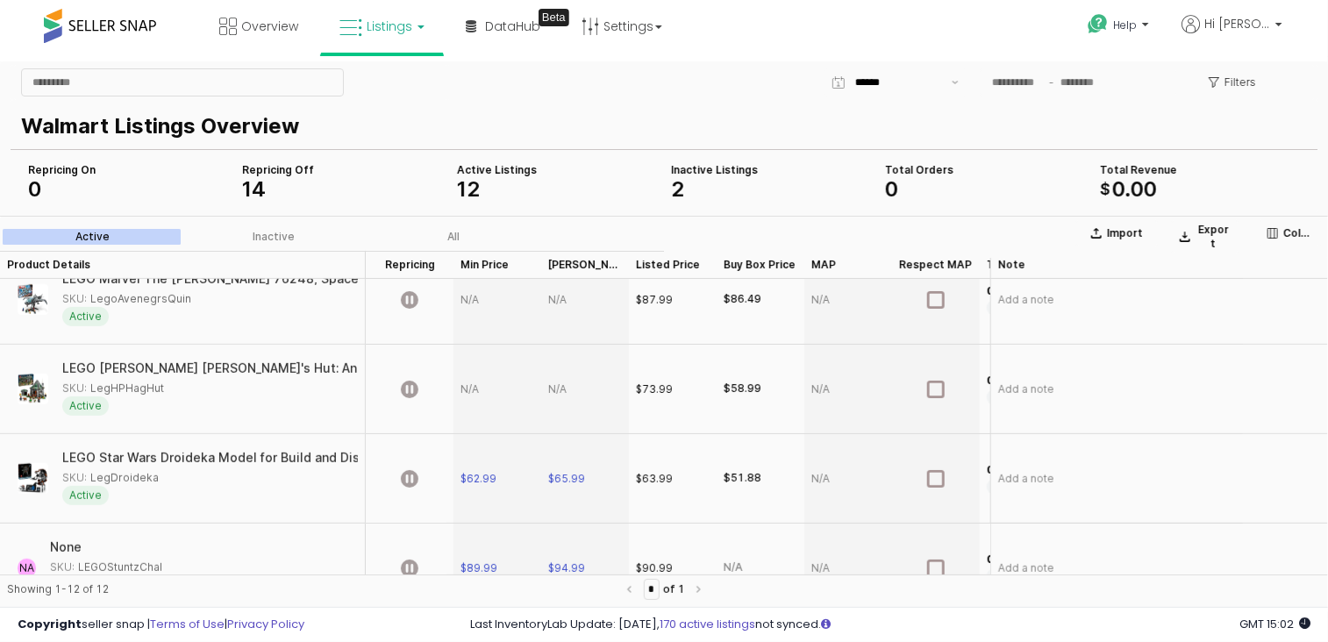
scroll to position [545, 0]
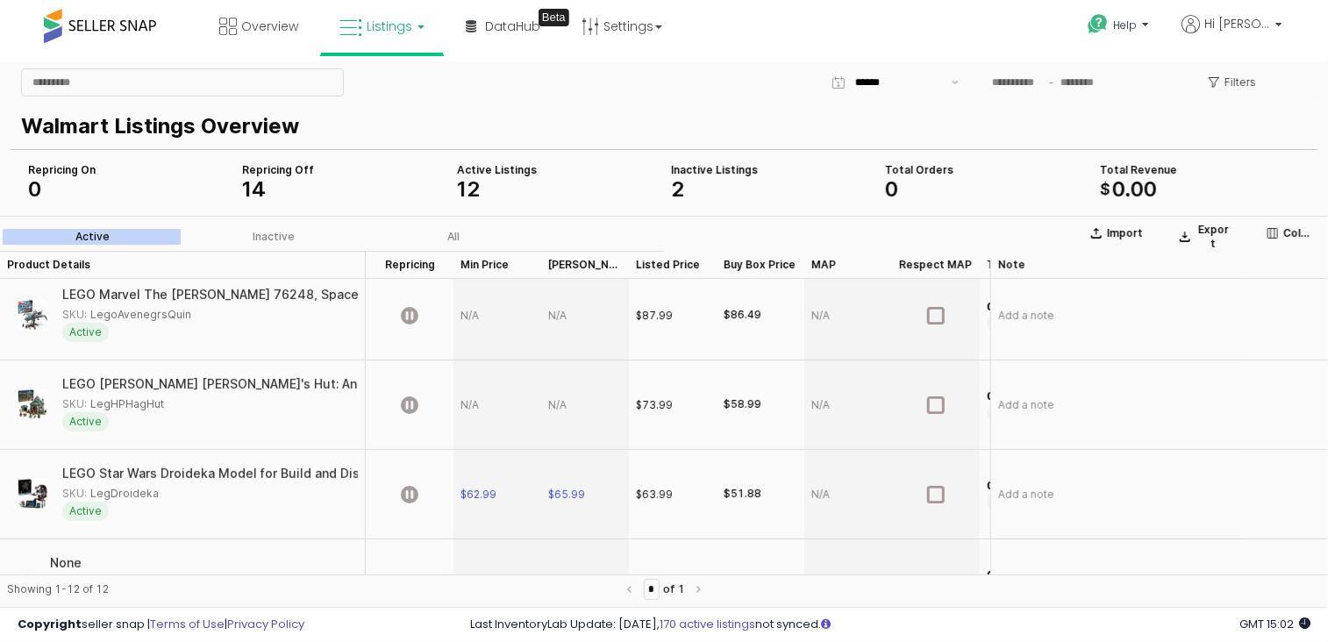
click at [479, 399] on div "App Frame" at bounding box center [498, 404] width 88 height 89
click at [470, 406] on div "App Frame" at bounding box center [498, 404] width 88 height 89
click at [470, 412] on div "App Frame" at bounding box center [498, 404] width 88 height 89
click at [477, 405] on div "App Frame" at bounding box center [498, 404] width 88 height 89
type input "*****"
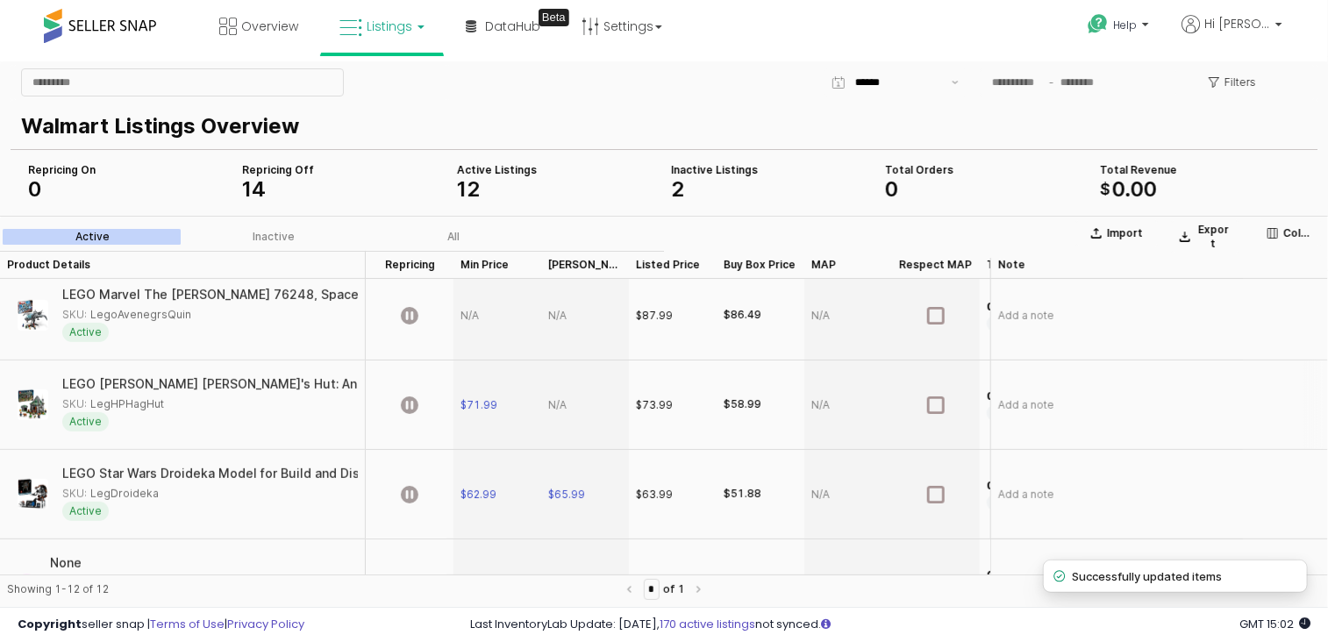
click at [568, 406] on div "App Frame" at bounding box center [585, 404] width 88 height 89
click at [551, 405] on div "App Frame" at bounding box center [585, 404] width 88 height 89
click at [552, 405] on div "App Frame" at bounding box center [585, 404] width 88 height 89
type input "*****"
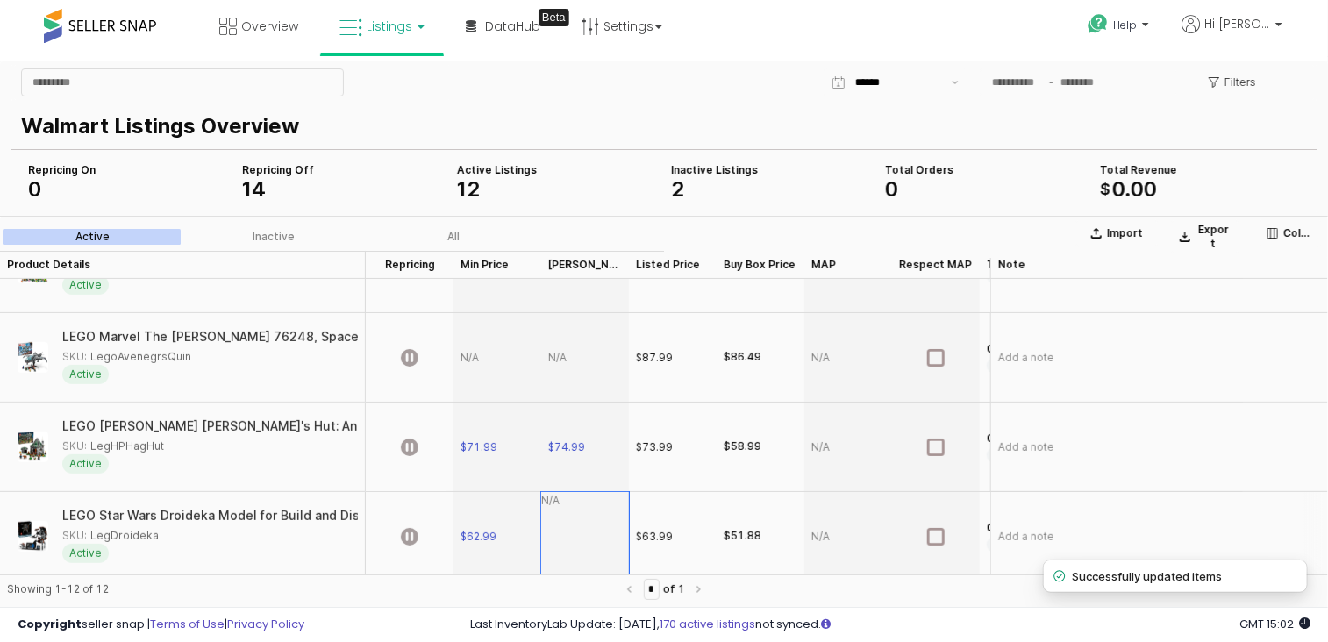
scroll to position [483, 0]
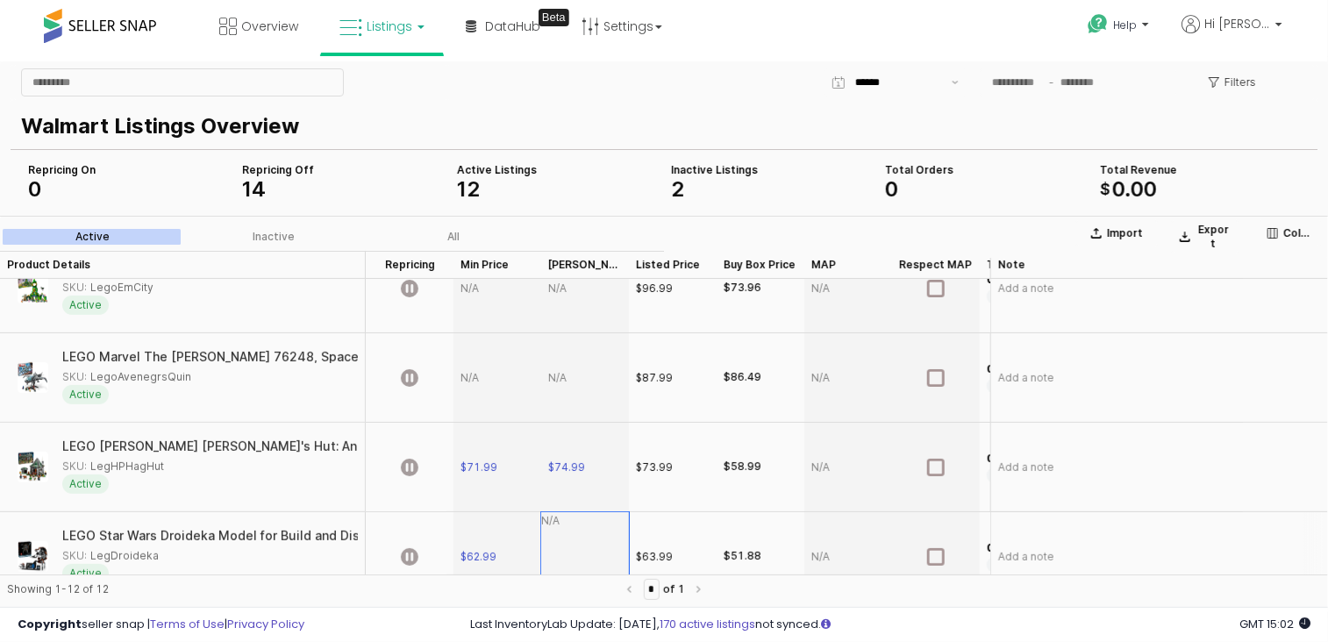
click at [481, 368] on div "App Frame" at bounding box center [498, 376] width 88 height 89
click at [486, 374] on div "App Frame" at bounding box center [498, 376] width 88 height 89
click at [473, 396] on div "App Frame" at bounding box center [498, 376] width 88 height 89
click at [484, 375] on div "App Frame" at bounding box center [498, 376] width 88 height 89
click at [468, 371] on div "App Frame" at bounding box center [498, 376] width 88 height 89
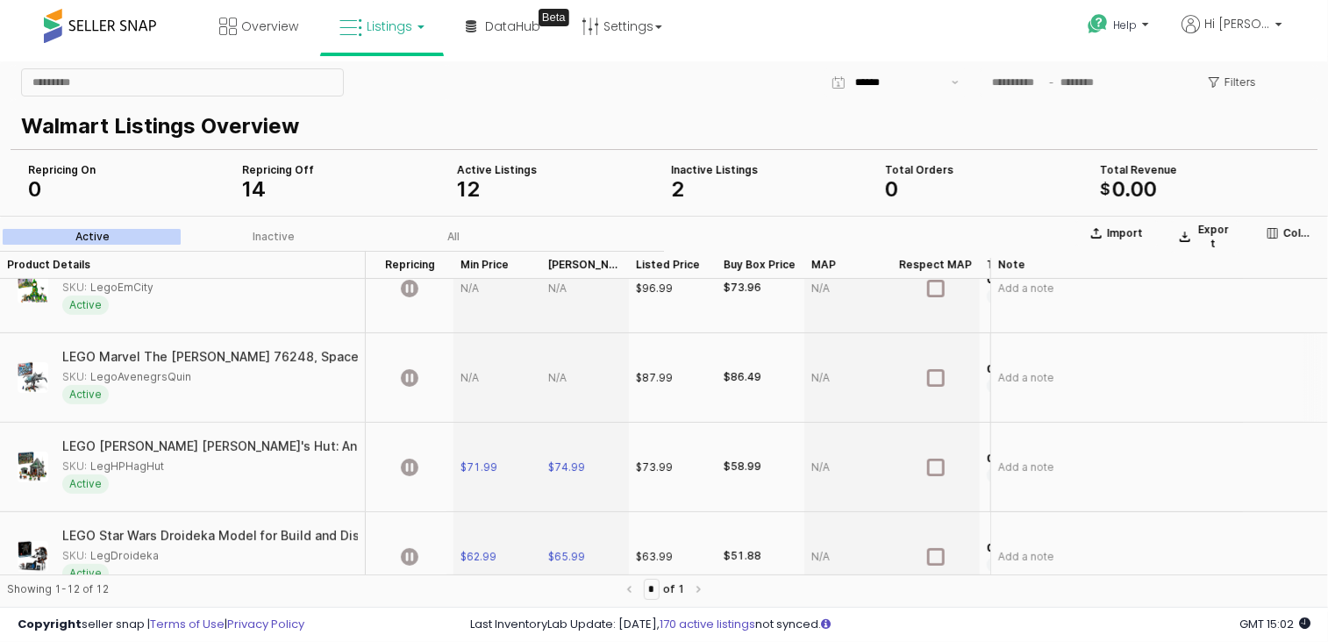
click at [468, 371] on div "App Frame" at bounding box center [498, 376] width 88 height 89
click at [484, 380] on div "App Frame" at bounding box center [498, 376] width 88 height 89
type input "*****"
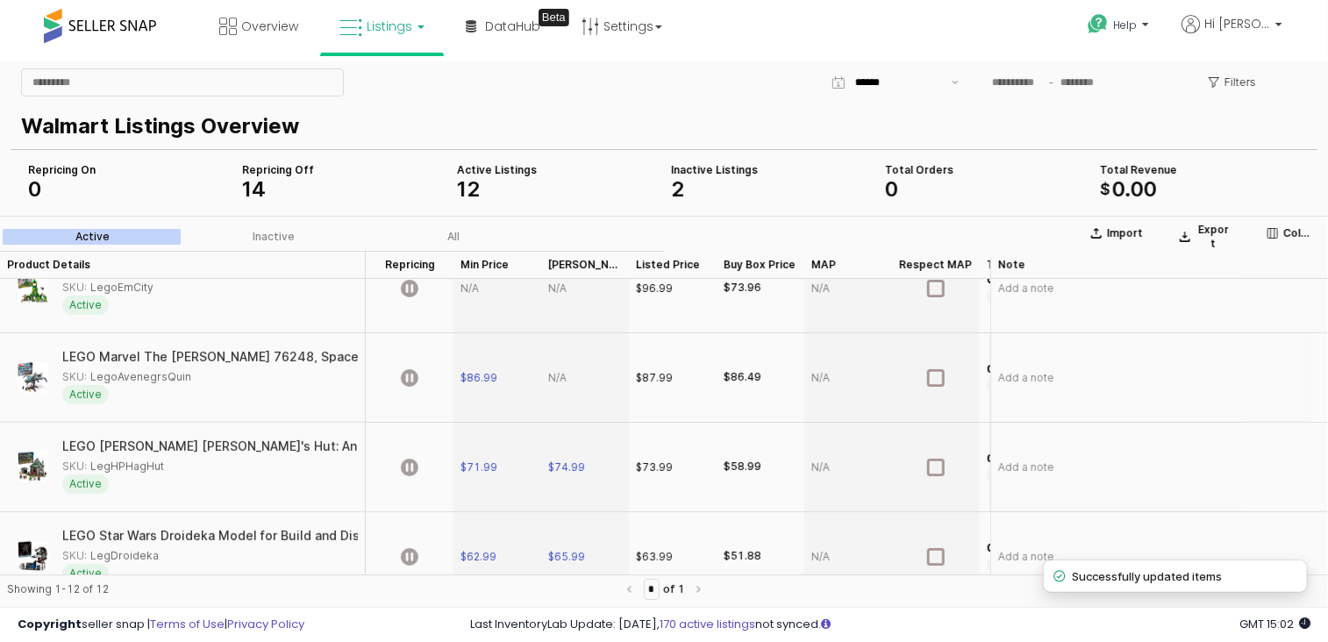
click at [559, 377] on div "App Frame" at bounding box center [585, 376] width 88 height 89
type input "*****"
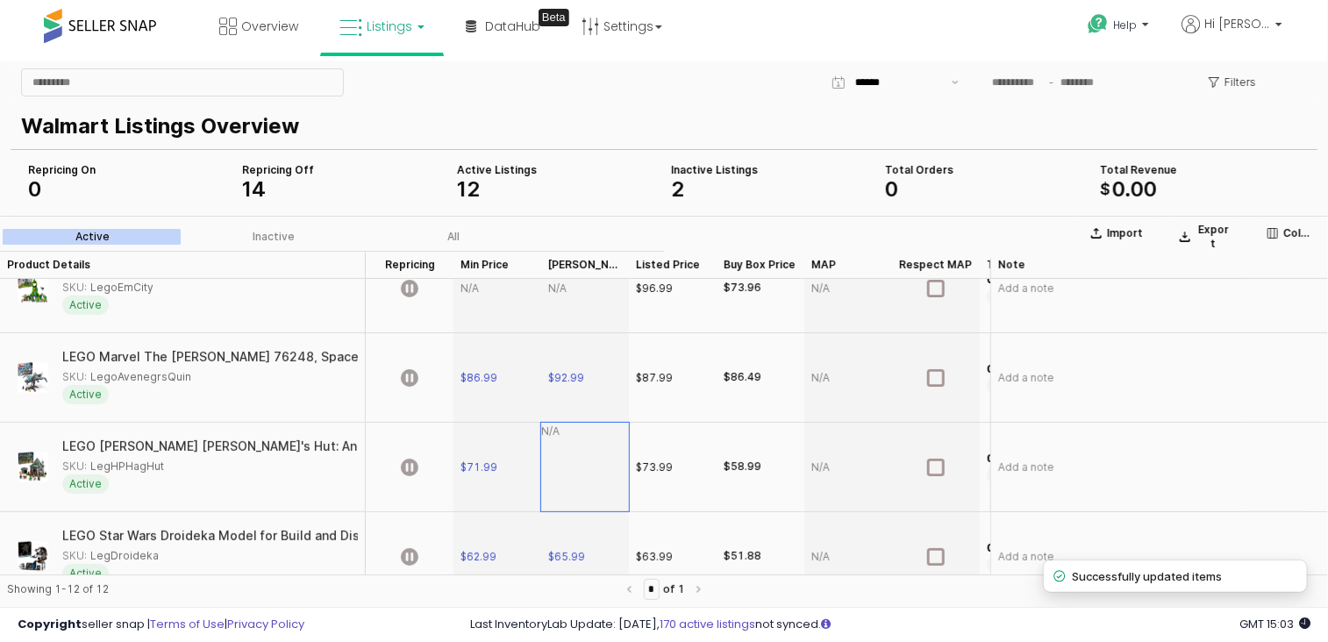
click at [573, 467] on span "$74.99" at bounding box center [566, 467] width 37 height 14
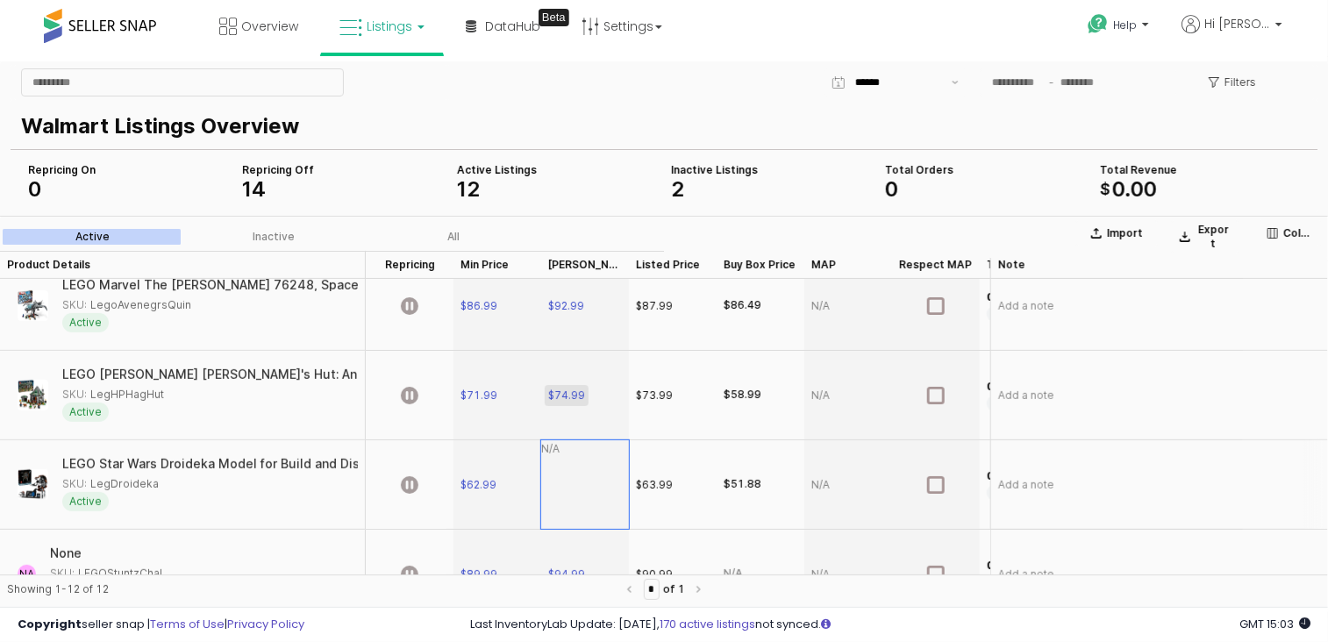
scroll to position [574, 0]
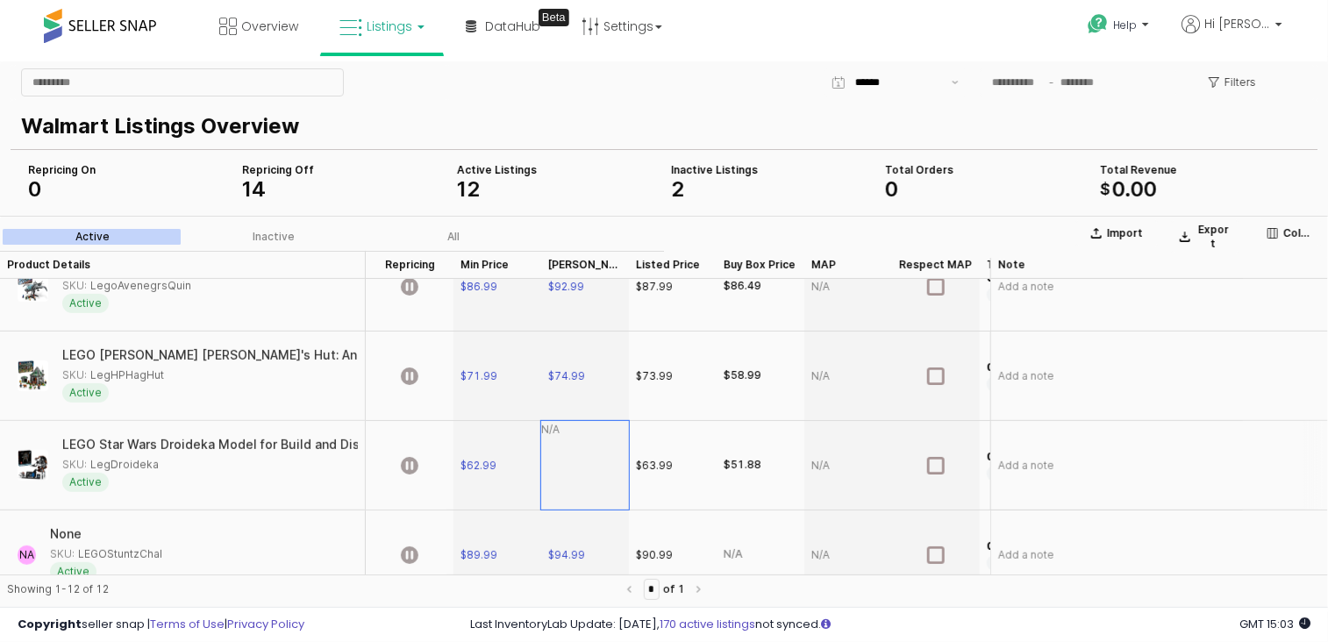
click at [583, 462] on span "$65.99" at bounding box center [566, 465] width 37 height 14
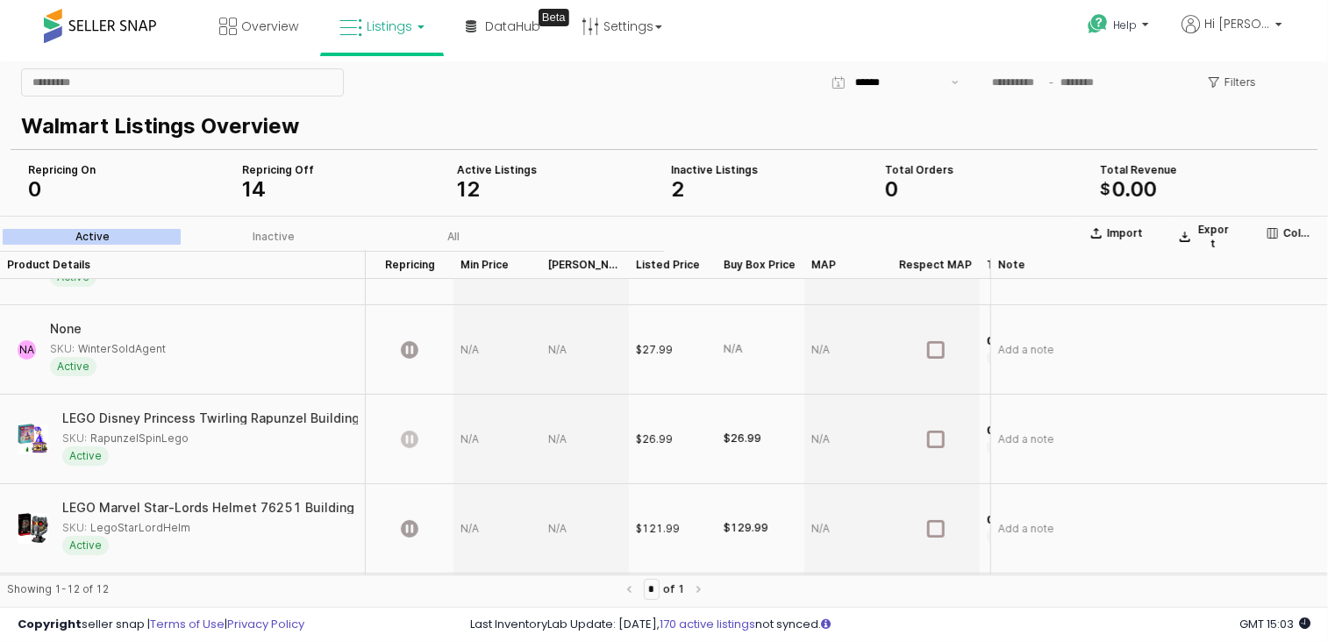
scroll to position [62, 0]
click at [480, 357] on div "App Frame" at bounding box center [498, 349] width 88 height 89
click at [475, 350] on div "App Frame" at bounding box center [498, 349] width 88 height 89
click at [505, 347] on div "App Frame" at bounding box center [498, 349] width 88 height 89
click at [454, 343] on div "App Frame" at bounding box center [498, 349] width 88 height 89
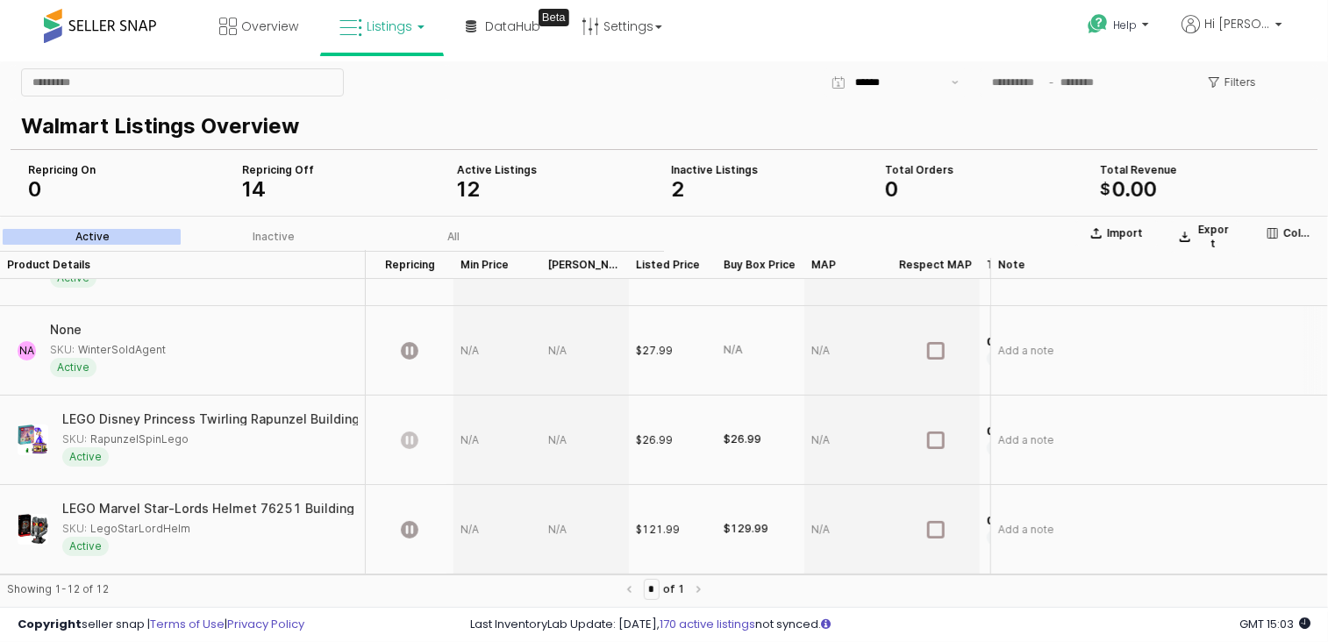
click at [475, 353] on div "App Frame" at bounding box center [498, 349] width 88 height 89
type input "*****"
click at [561, 342] on div "App Frame" at bounding box center [585, 349] width 88 height 89
click at [559, 351] on div "App Frame" at bounding box center [585, 349] width 88 height 89
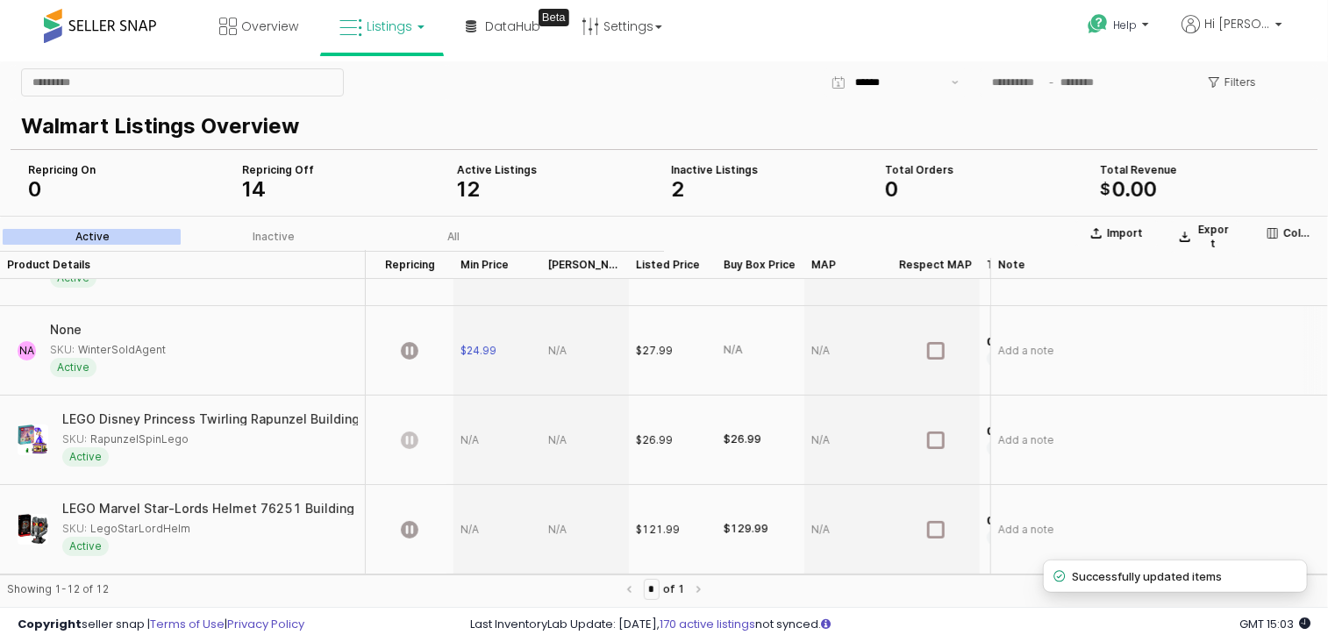
click at [559, 351] on div "App Frame" at bounding box center [585, 349] width 88 height 89
type input "*****"
click at [494, 444] on div "App Frame" at bounding box center [498, 439] width 88 height 89
click at [475, 433] on div "App Frame" at bounding box center [498, 439] width 88 height 89
click at [469, 450] on div "App Frame" at bounding box center [498, 439] width 88 height 89
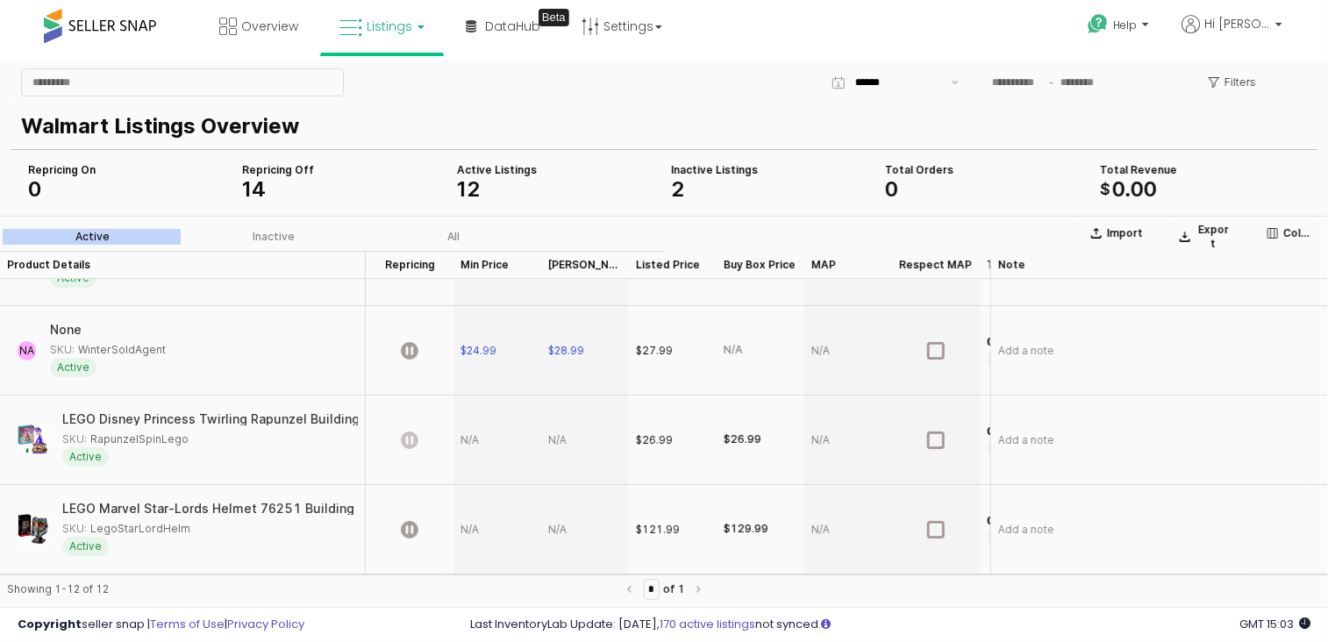
click at [461, 418] on div "App Frame" at bounding box center [498, 439] width 88 height 89
click at [467, 414] on div "App Frame" at bounding box center [498, 439] width 88 height 89
click at [481, 406] on div "$" at bounding box center [497, 439] width 86 height 87
click at [484, 448] on div "App Frame" at bounding box center [498, 439] width 88 height 89
click at [470, 434] on div "App Frame" at bounding box center [498, 439] width 88 height 89
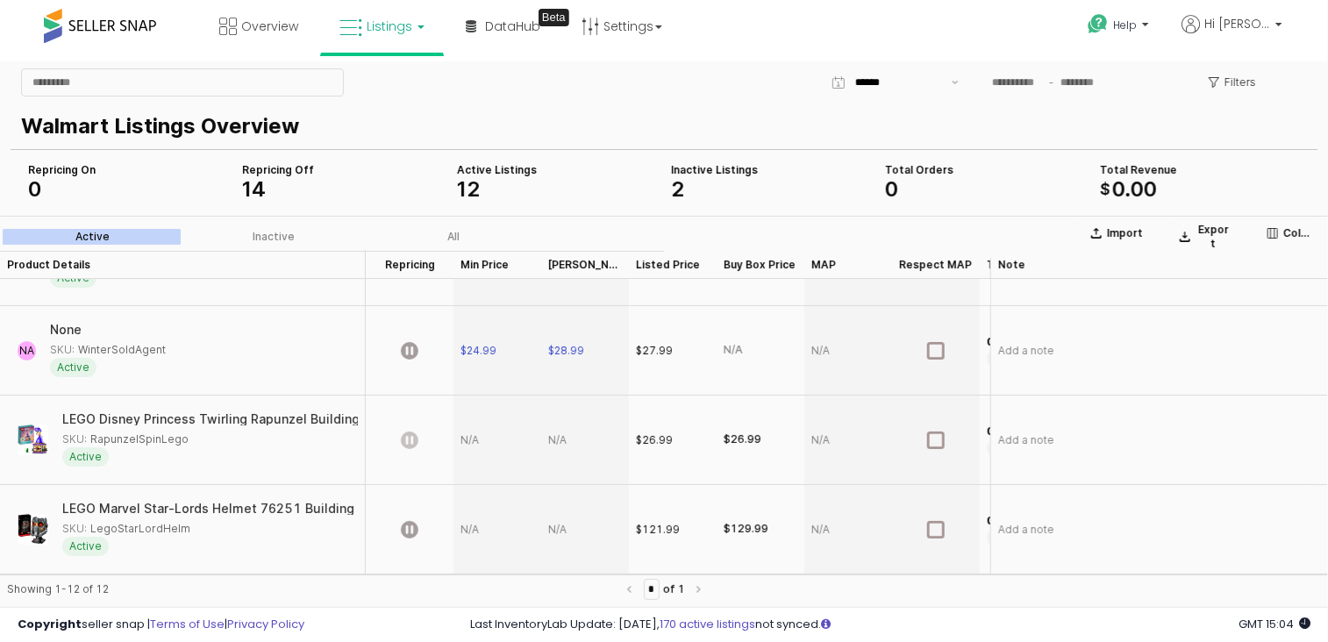
click at [472, 432] on div "App Frame" at bounding box center [498, 439] width 88 height 89
click at [472, 438] on div "App Frame" at bounding box center [498, 439] width 88 height 89
type input "*****"
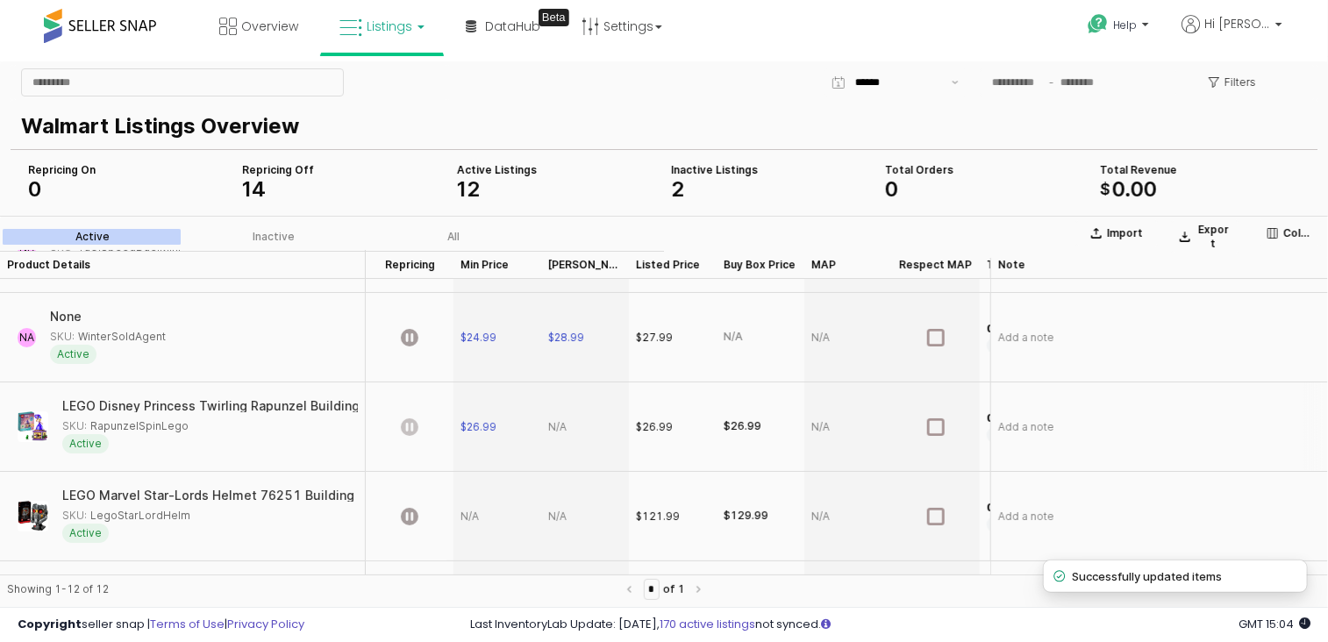
click at [569, 435] on div "App Frame" at bounding box center [585, 426] width 88 height 89
click at [556, 427] on div "App Frame" at bounding box center [585, 426] width 88 height 89
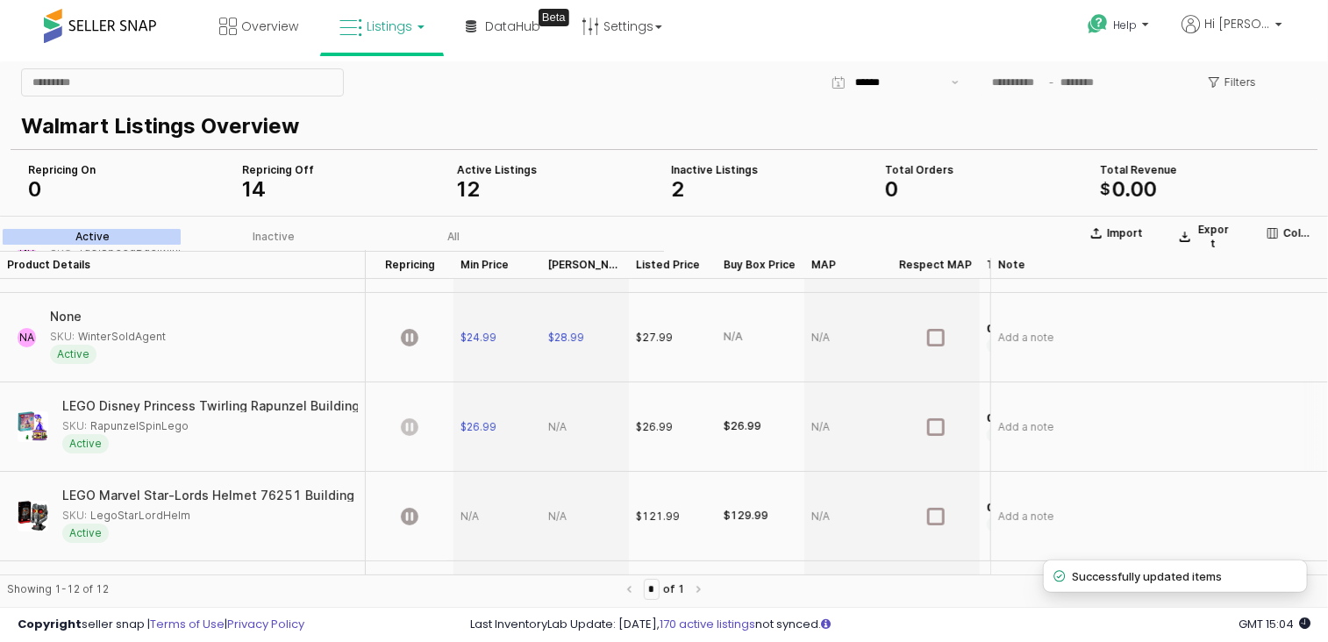
click at [556, 427] on div "App Frame" at bounding box center [585, 426] width 88 height 89
click at [558, 427] on div "App Frame" at bounding box center [585, 426] width 88 height 89
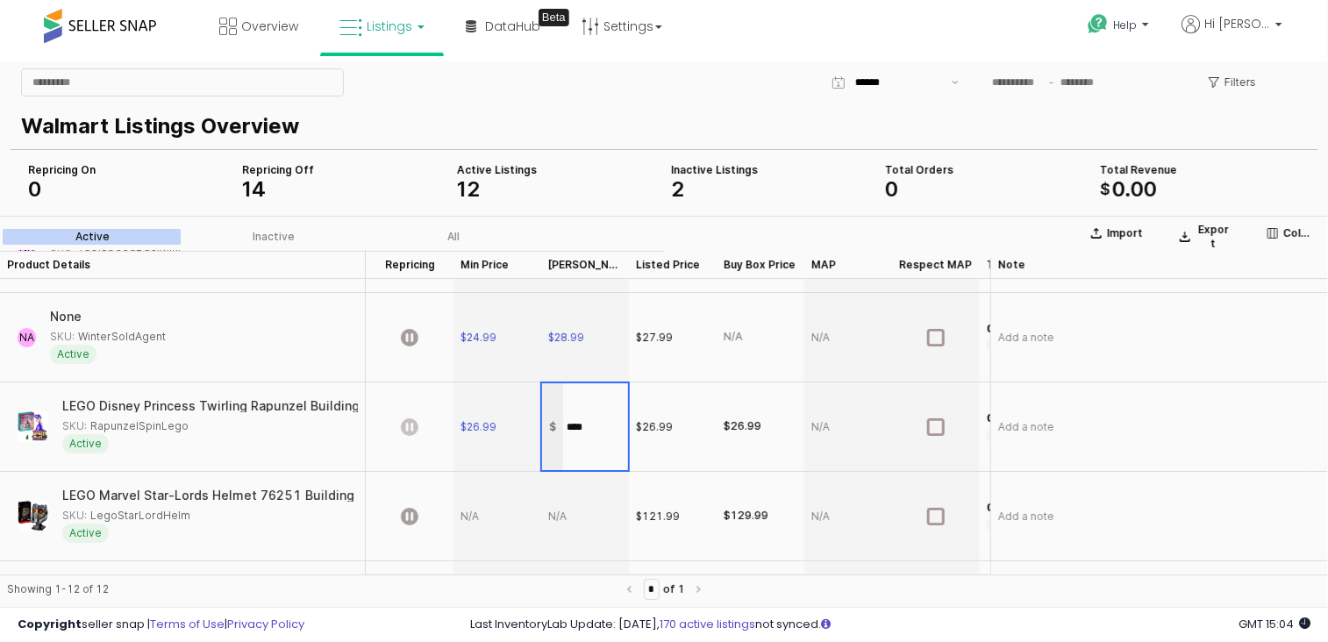
type input "*****"
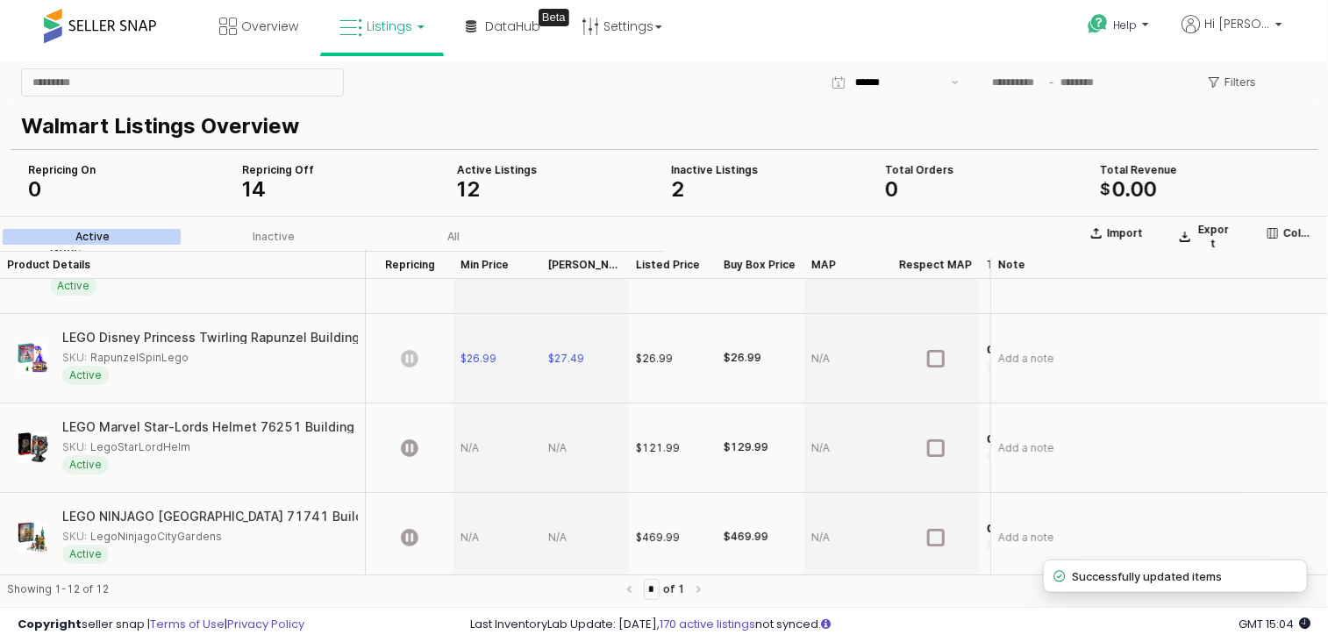
scroll to position [146, 0]
click at [447, 447] on div "App Frame" at bounding box center [410, 445] width 88 height 89
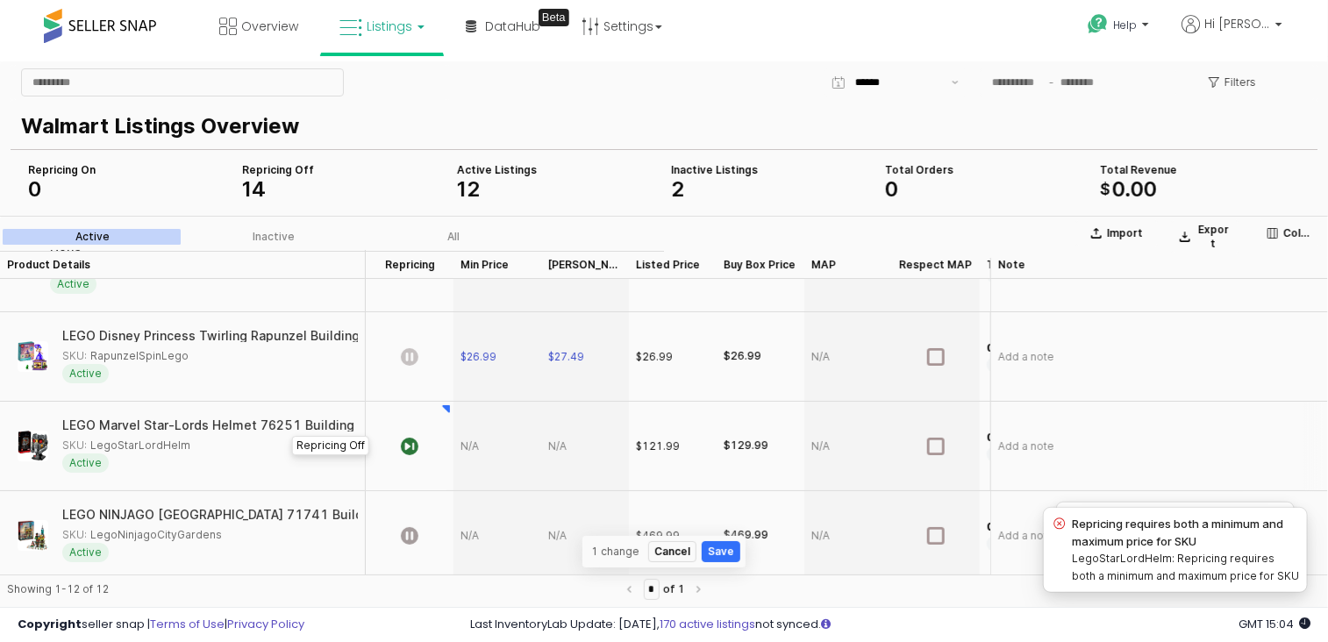
click at [474, 458] on div "App Frame" at bounding box center [498, 445] width 88 height 89
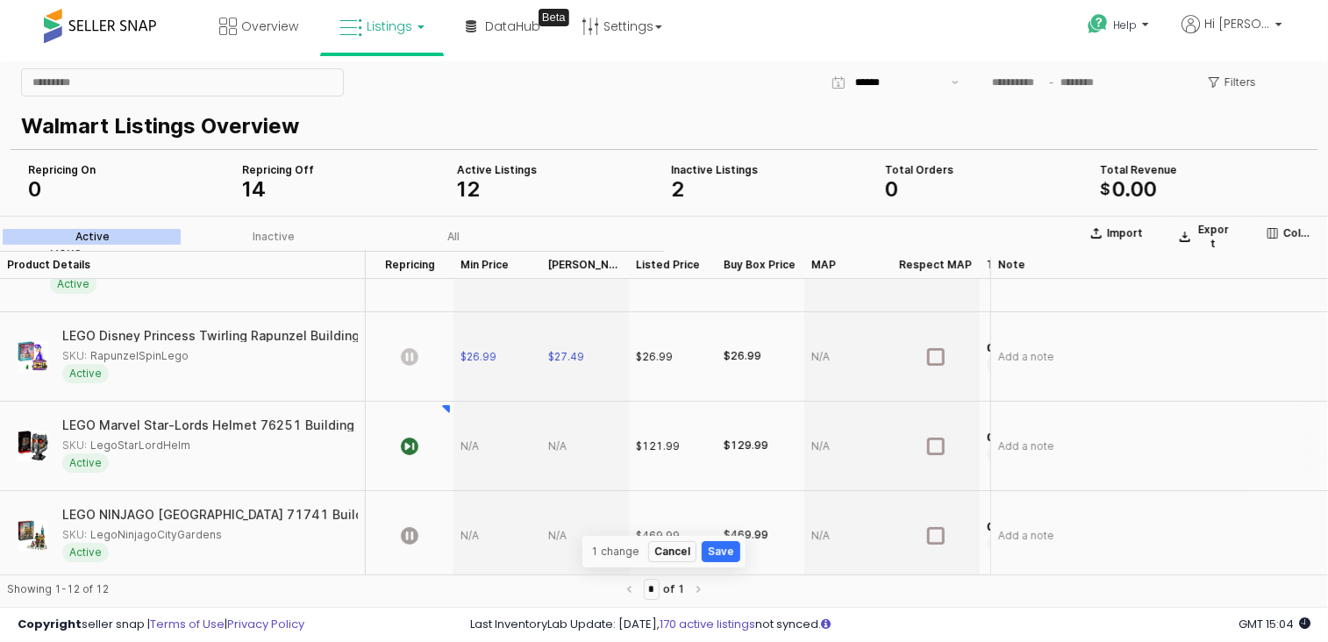
click at [479, 437] on div "App Frame" at bounding box center [498, 445] width 88 height 89
type input "******"
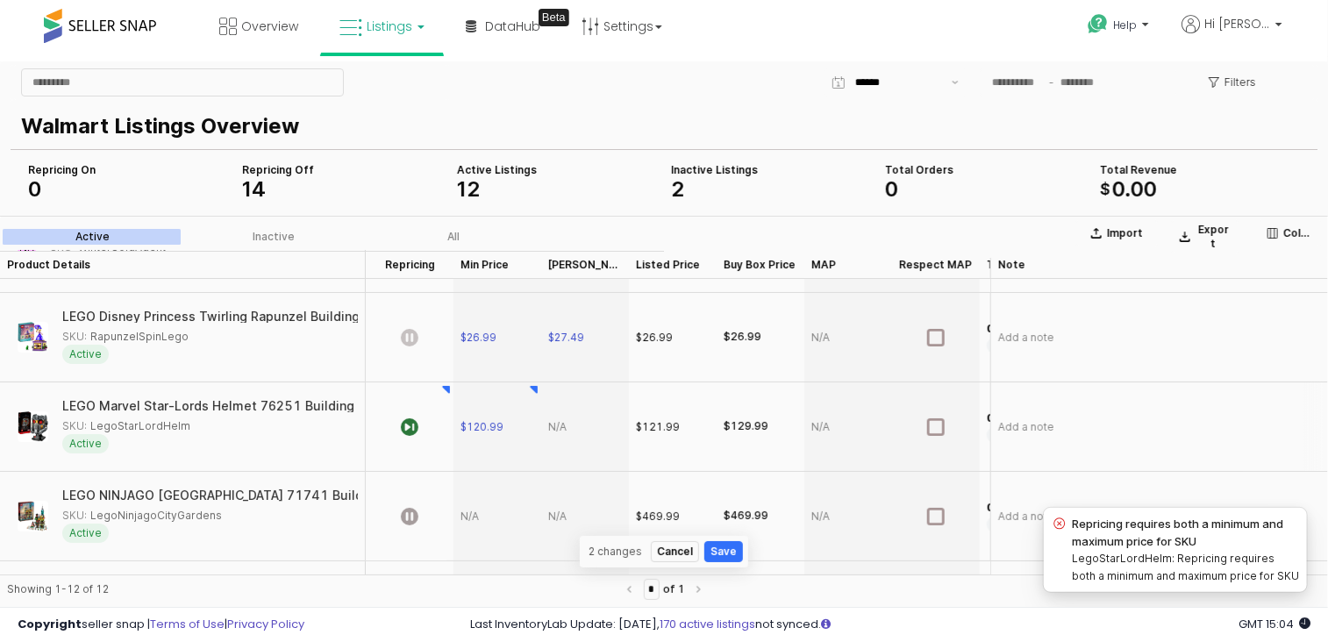
click at [568, 429] on div "App Frame" at bounding box center [585, 426] width 88 height 89
type input "******"
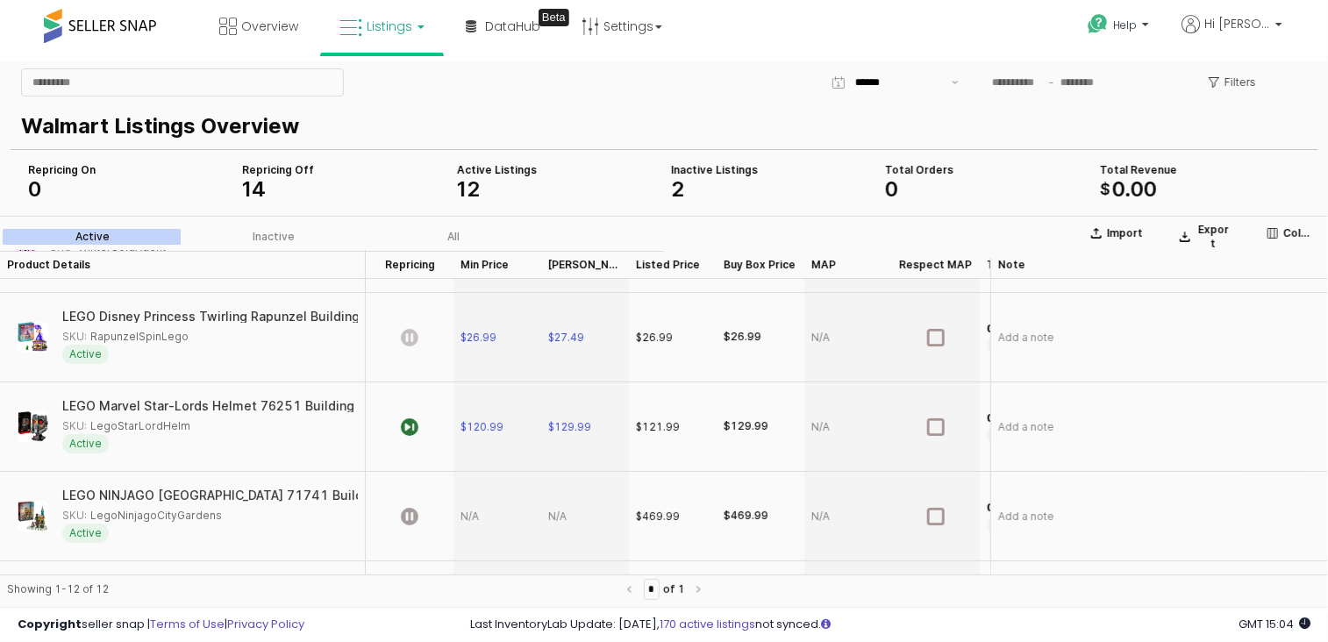
click at [476, 519] on div "App Frame" at bounding box center [498, 515] width 88 height 89
type input "******"
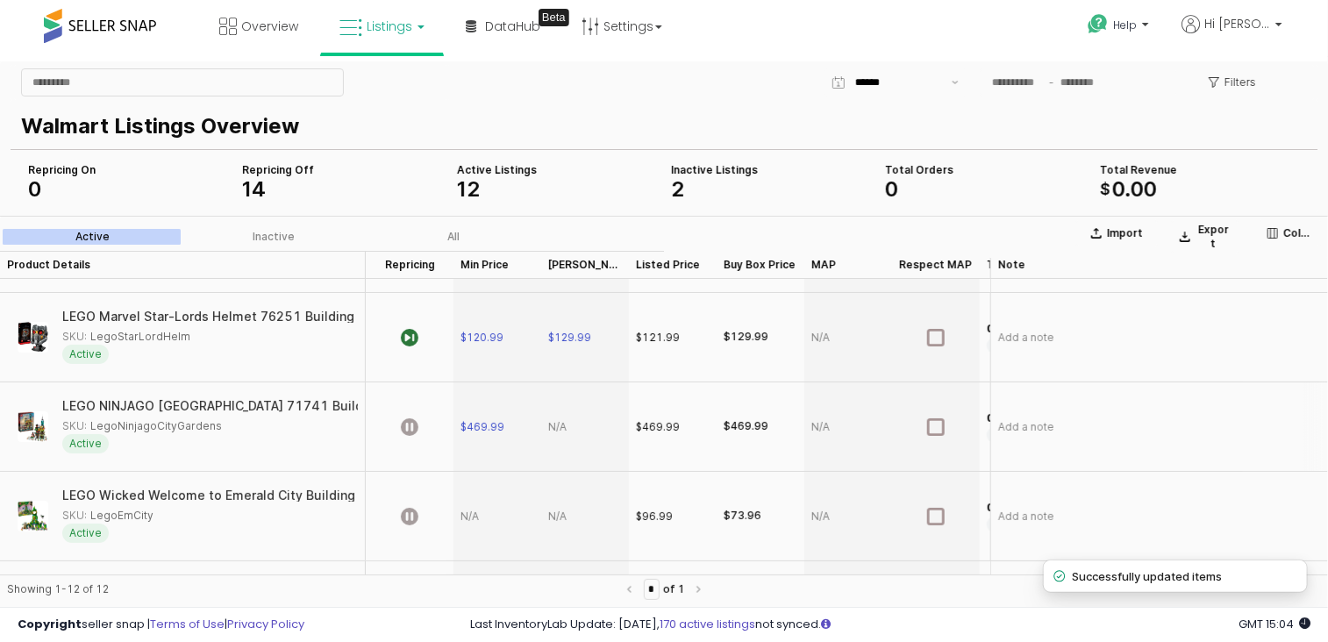
click at [568, 416] on div "App Frame" at bounding box center [585, 426] width 88 height 89
click at [561, 423] on div "App Frame" at bounding box center [585, 426] width 88 height 89
type input "******"
click at [763, 339] on div "$129.99" at bounding box center [746, 336] width 45 height 15
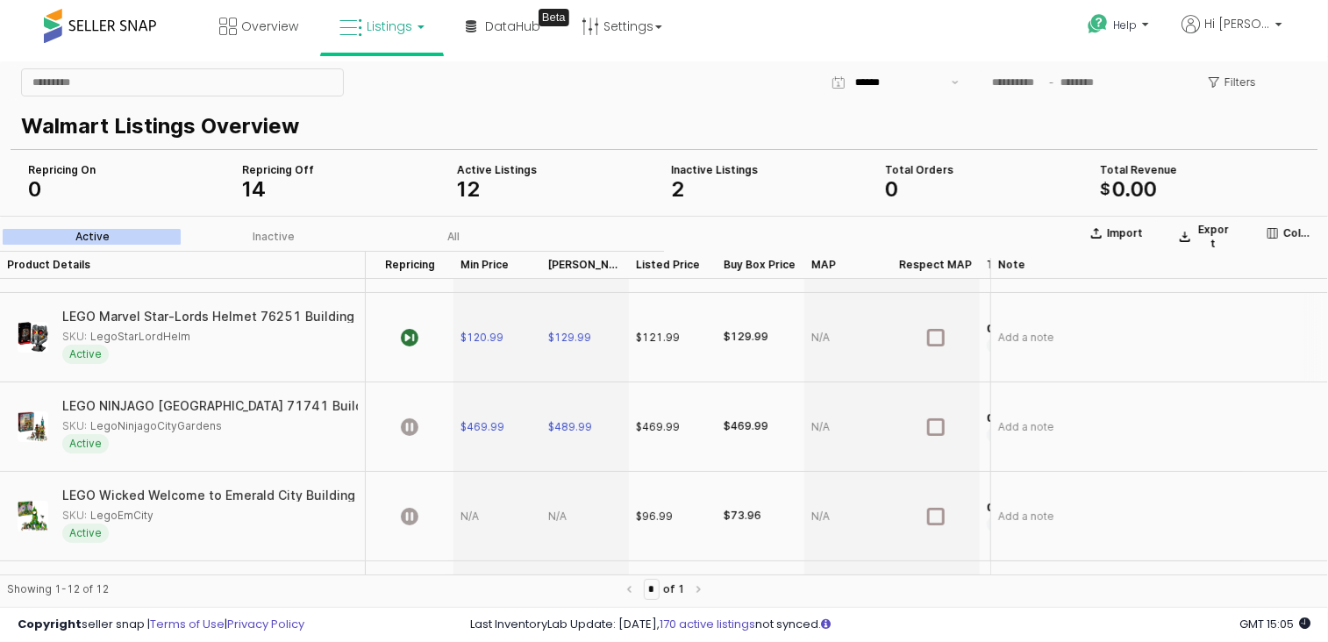
click at [467, 518] on div "App Frame" at bounding box center [498, 515] width 88 height 89
click at [487, 506] on div "App Frame" at bounding box center [498, 515] width 88 height 89
click at [477, 516] on div "App Frame" at bounding box center [498, 515] width 88 height 89
type input "*****"
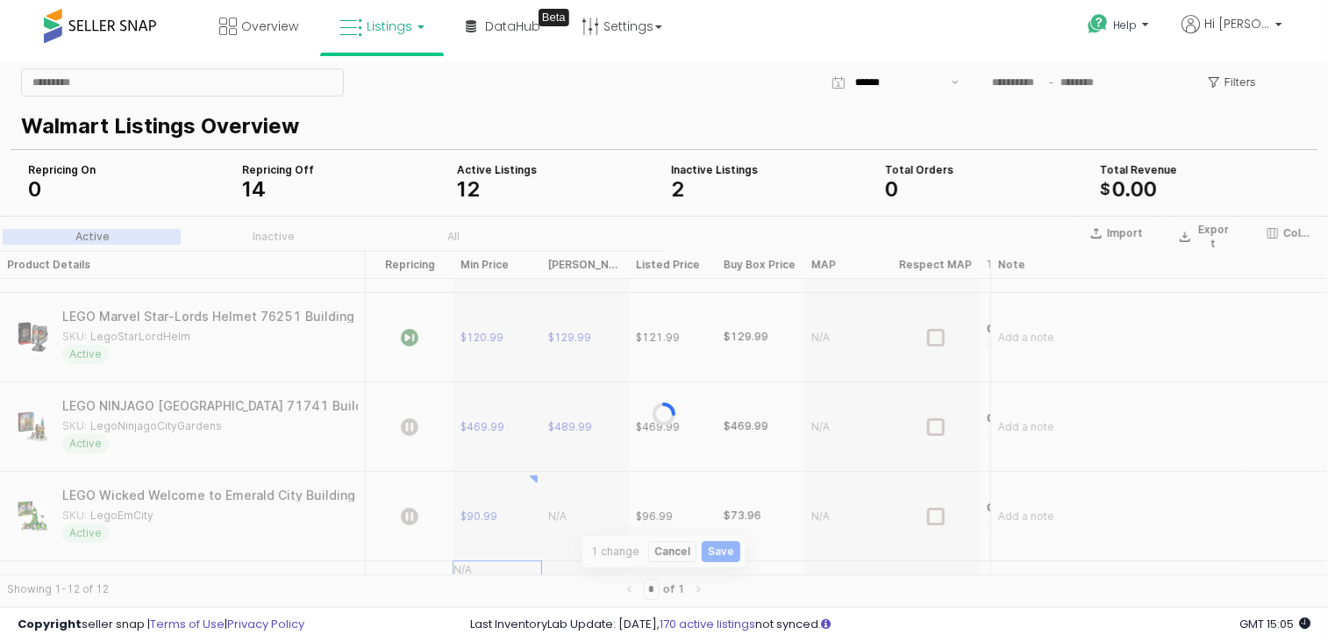
scroll to position [344, 0]
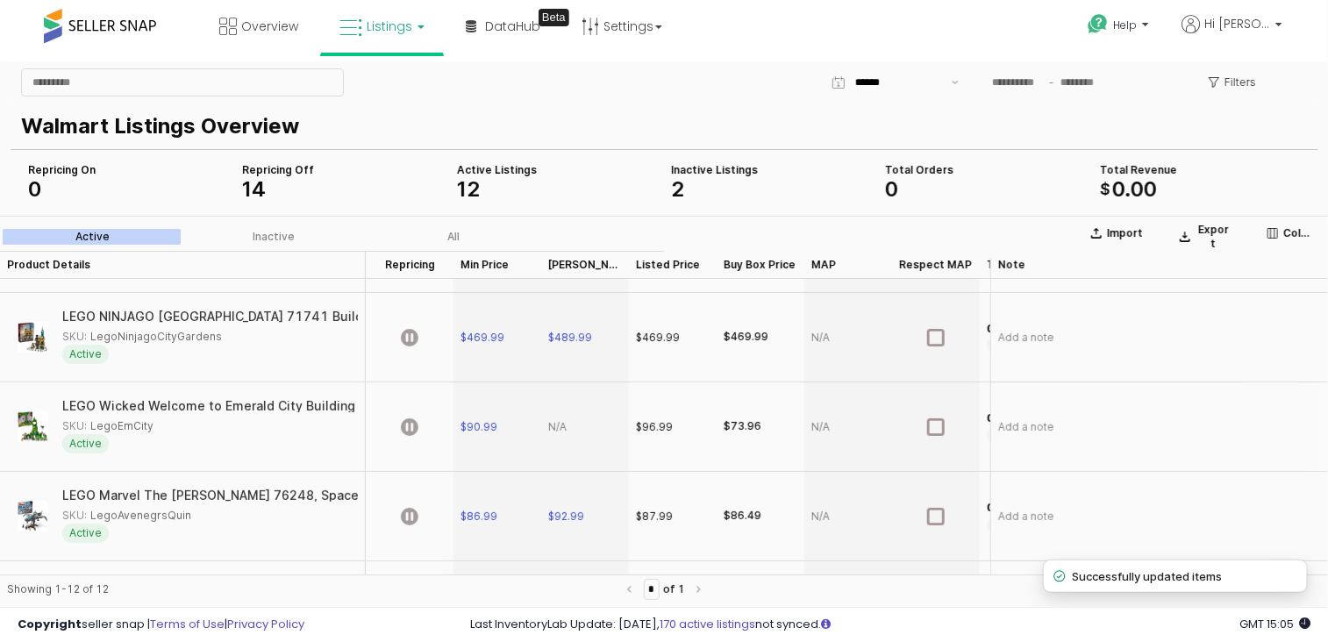
click at [560, 425] on div "App Frame" at bounding box center [585, 426] width 88 height 89
type input "*****"
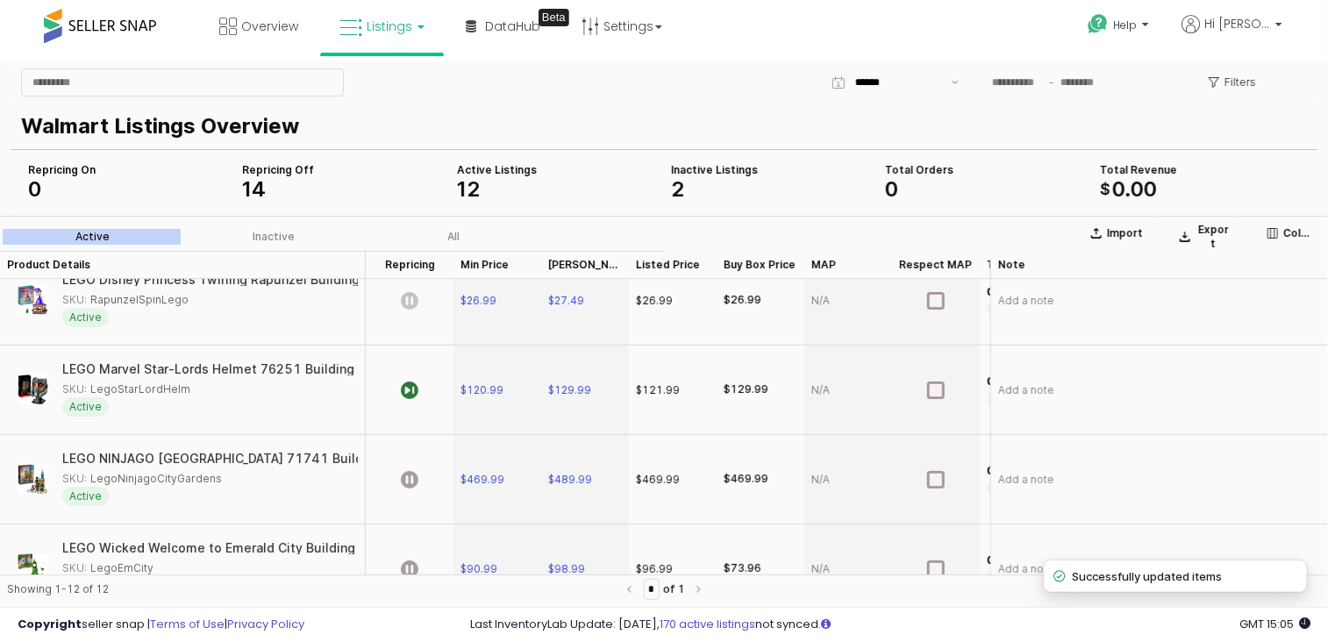
scroll to position [0, 0]
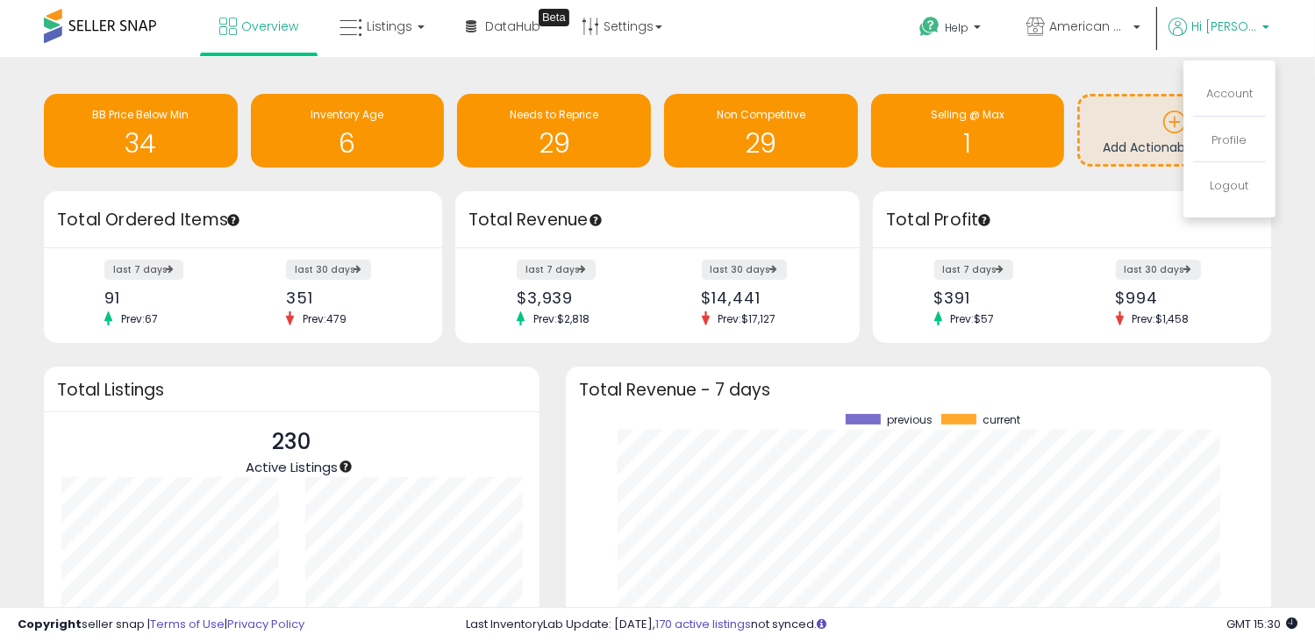
scroll to position [243, 669]
click at [388, 24] on span "Listings" at bounding box center [390, 27] width 46 height 18
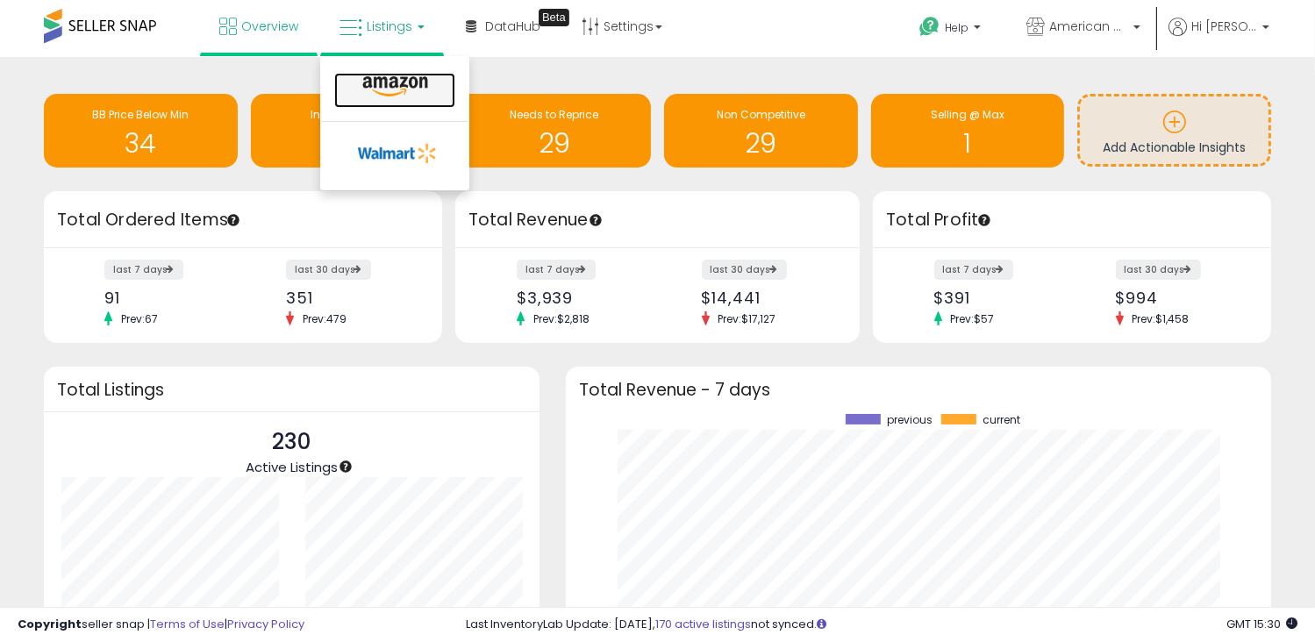
click at [401, 93] on icon at bounding box center [395, 86] width 76 height 23
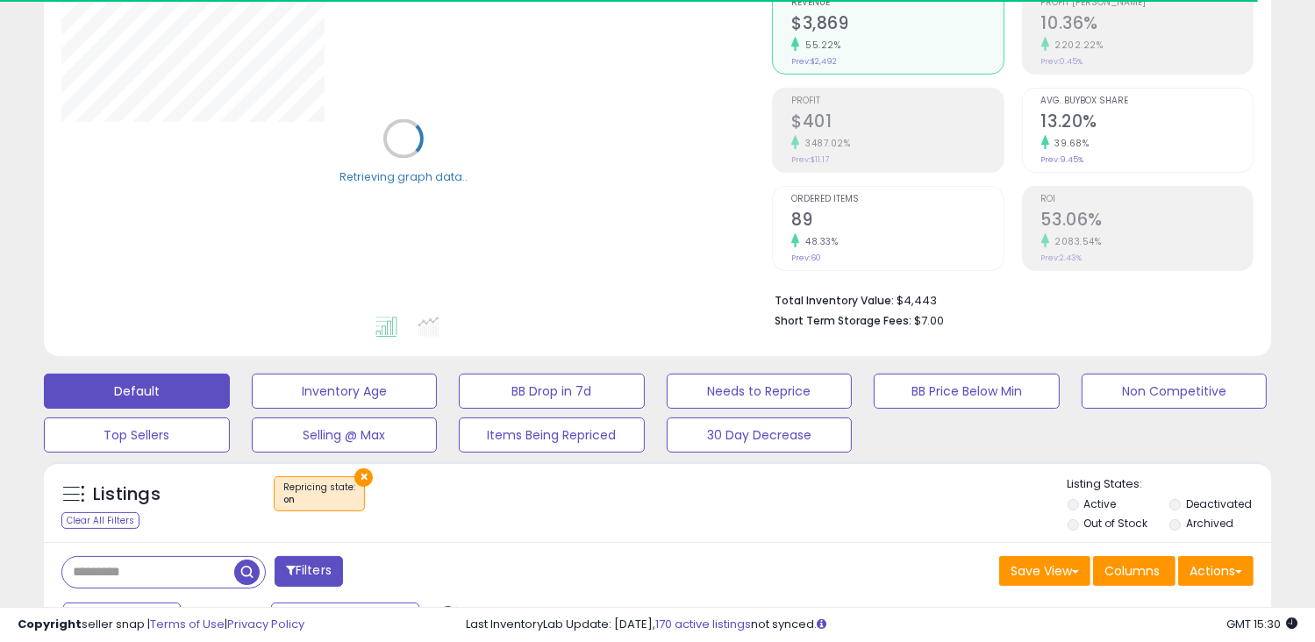
scroll to position [182, 0]
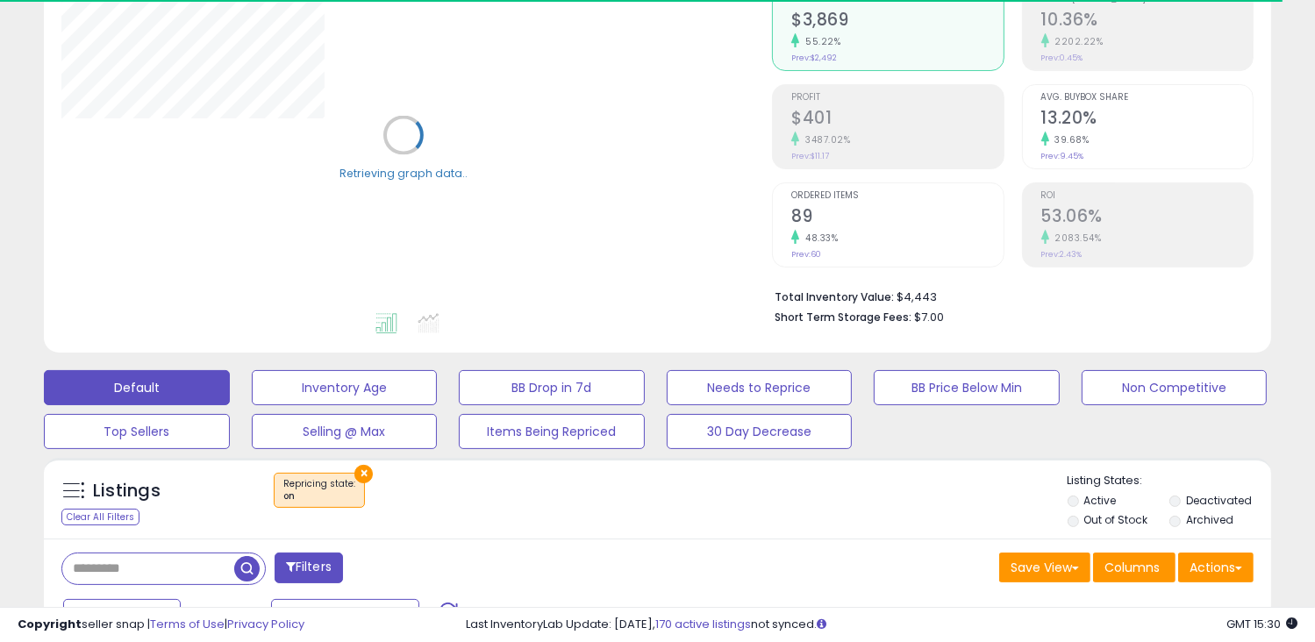
click at [88, 576] on input "text" at bounding box center [148, 569] width 172 height 31
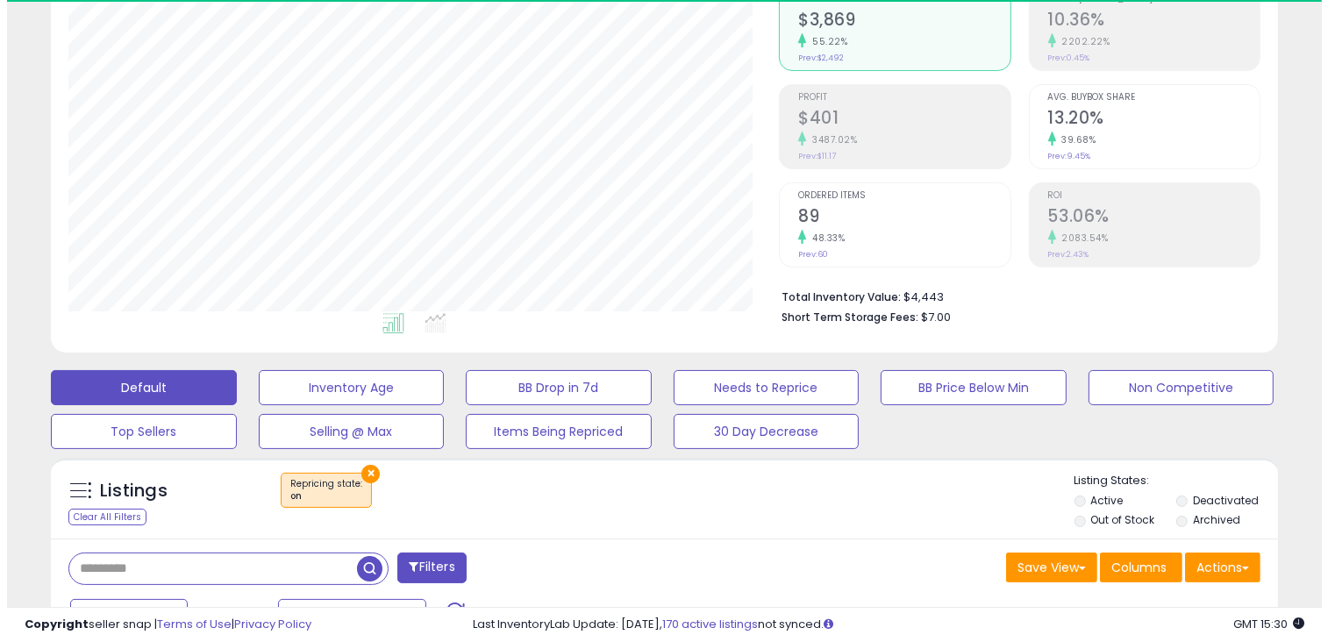
scroll to position [359, 711]
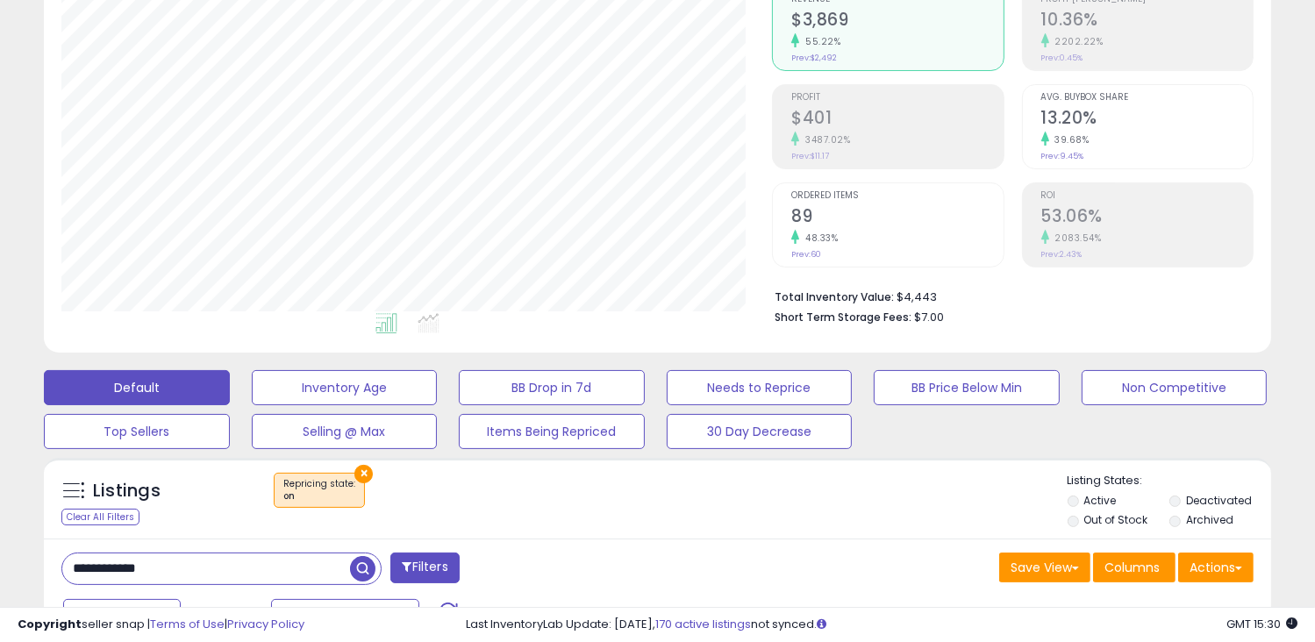
type input "**********"
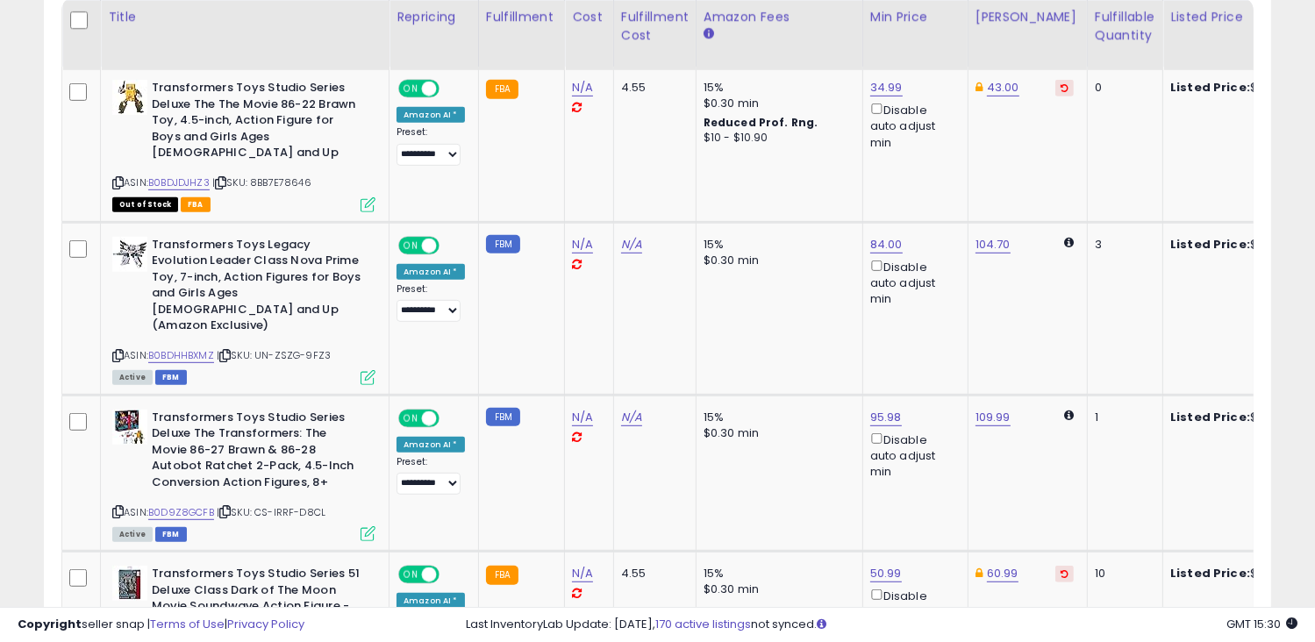
scroll to position [856, 0]
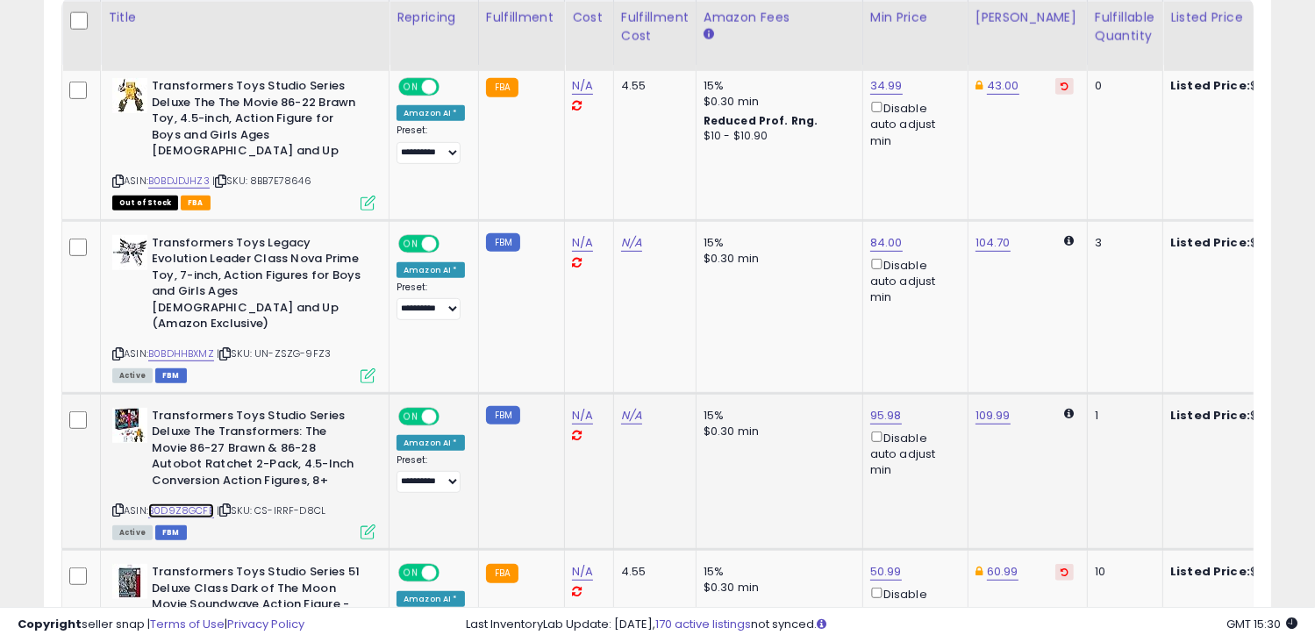
click at [171, 504] on link "B0D9Z8GCFB" at bounding box center [181, 511] width 66 height 15
